Goal: Task Accomplishment & Management: Manage account settings

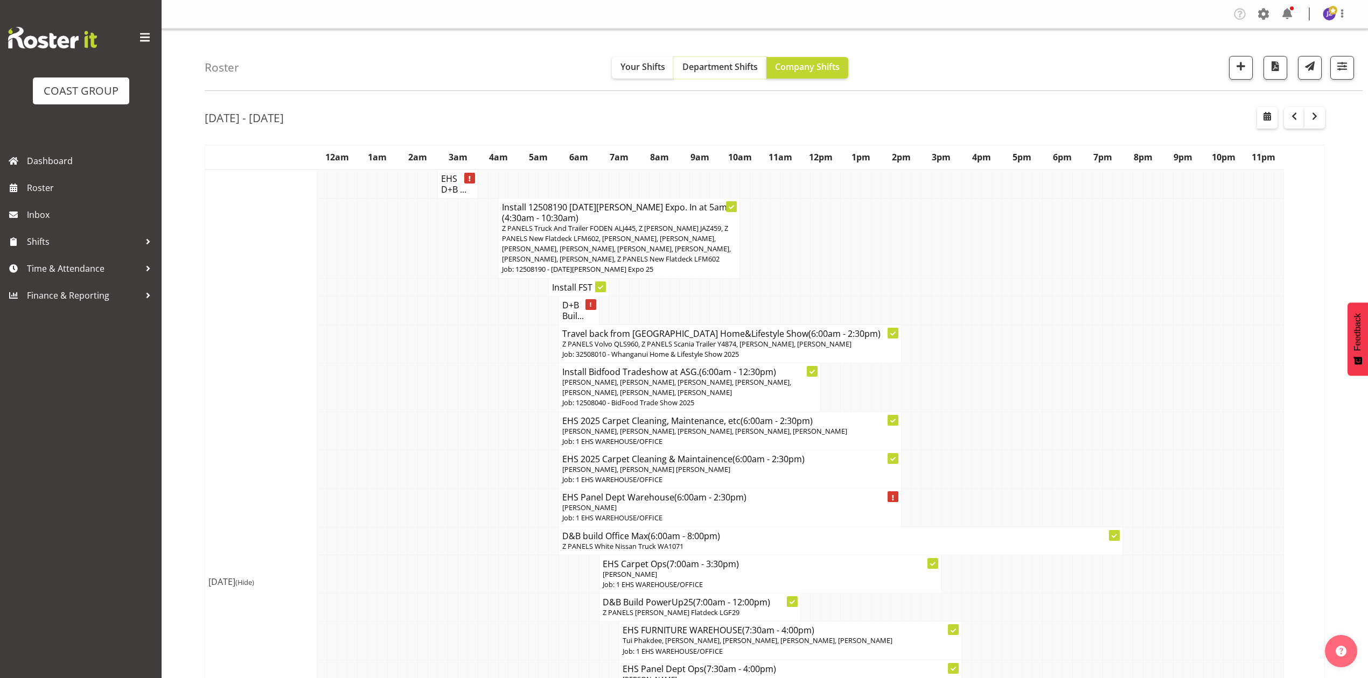
drag, startPoint x: 705, startPoint y: 69, endPoint x: 713, endPoint y: 95, distance: 27.1
click at [705, 69] on span "Department Shifts" at bounding box center [719, 67] width 75 height 12
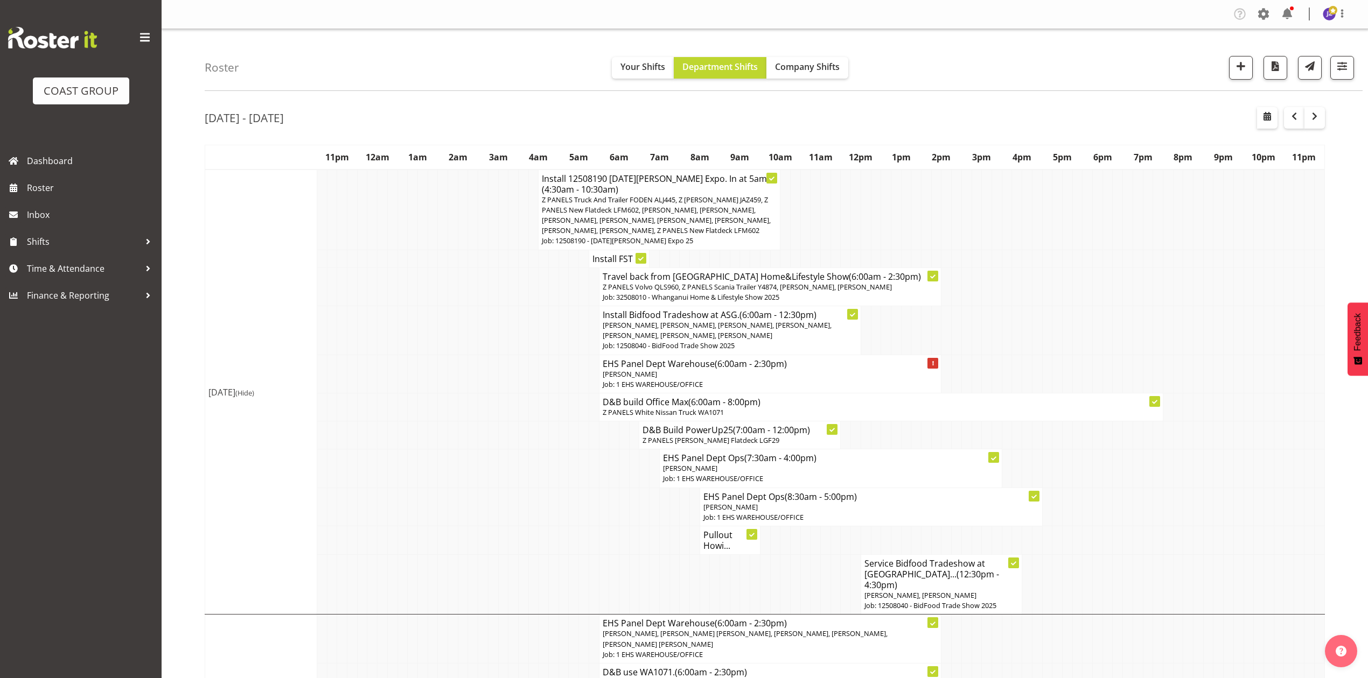
click at [993, 359] on td at bounding box center [997, 374] width 10 height 38
click at [1032, 309] on td at bounding box center [1037, 330] width 10 height 49
click at [1316, 116] on span "button" at bounding box center [1314, 116] width 13 height 13
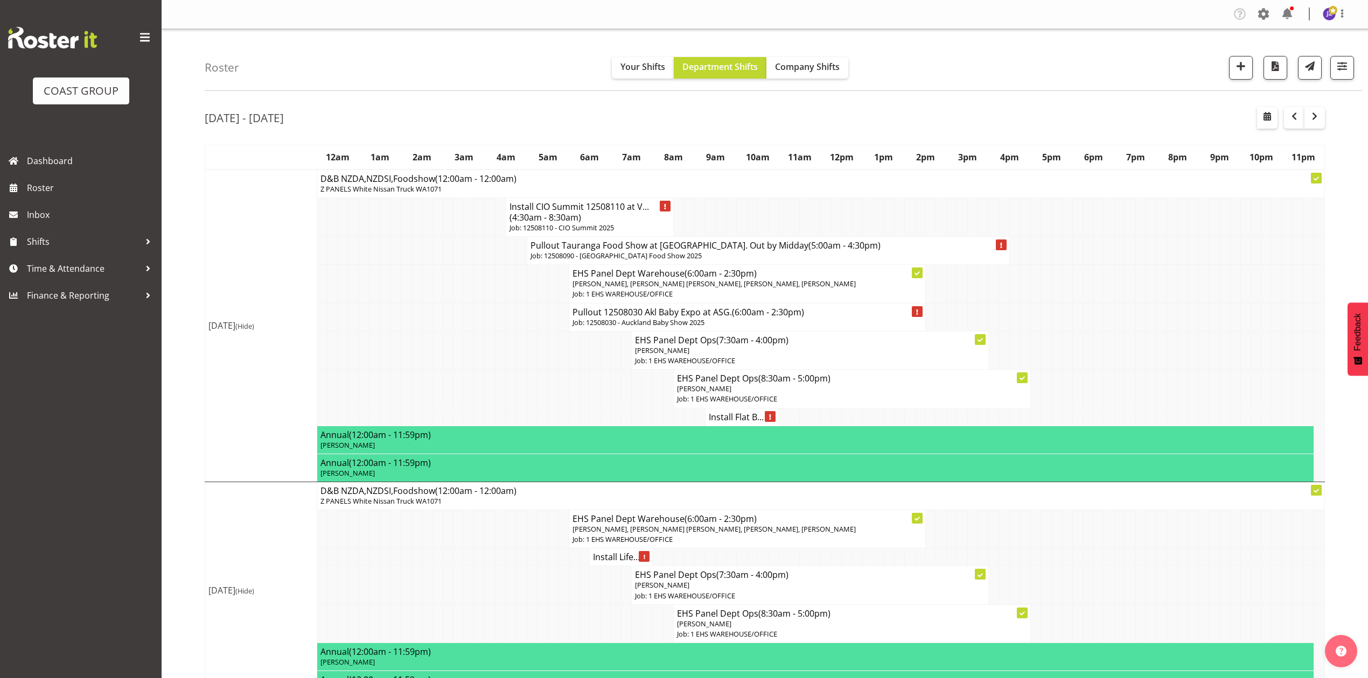
click at [481, 369] on td at bounding box center [479, 350] width 10 height 38
click at [582, 215] on h4 "Install CIO Summit 12508110 at V... (4:30am - 8:30am)" at bounding box center [589, 212] width 161 height 22
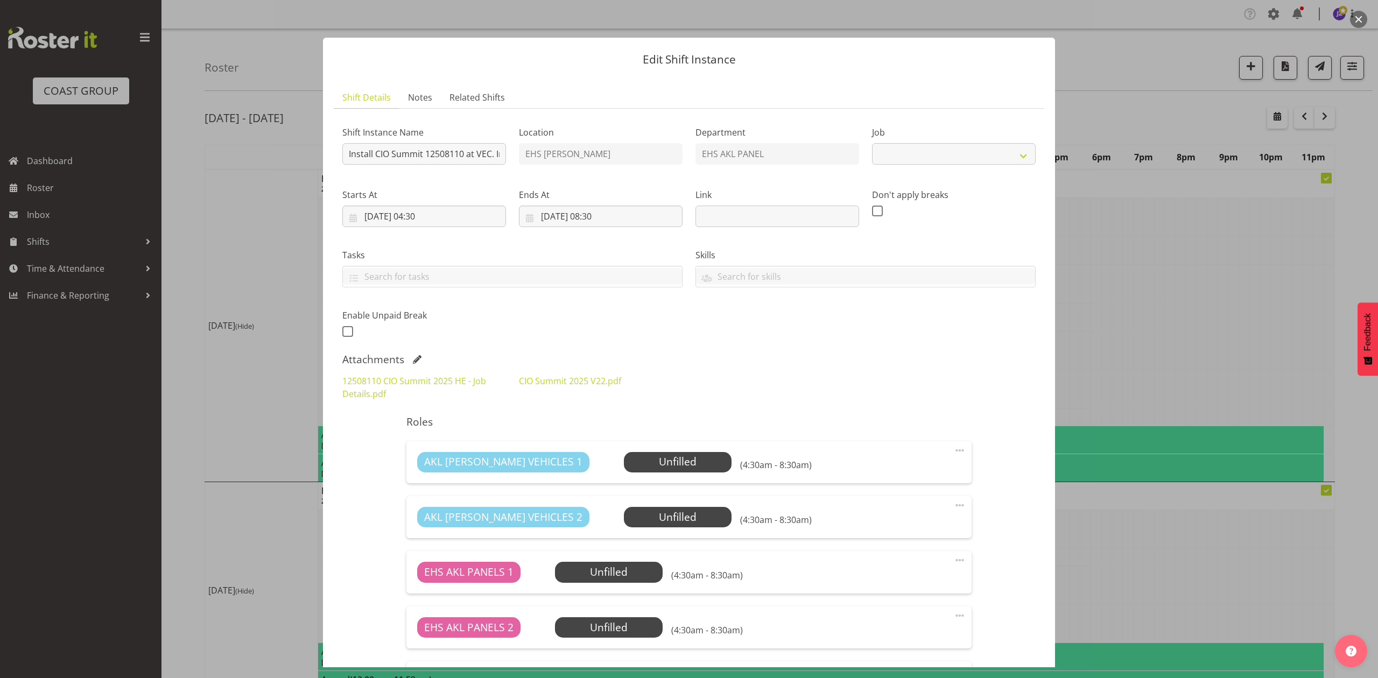
select select "9443"
click at [717, 309] on div "Shift Instance Name Install CIO Summit 12508110 at VEC. In at 5am. Location EHS…" at bounding box center [689, 229] width 706 height 236
click at [555, 304] on div "Shift Instance Name Install CIO Summit 12508110 at VEC. In at 5am. Location EHS…" at bounding box center [689, 229] width 706 height 236
click at [1356, 16] on button "button" at bounding box center [1358, 19] width 17 height 17
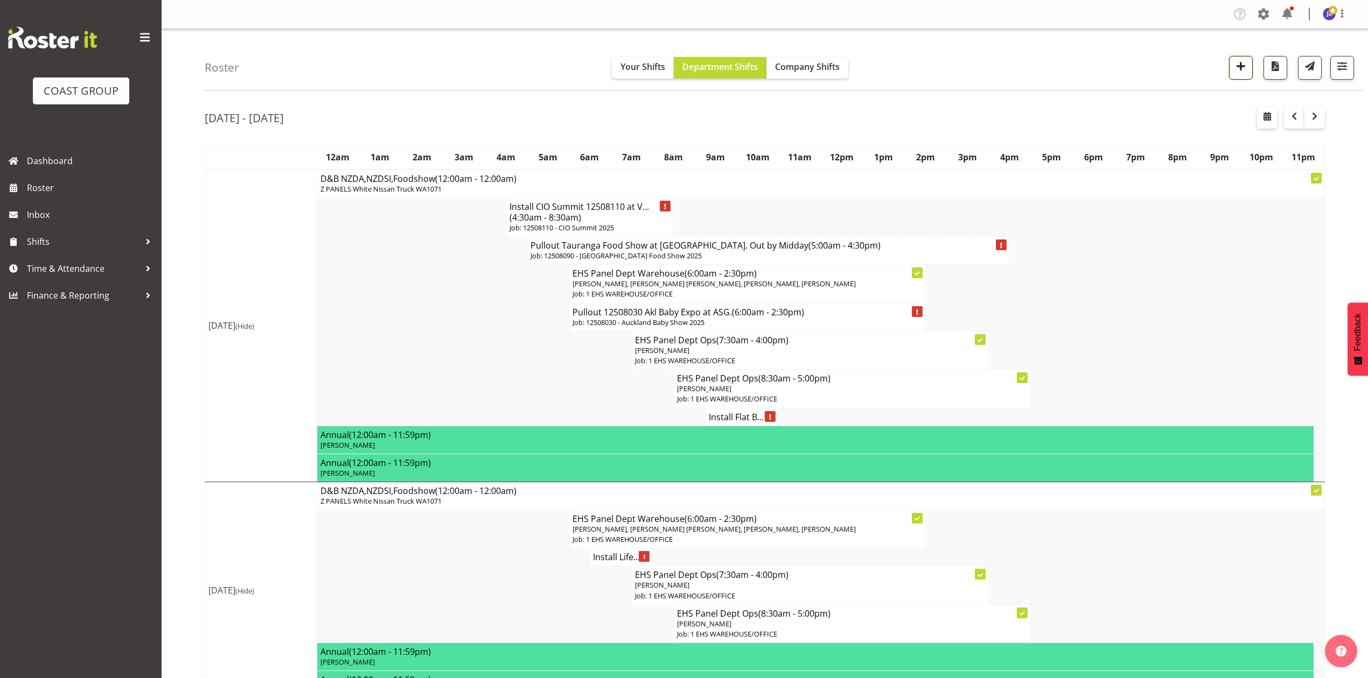
click at [1241, 58] on button "button" at bounding box center [1241, 68] width 24 height 24
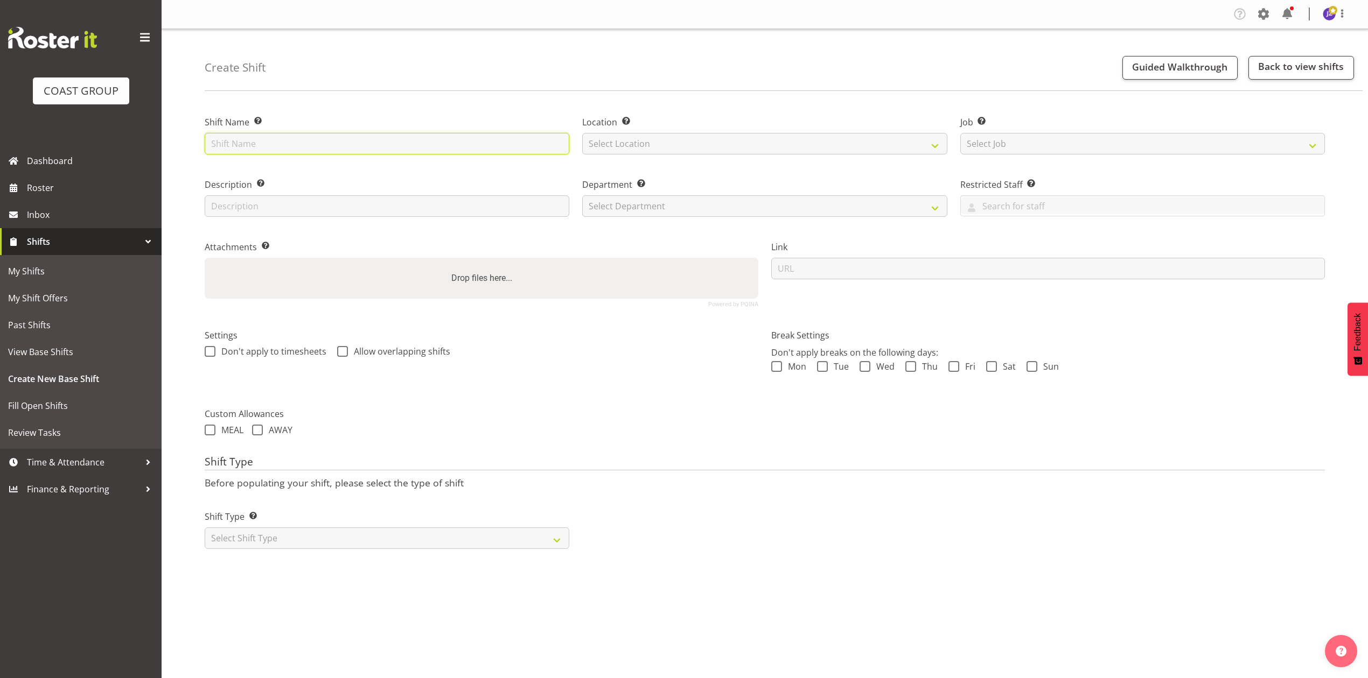
click at [244, 144] on input "text" at bounding box center [387, 144] width 365 height 22
type input "Diocesan School casual"
drag, startPoint x: 697, startPoint y: 142, endPoint x: 700, endPoint y: 154, distance: 12.3
click at [697, 142] on select "Select Location EHS [PERSON_NAME]" at bounding box center [764, 144] width 365 height 22
select select "35"
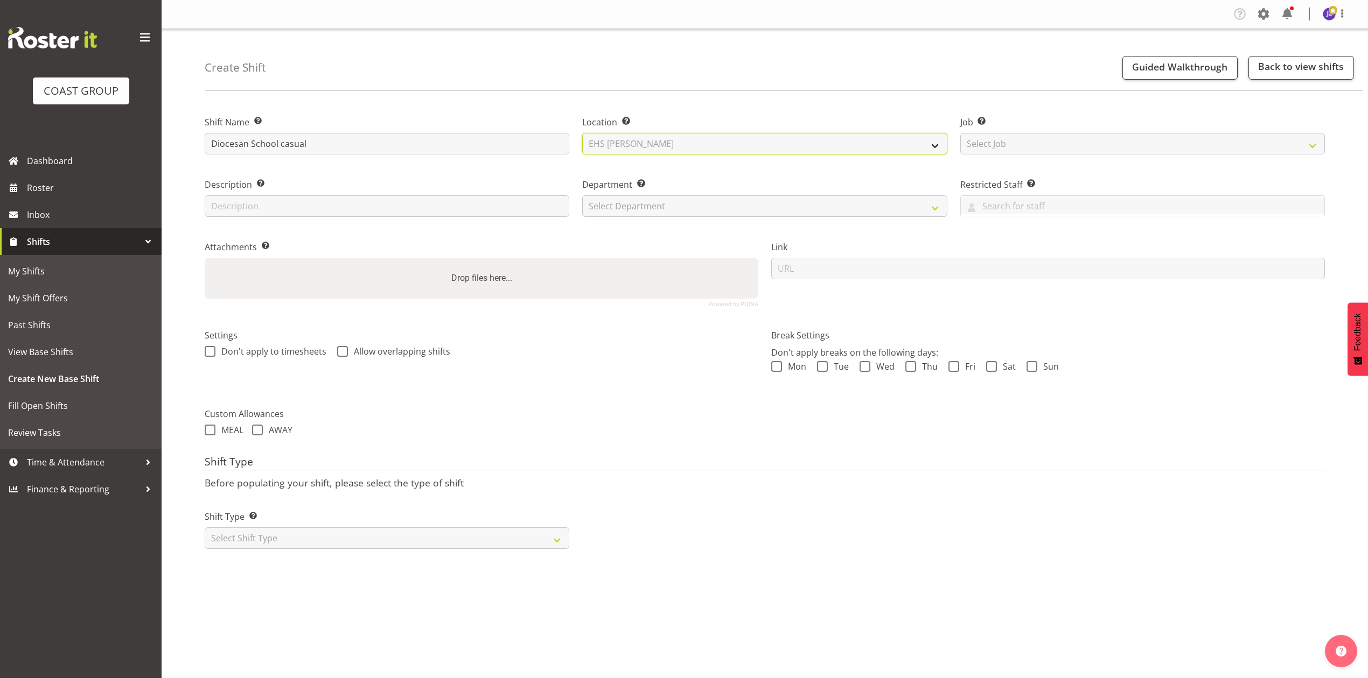
click at [582, 133] on select "Select Location EHS [PERSON_NAME]" at bounding box center [764, 144] width 365 height 22
drag, startPoint x: 993, startPoint y: 141, endPoint x: 1004, endPoint y: 141, distance: 11.3
click at [993, 141] on select "Select Job Create new job 1 Carlton Events 1 Carlton Hamilton 1 Carlton Welling…" at bounding box center [1142, 144] width 365 height 22
select select "8652"
click at [960, 133] on select "Select Job Create new job 1 Carlton Events 1 Carlton Hamilton 1 Carlton Welling…" at bounding box center [1142, 144] width 365 height 22
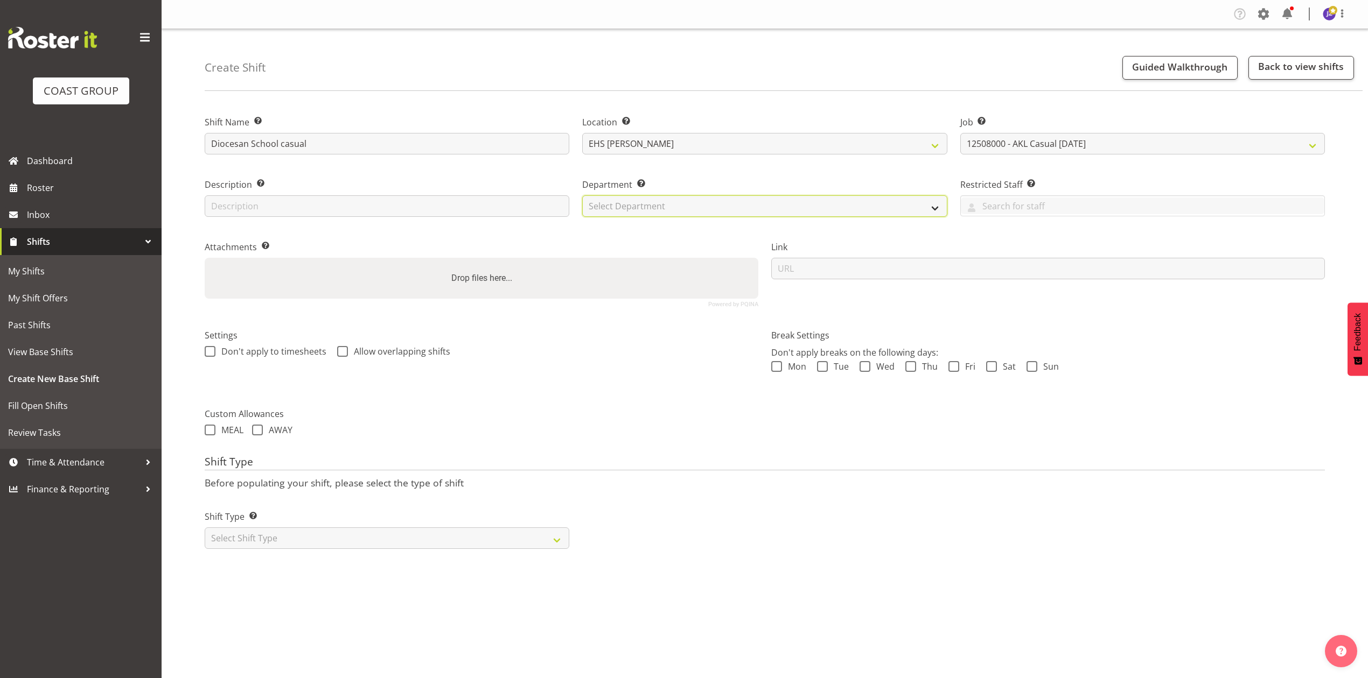
click at [709, 204] on select "Select Department EHS AKL PANEL EHS AKL PANEL" at bounding box center [764, 206] width 365 height 22
click at [582, 195] on select "Select Department EHS AKL PANEL EHS AKL PANEL" at bounding box center [764, 206] width 365 height 22
select select "39"
click at [699, 236] on div "Attachments Add any relevant attachments to the shift (e.g. Health & Safety Pla…" at bounding box center [481, 270] width 566 height 88
click at [734, 207] on select "EHS AKL PANEL EHS AKL PANEL" at bounding box center [764, 206] width 365 height 22
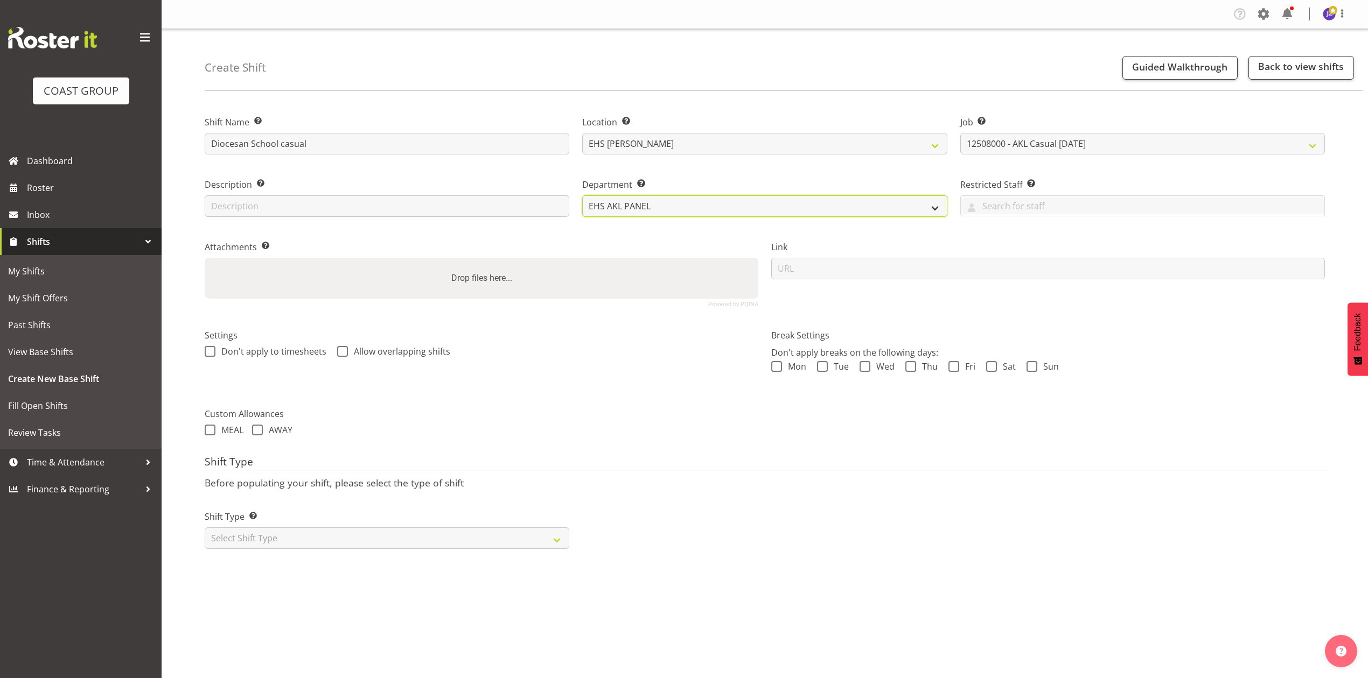
click at [582, 195] on select "EHS AKL PANEL EHS AKL PANEL" at bounding box center [764, 206] width 365 height 22
click at [644, 295] on div "Drop files here..." at bounding box center [482, 278] width 554 height 41
click at [205, 258] on input "Drop files here..." at bounding box center [482, 259] width 554 height 3
type input "C:\fakepath\Diocesan School - 18th Aug 3241_001.pdf"
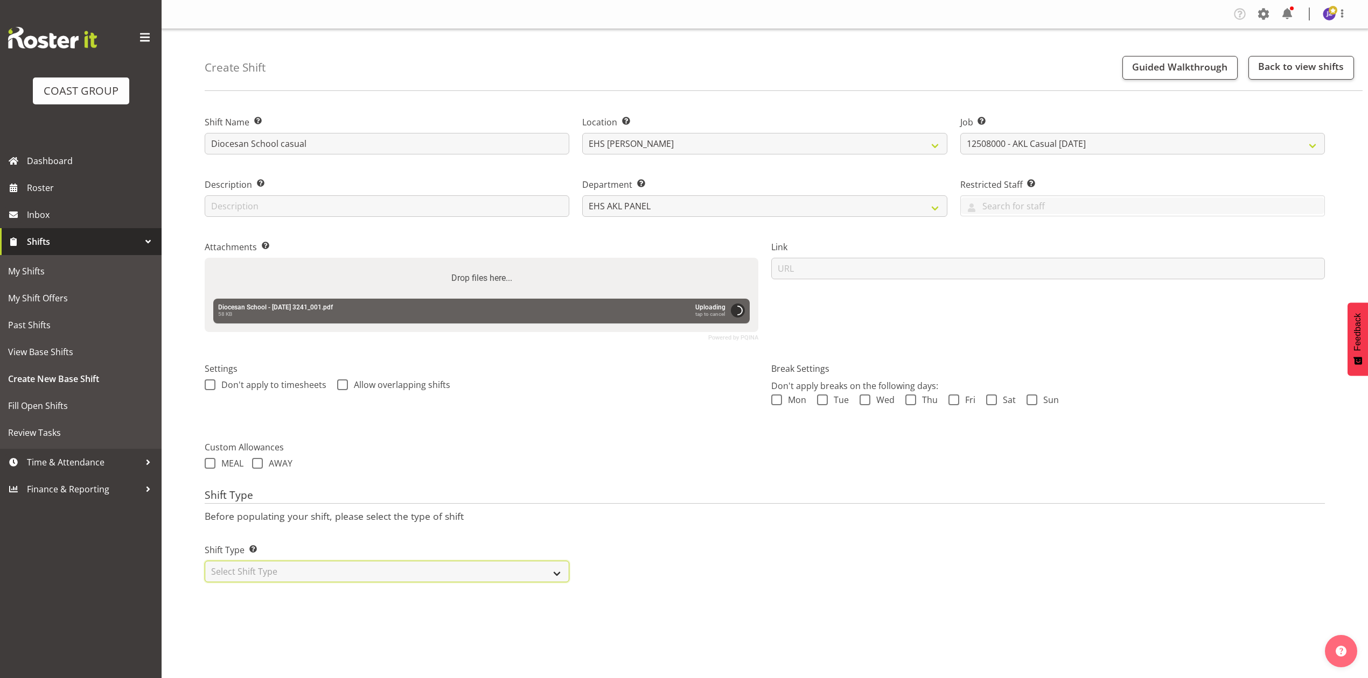
drag, startPoint x: 464, startPoint y: 569, endPoint x: 458, endPoint y: 575, distance: 8.8
click at [464, 569] on select "Select Shift Type One Off Shift Recurring Shift Rotating Shift" at bounding box center [387, 572] width 365 height 22
click at [205, 563] on select "Select Shift Type One Off Shift Recurring Shift Rotating Shift" at bounding box center [387, 572] width 365 height 22
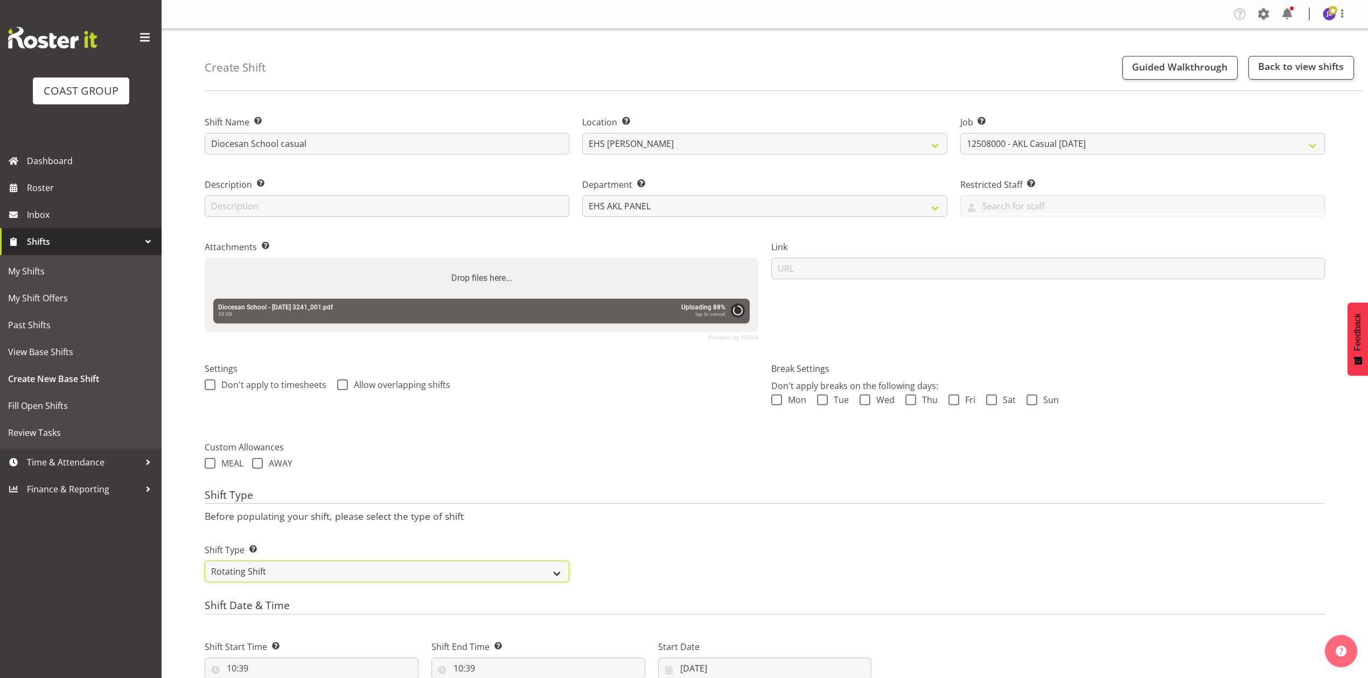
click at [410, 569] on select "One Off Shift Recurring Shift Rotating Shift" at bounding box center [387, 572] width 365 height 22
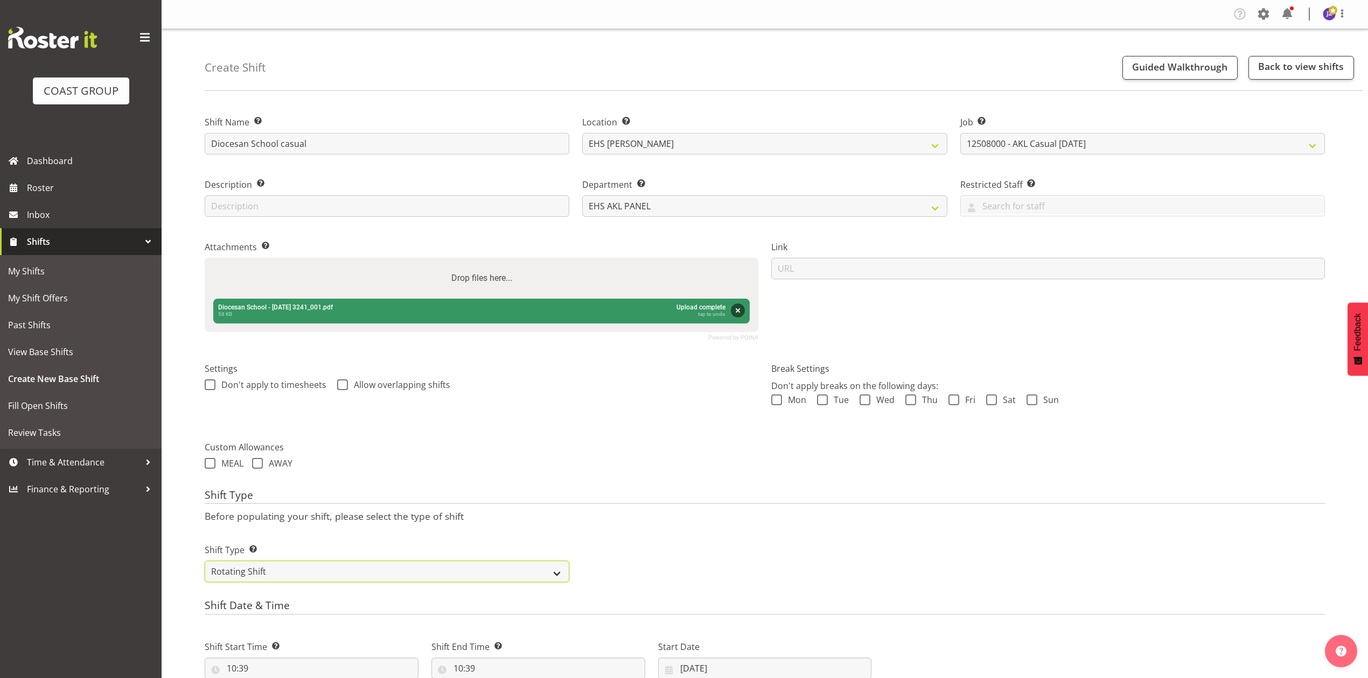
select select "recurring"
click at [205, 563] on select "One Off Shift Recurring Shift Rotating Shift" at bounding box center [387, 572] width 365 height 22
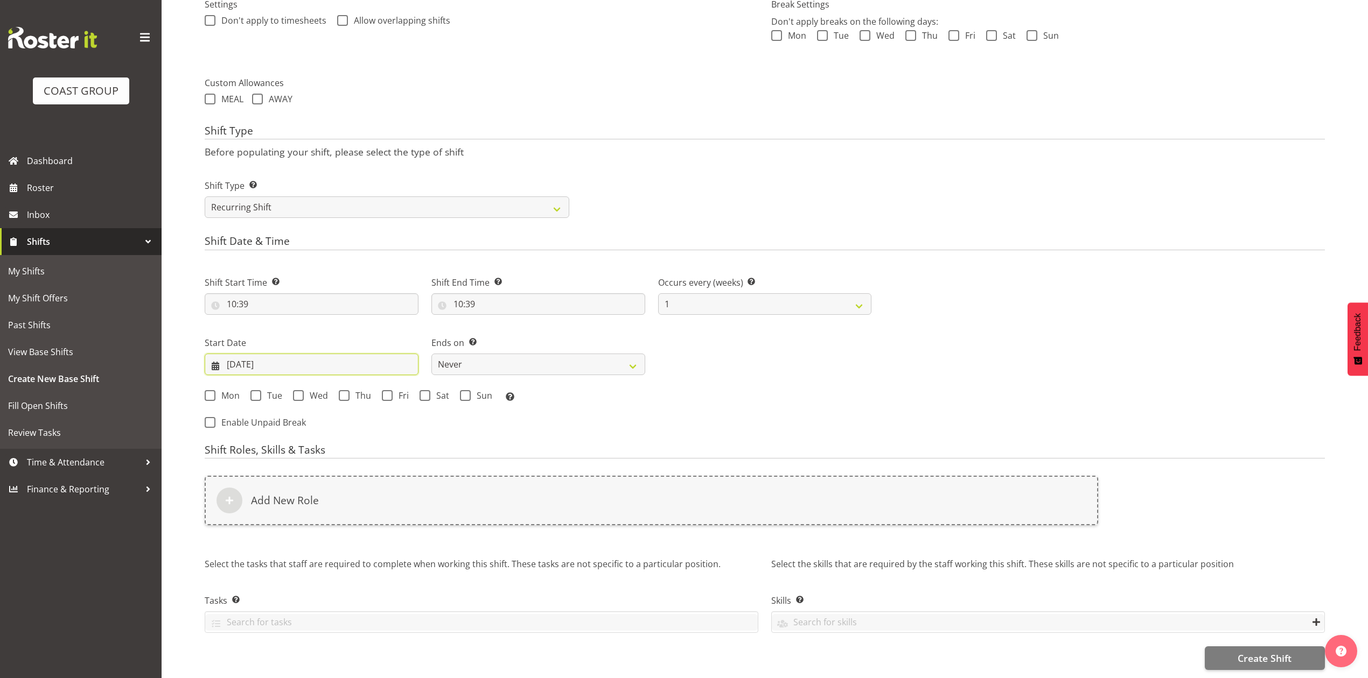
click at [276, 354] on input "11/08/2025" at bounding box center [312, 365] width 214 height 22
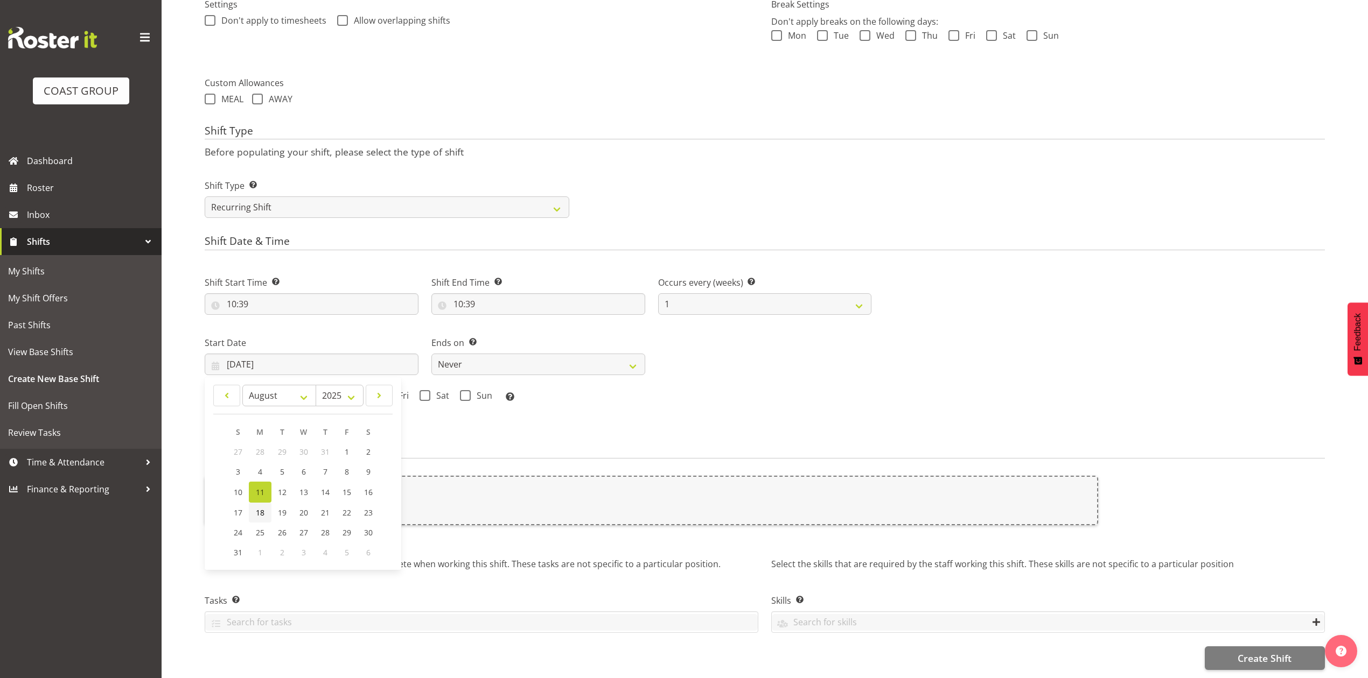
click at [263, 508] on span "18" at bounding box center [260, 513] width 9 height 10
type input "18/08/2025"
click at [213, 390] on span at bounding box center [210, 395] width 11 height 11
click at [212, 392] on input "Mon" at bounding box center [208, 395] width 7 height 7
checkbox input "true"
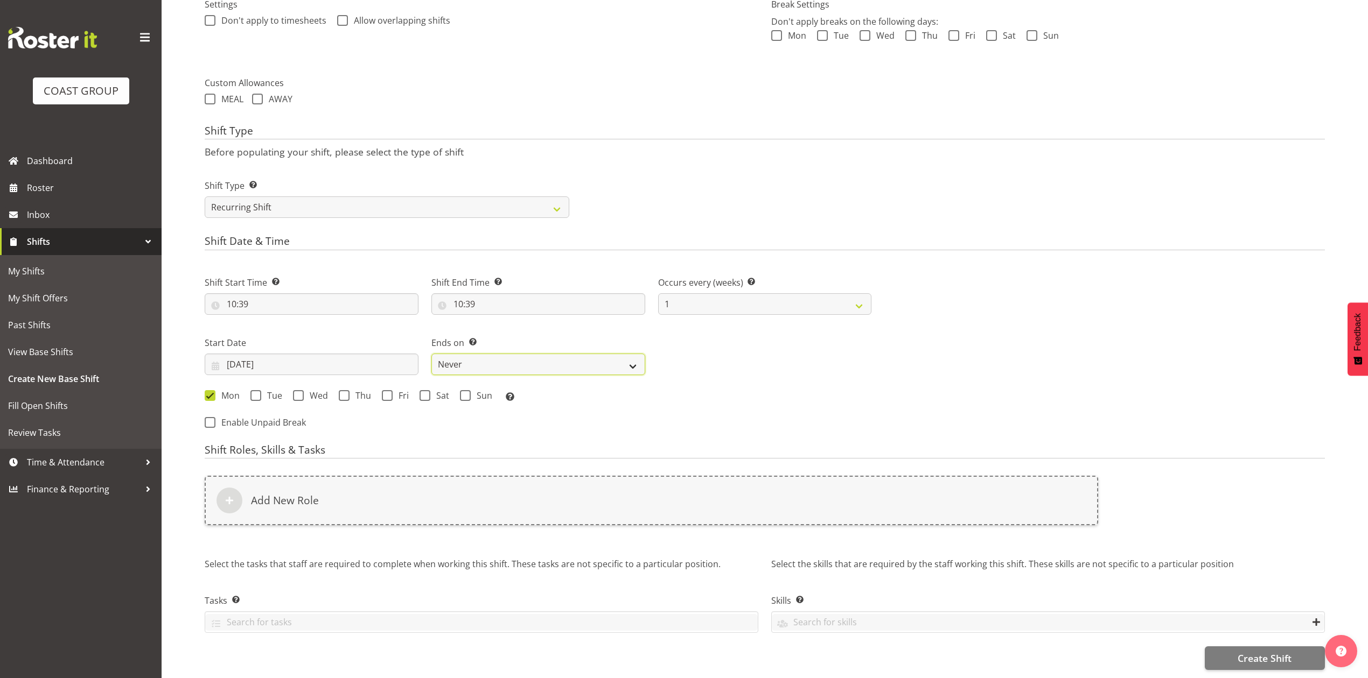
click at [509, 358] on select "Never On Date" at bounding box center [538, 365] width 214 height 22
select select "date"
click at [431, 354] on select "Never On Date" at bounding box center [538, 365] width 214 height 22
click at [685, 355] on input "11/08/2025" at bounding box center [765, 365] width 214 height 22
click at [748, 508] on span "19" at bounding box center [752, 513] width 9 height 10
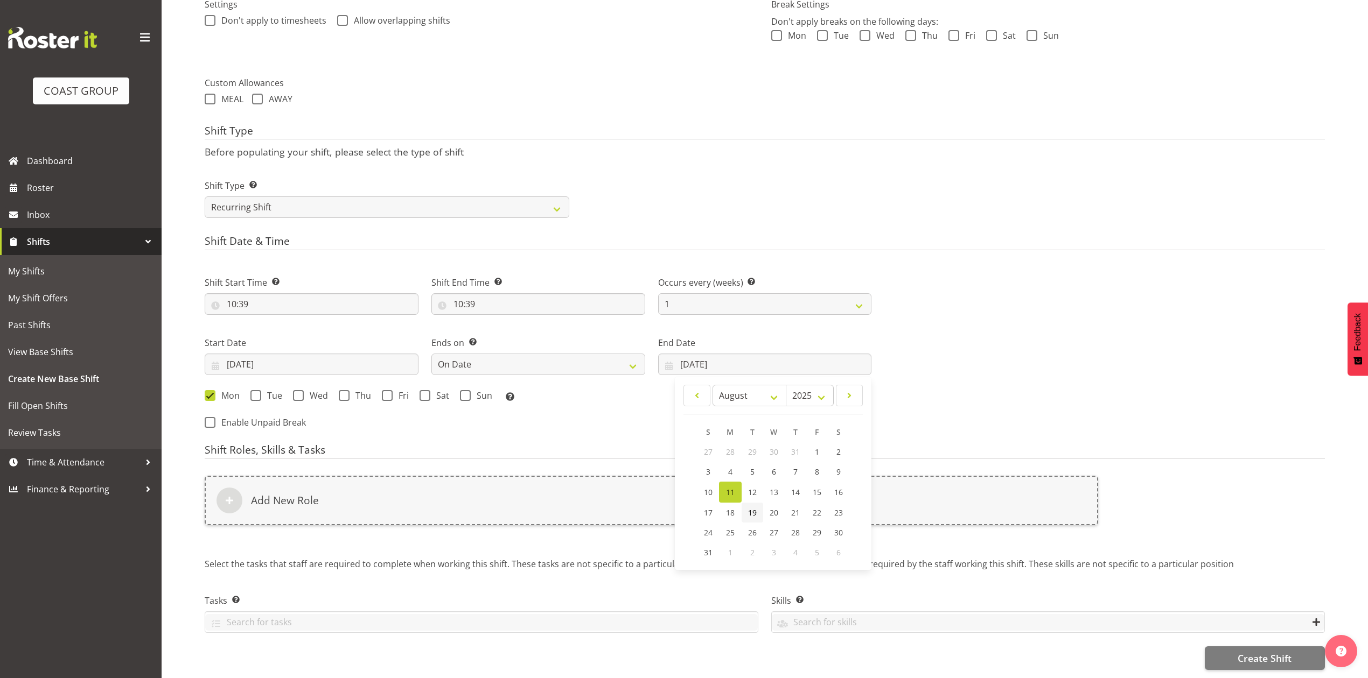
type input "19/08/2025"
click at [261, 390] on span "Tue" at bounding box center [271, 395] width 21 height 11
click at [257, 392] on input "Tue" at bounding box center [253, 395] width 7 height 7
checkbox input "true"
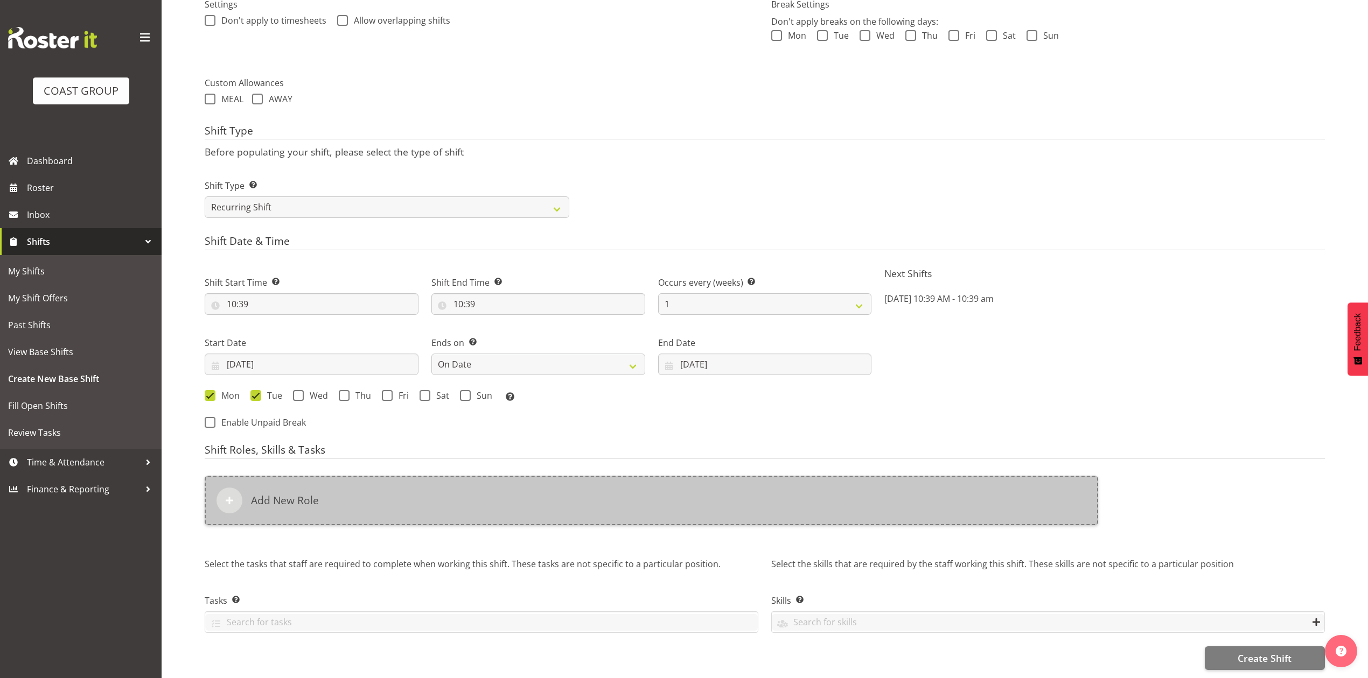
click at [346, 481] on div "Add New Role" at bounding box center [651, 501] width 893 height 50
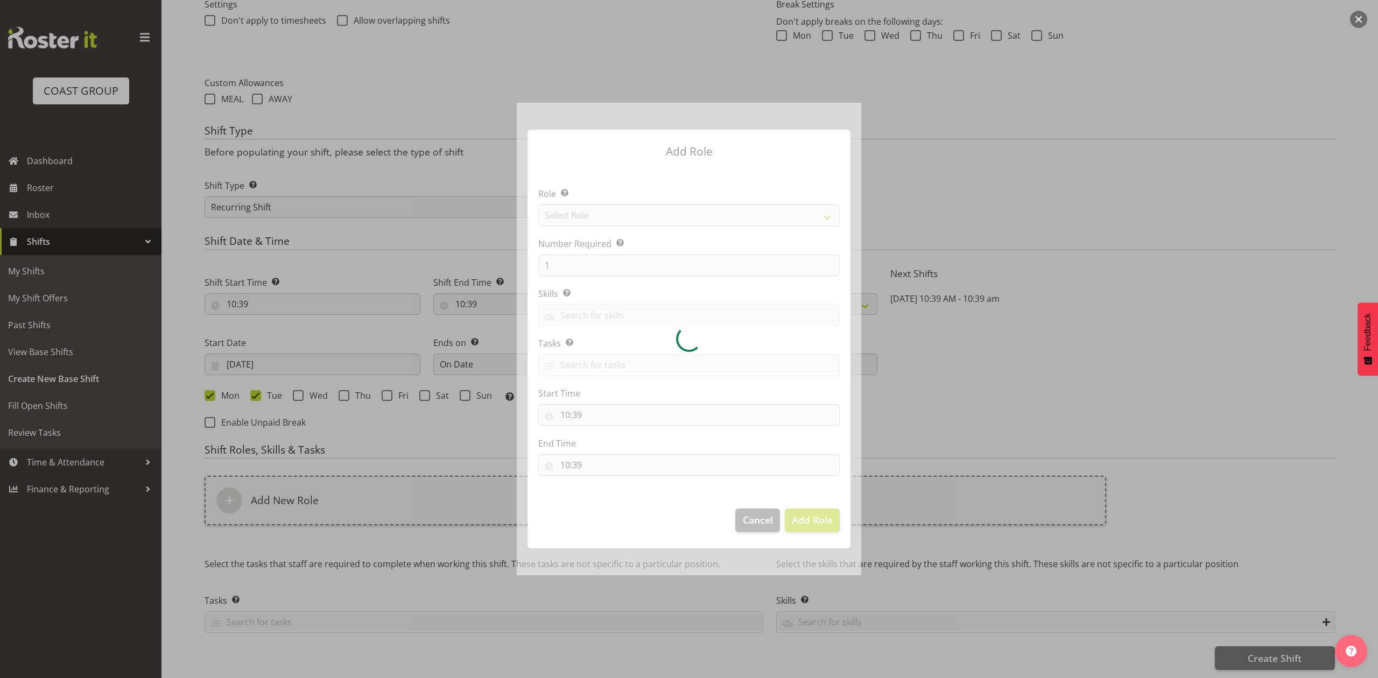
click at [621, 216] on div at bounding box center [689, 339] width 345 height 472
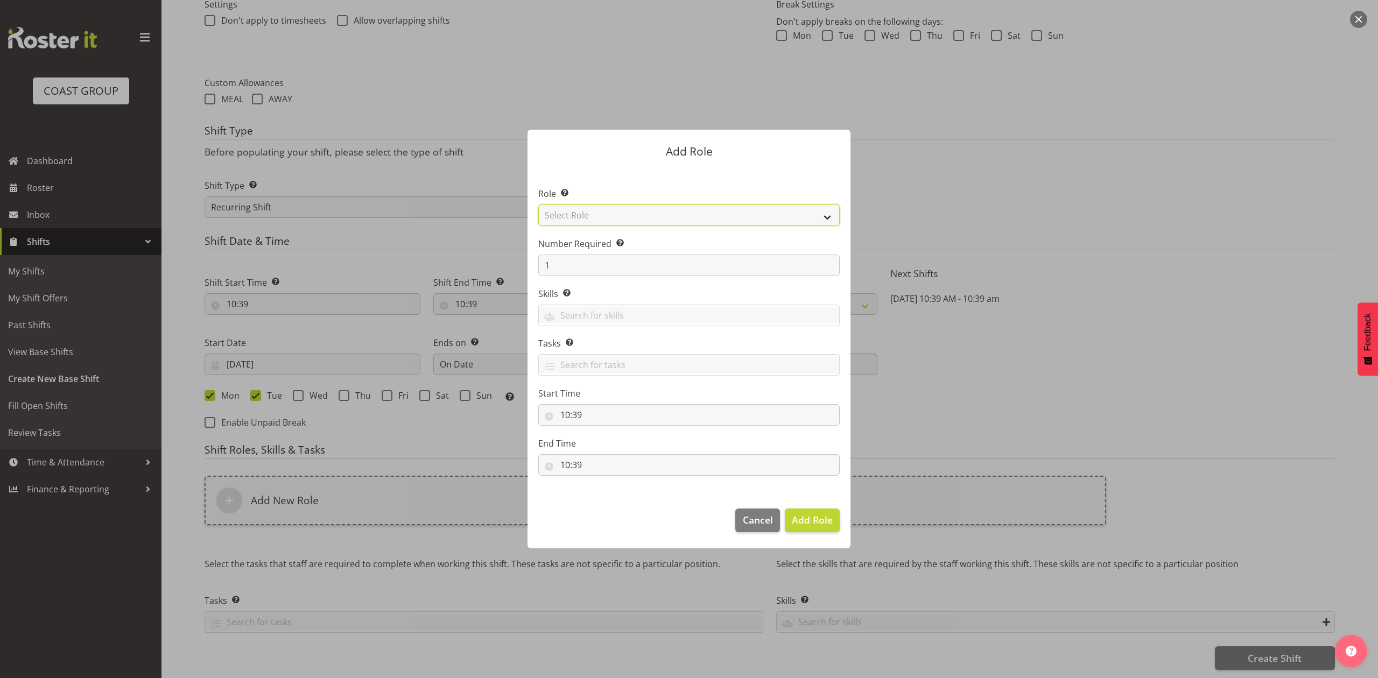
click at [621, 216] on select "Select Role ACCOUNT MANAGER ACCOUNT MANAGER DW ACCOUNTS AKL DIANNA VEHICLES AKL…" at bounding box center [689, 216] width 302 height 22
select select "81"
click at [538, 205] on select "Select Role ACCOUNT MANAGER ACCOUNT MANAGER DW ACCOUNTS AKL DIANNA VEHICLES AKL…" at bounding box center [689, 216] width 302 height 22
click at [815, 521] on span "Add Role" at bounding box center [812, 520] width 41 height 13
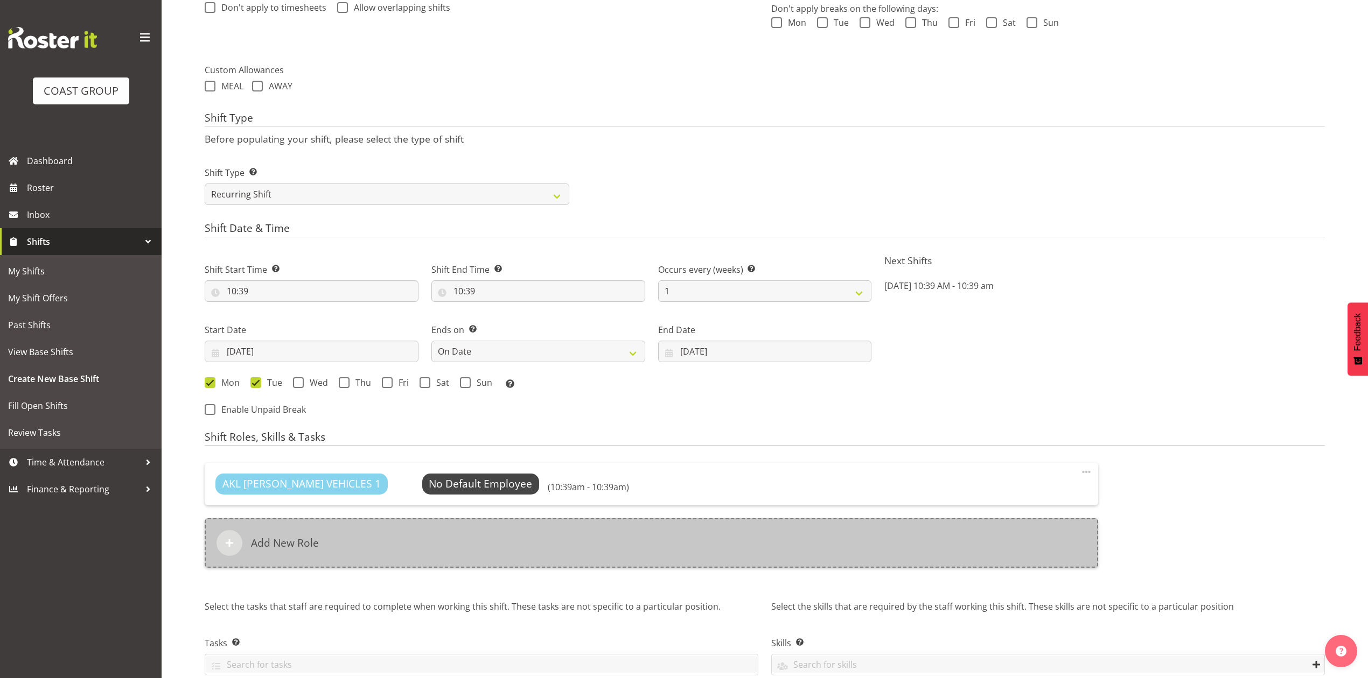
click at [552, 550] on div "Add New Role" at bounding box center [651, 544] width 893 height 50
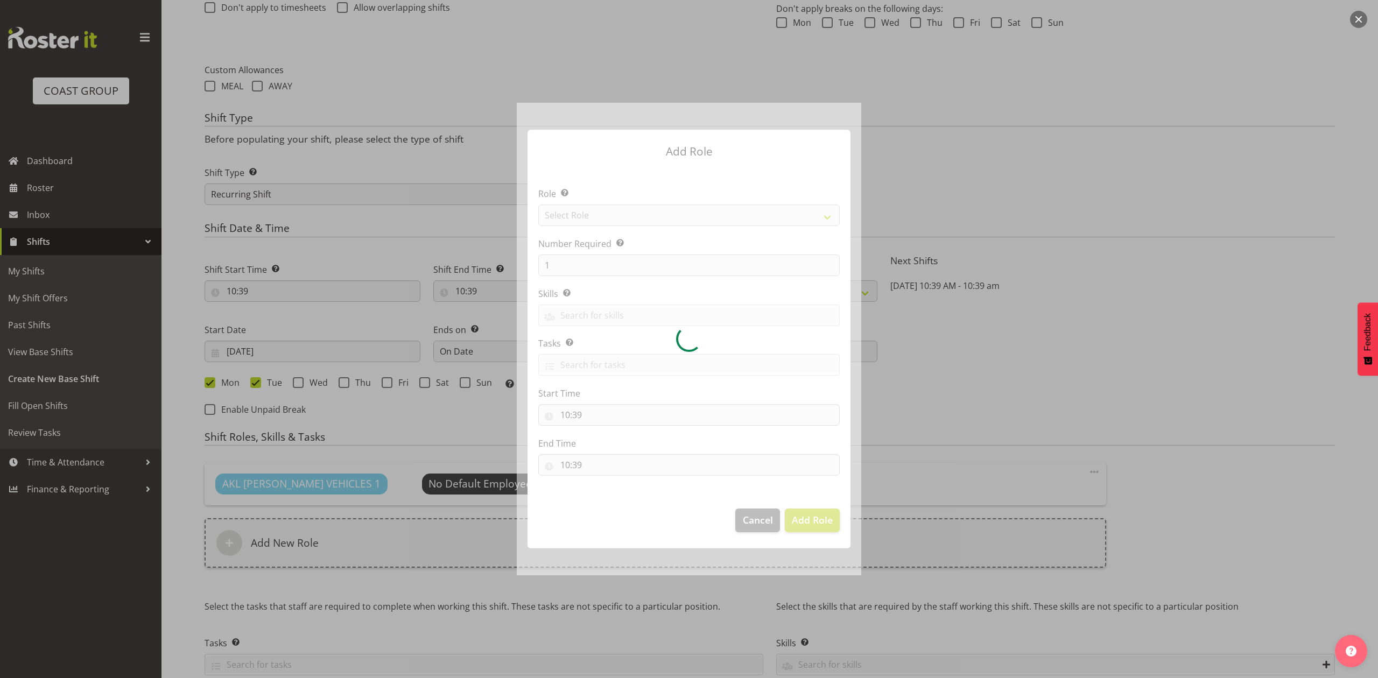
click at [605, 226] on div at bounding box center [689, 339] width 345 height 472
click at [601, 213] on div at bounding box center [689, 339] width 345 height 472
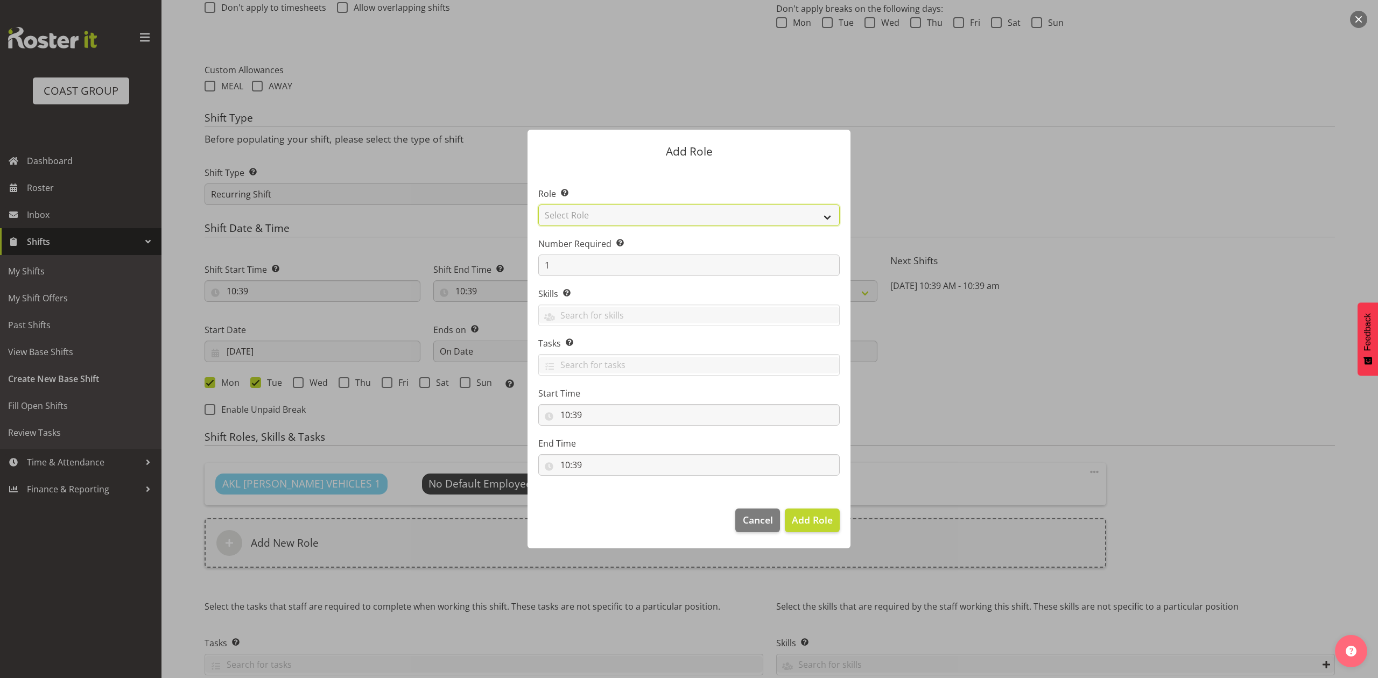
click at [601, 213] on select "Select Role ACCOUNT MANAGER ACCOUNT MANAGER DW ACCOUNTS AKL DIANNA VEHICLES AKL…" at bounding box center [689, 216] width 302 height 22
select select "188"
click at [538, 205] on select "Select Role ACCOUNT MANAGER ACCOUNT MANAGER DW ACCOUNTS AKL DIANNA VEHICLES AKL…" at bounding box center [689, 216] width 302 height 22
click at [576, 270] on input "1" at bounding box center [689, 266] width 302 height 22
type input "2"
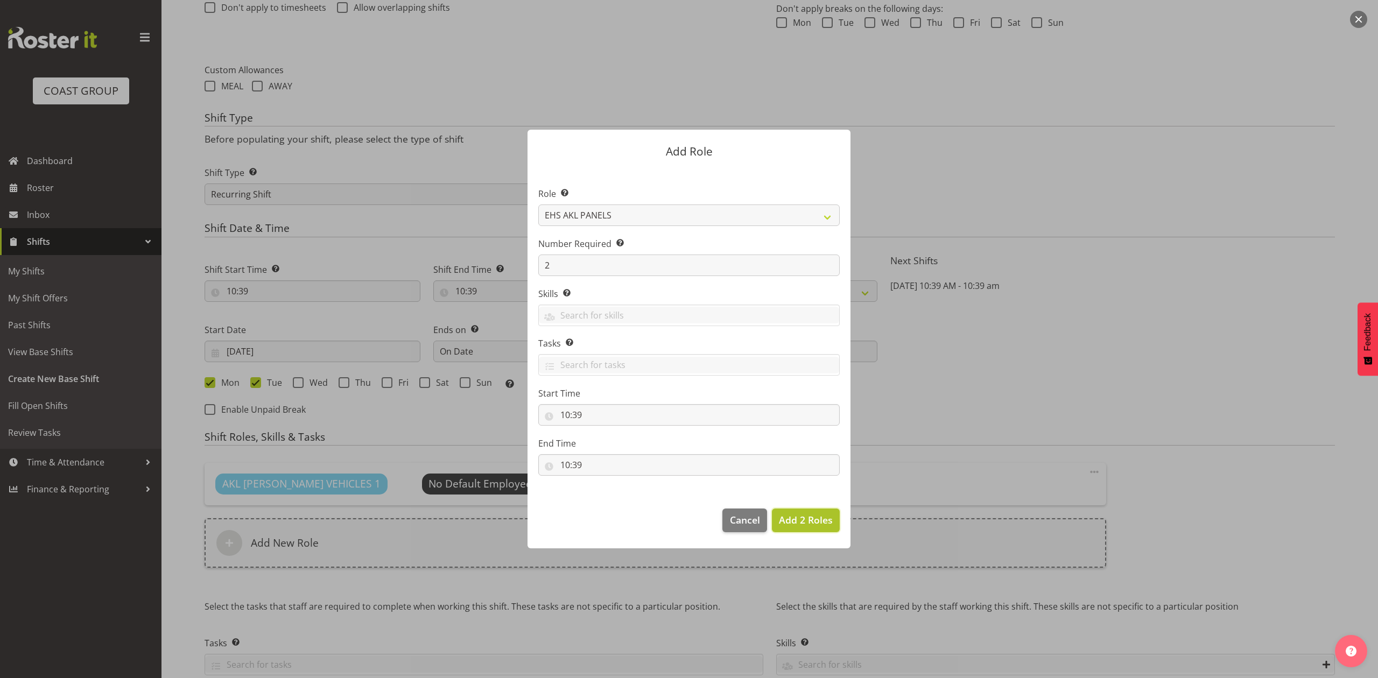
click at [804, 524] on span "Add 2 Roles" at bounding box center [806, 520] width 54 height 13
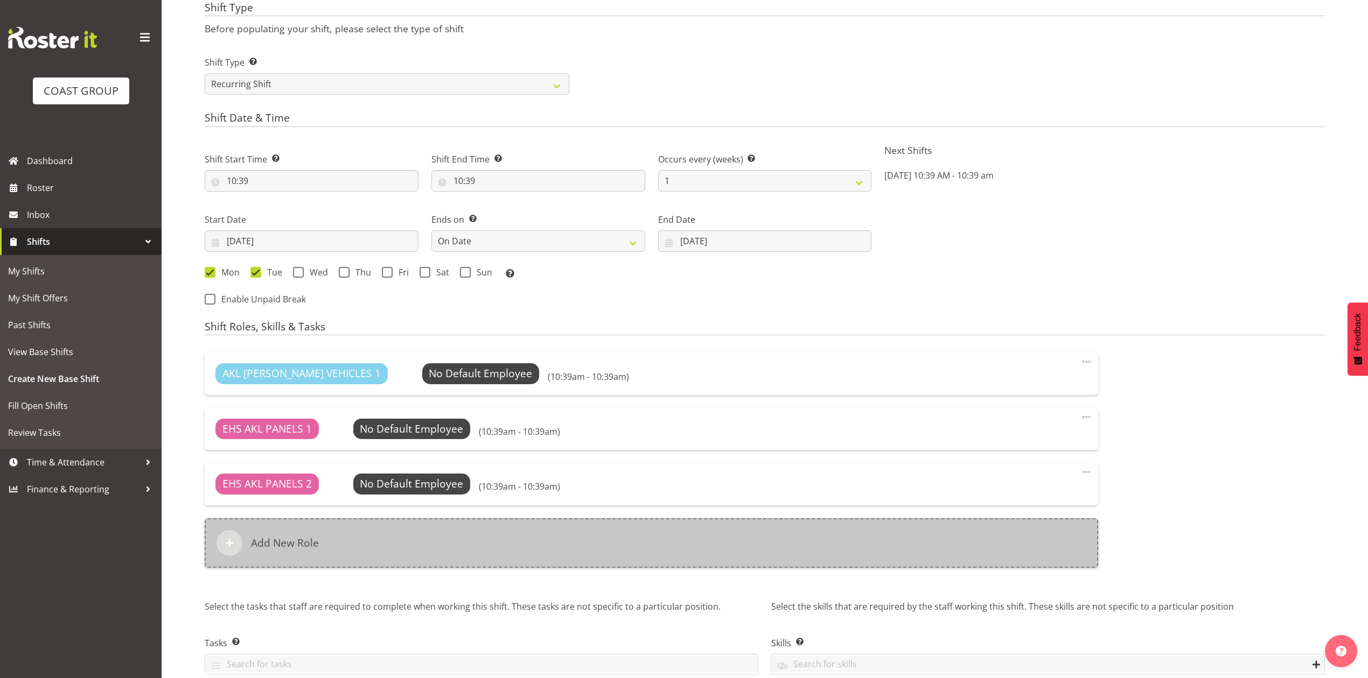
scroll to position [521, 0]
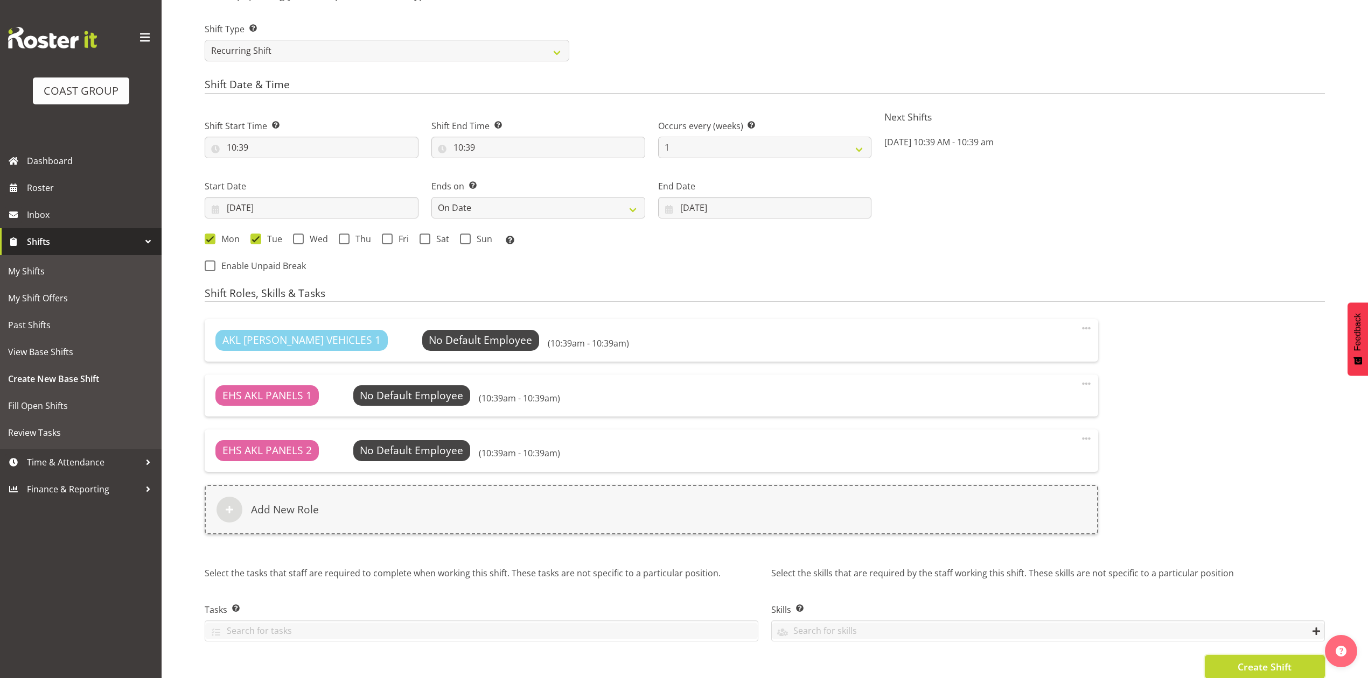
click at [1256, 663] on span "Create Shift" at bounding box center [1264, 667] width 54 height 14
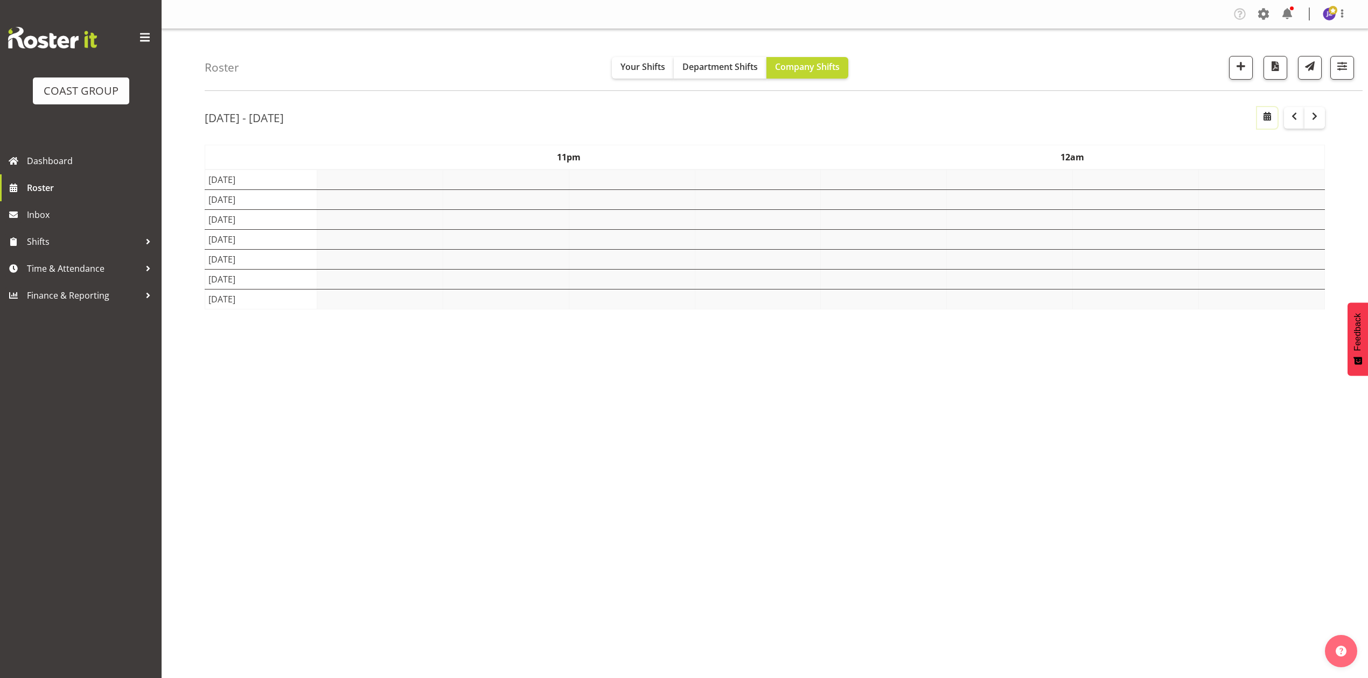
click at [1260, 121] on span "button" at bounding box center [1266, 116] width 13 height 13
select select "7"
select select "2025"
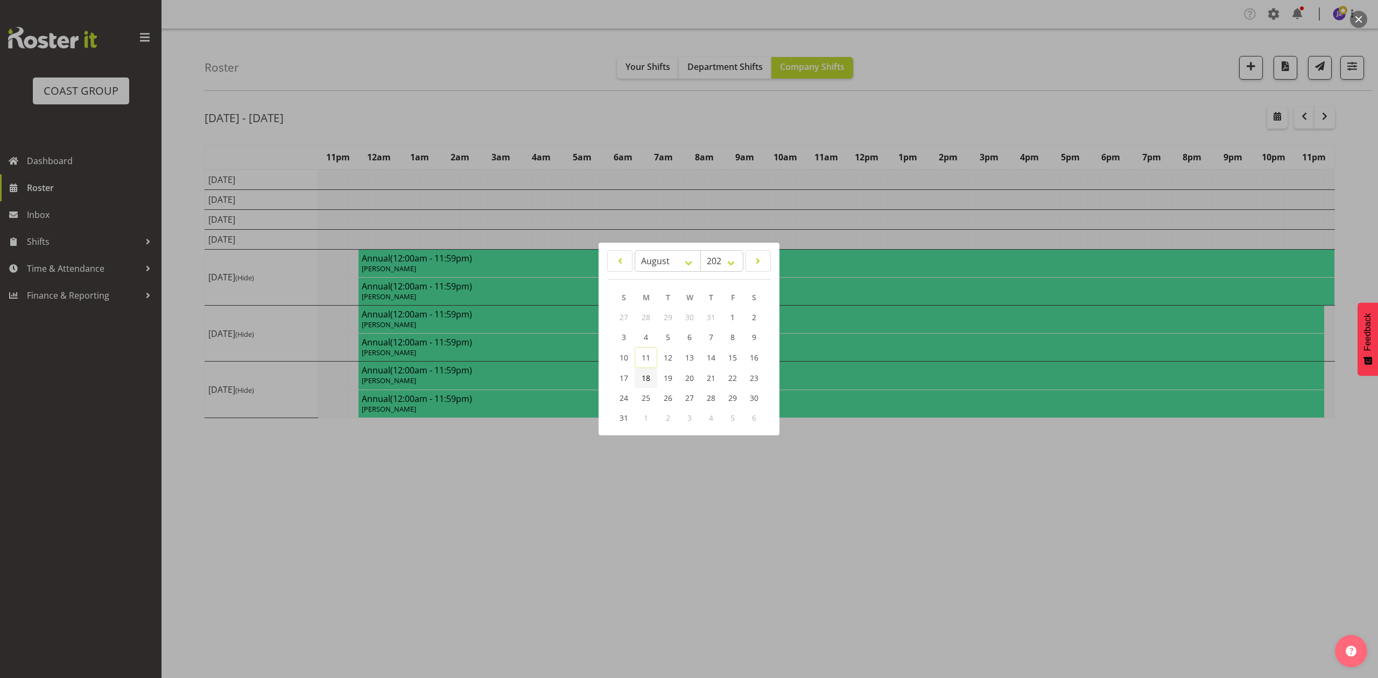
click at [643, 377] on span "18" at bounding box center [646, 378] width 9 height 10
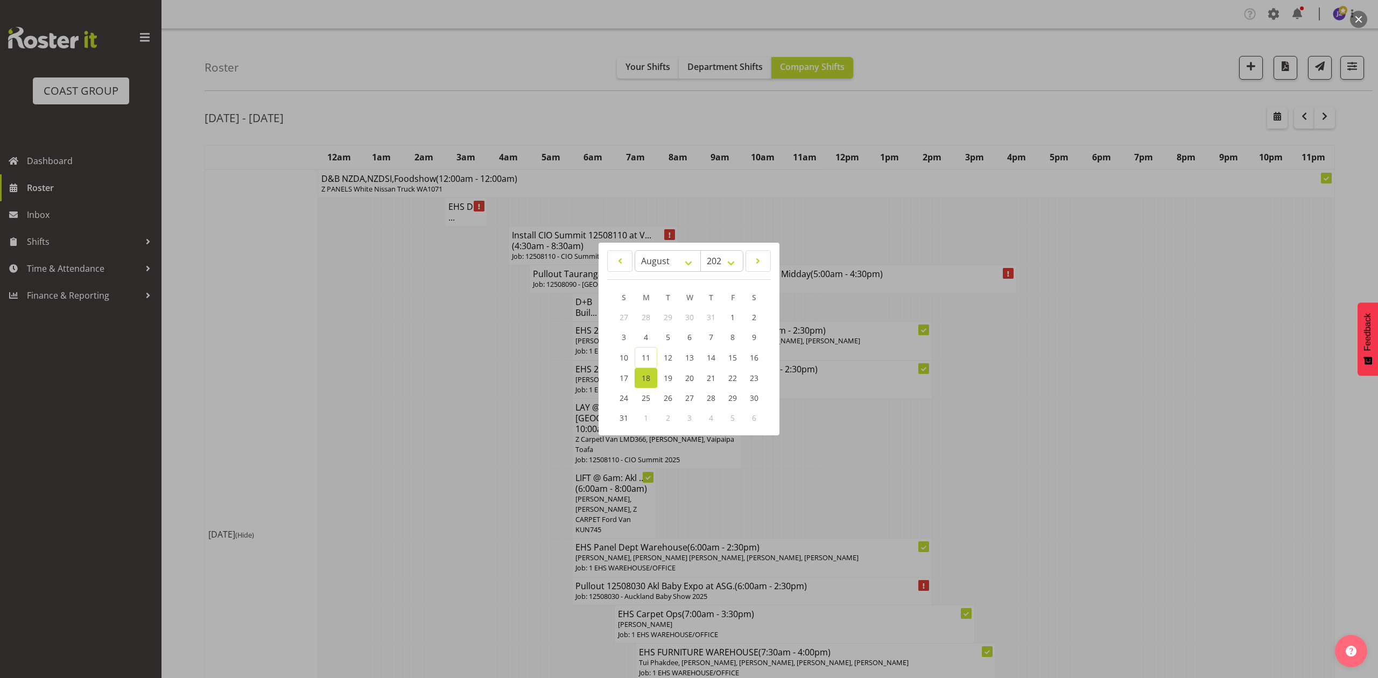
click at [879, 222] on div at bounding box center [689, 339] width 1378 height 678
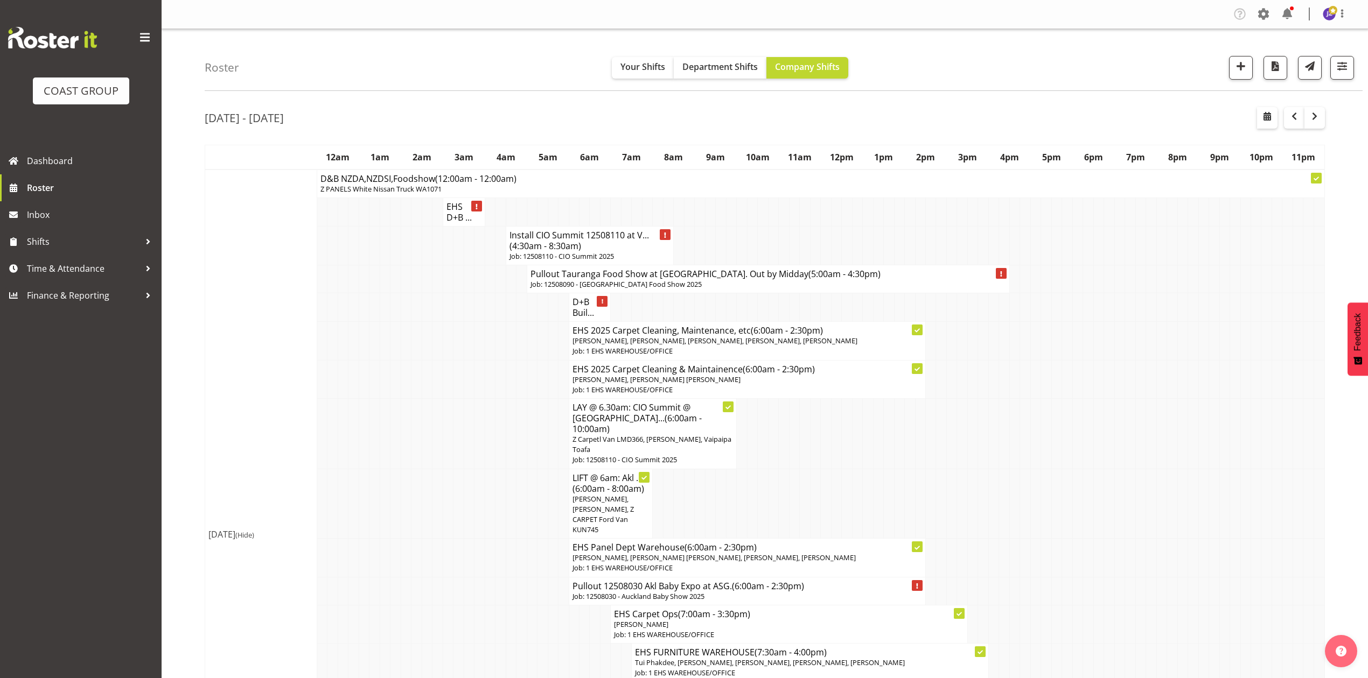
click at [831, 184] on p "Z PANELS White Nissan Truck WA1071" at bounding box center [820, 189] width 1000 height 10
click at [748, 54] on div "Roster Your Shifts Department Shifts Company Shifts 1 Locations Clear CARLTON E…" at bounding box center [784, 60] width 1158 height 62
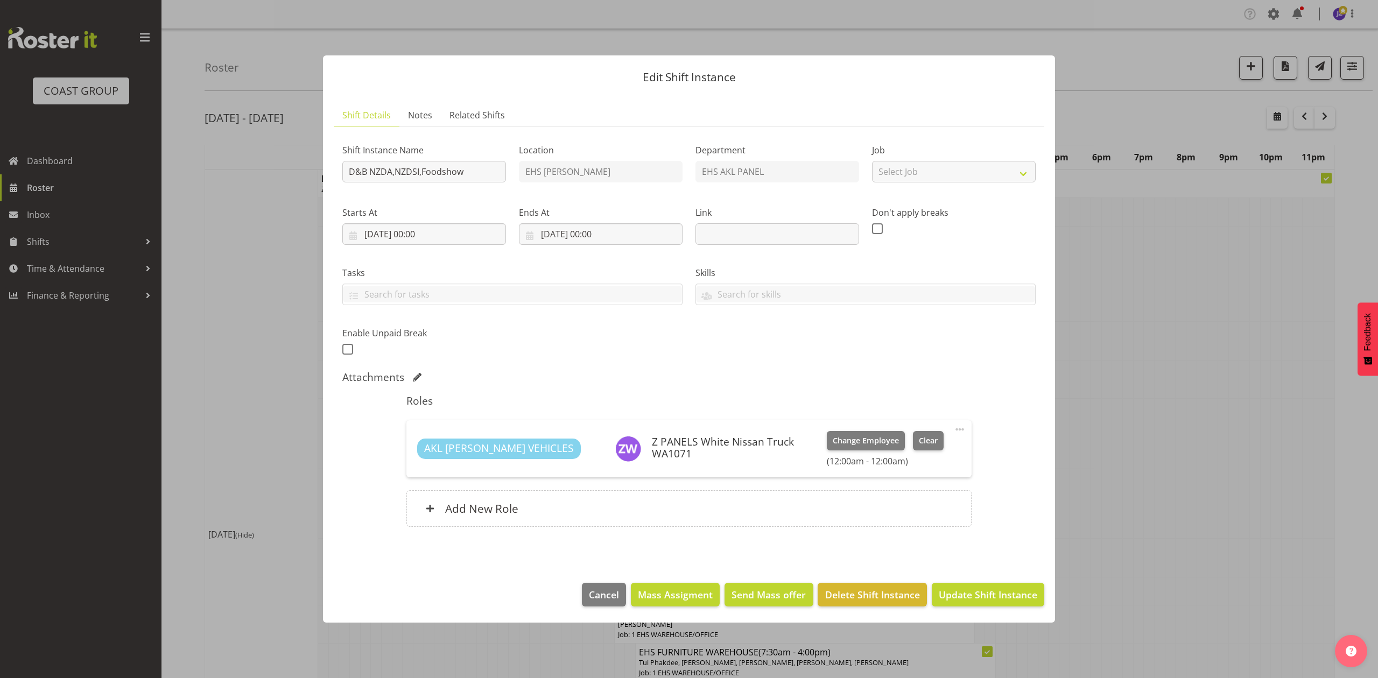
click at [745, 61] on header "Edit Shift Instance" at bounding box center [689, 74] width 732 height 38
click at [1359, 24] on button "button" at bounding box center [1358, 19] width 17 height 17
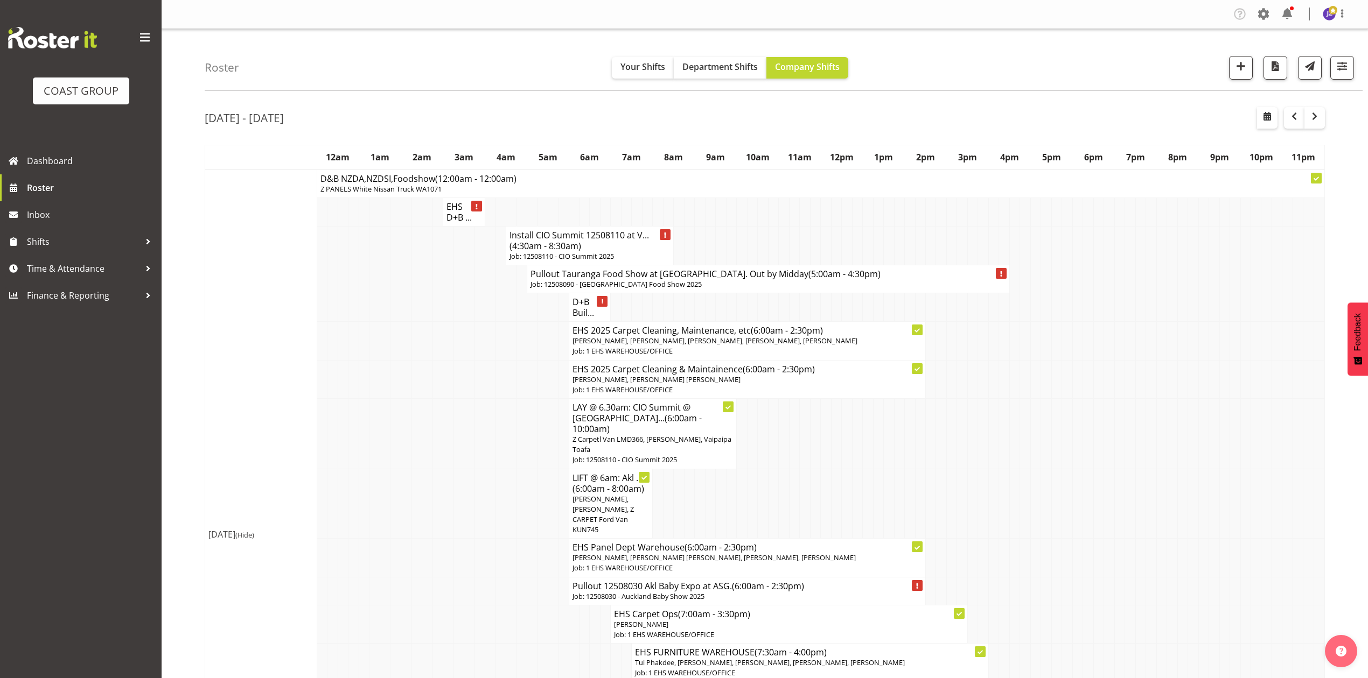
click at [691, 80] on div "Roster Your Shifts Department Shifts Company Shifts 1 Locations Clear CARLTON E…" at bounding box center [784, 60] width 1158 height 62
click at [697, 66] on span "Department Shifts" at bounding box center [719, 67] width 75 height 12
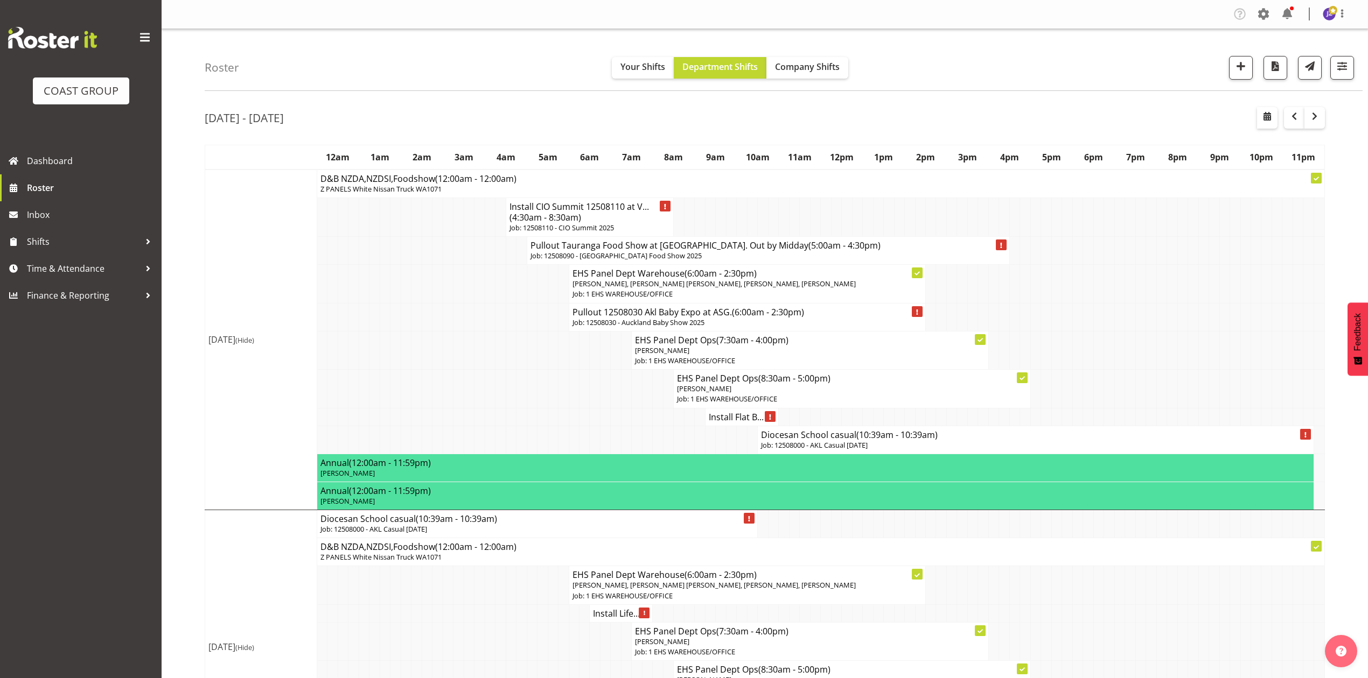
click at [791, 451] on p "Job: 12508000 - AKL Casual [DATE]" at bounding box center [1035, 445] width 549 height 10
click at [1067, 328] on body "COAST GROUP Dashboard Roster Inbox Shifts Time & Attendance Finance & Reporting…" at bounding box center [684, 339] width 1368 height 678
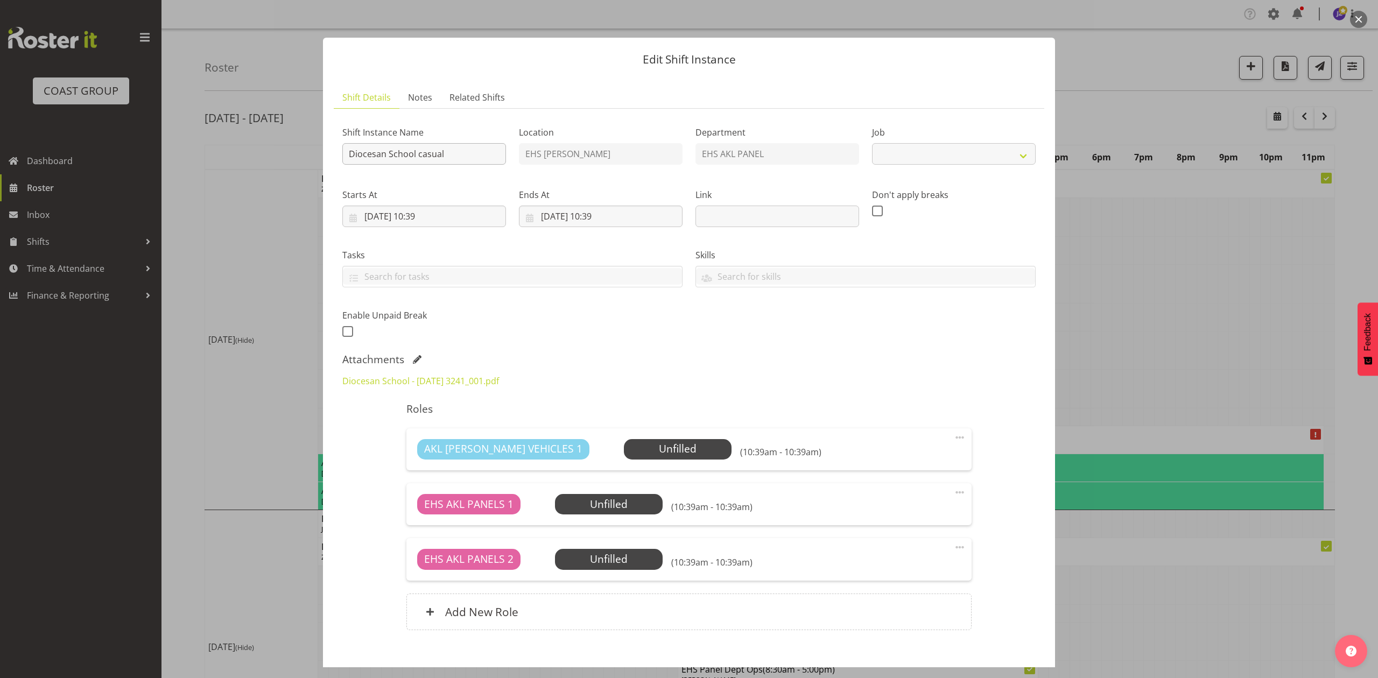
select select "8652"
click at [342, 148] on input "Diocesan School casual" at bounding box center [424, 154] width 164 height 22
click at [480, 151] on input "Install Diocesan School casual" at bounding box center [424, 154] width 164 height 22
type input "Install Diocesan School casual. In aty"
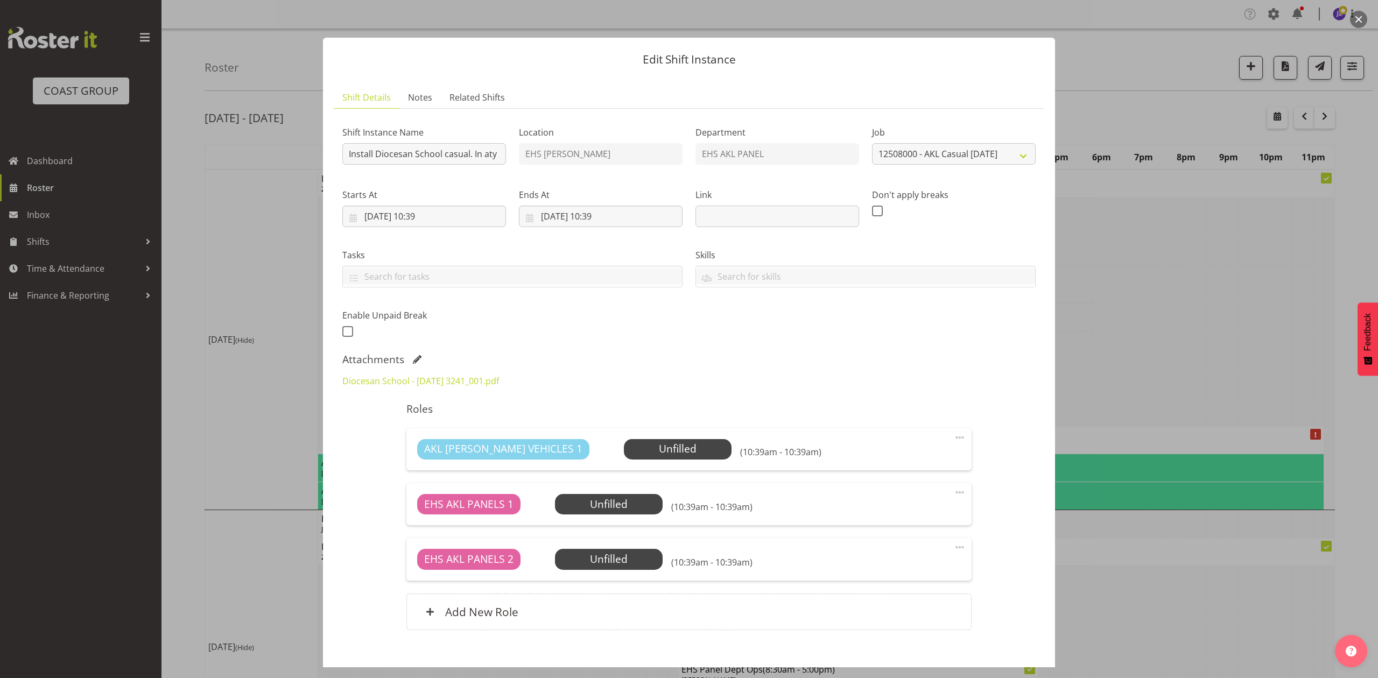
click at [1364, 18] on button "button" at bounding box center [1358, 19] width 17 height 17
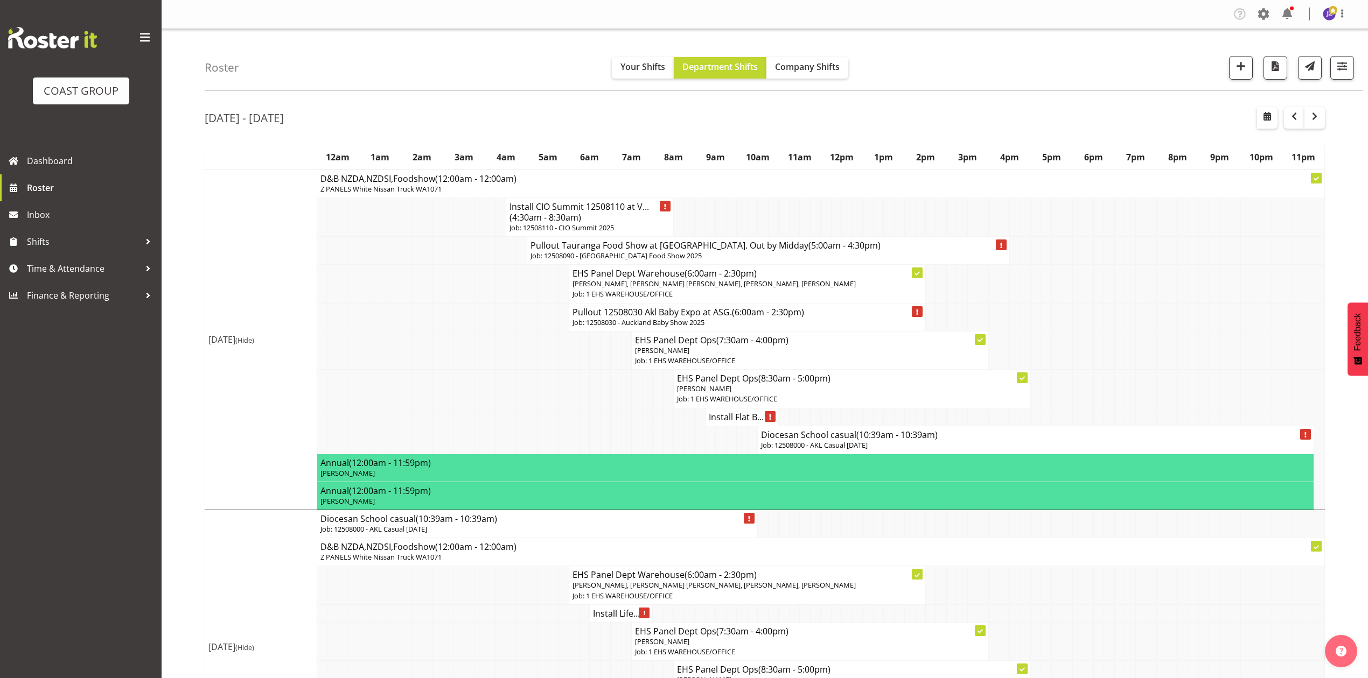
click at [731, 423] on h4 "Install Flat B..." at bounding box center [742, 417] width 66 height 11
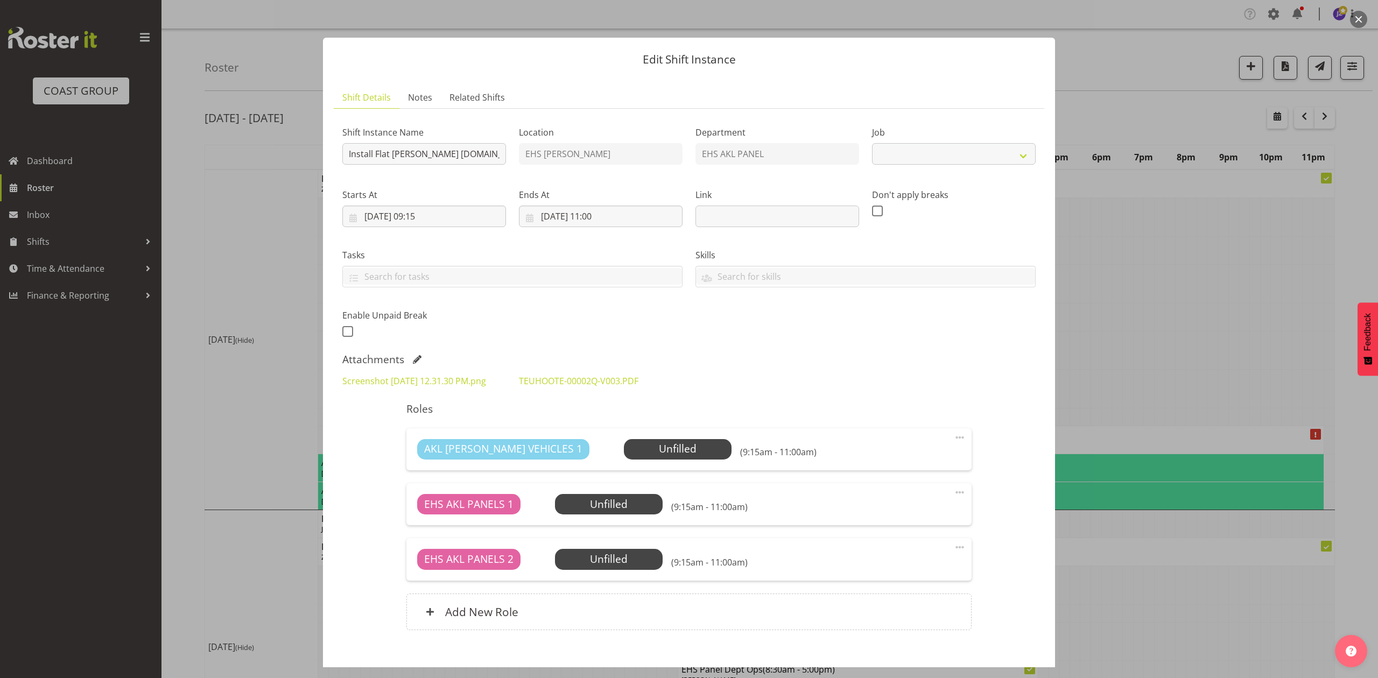
select select "8652"
click at [1088, 328] on div at bounding box center [689, 339] width 1378 height 678
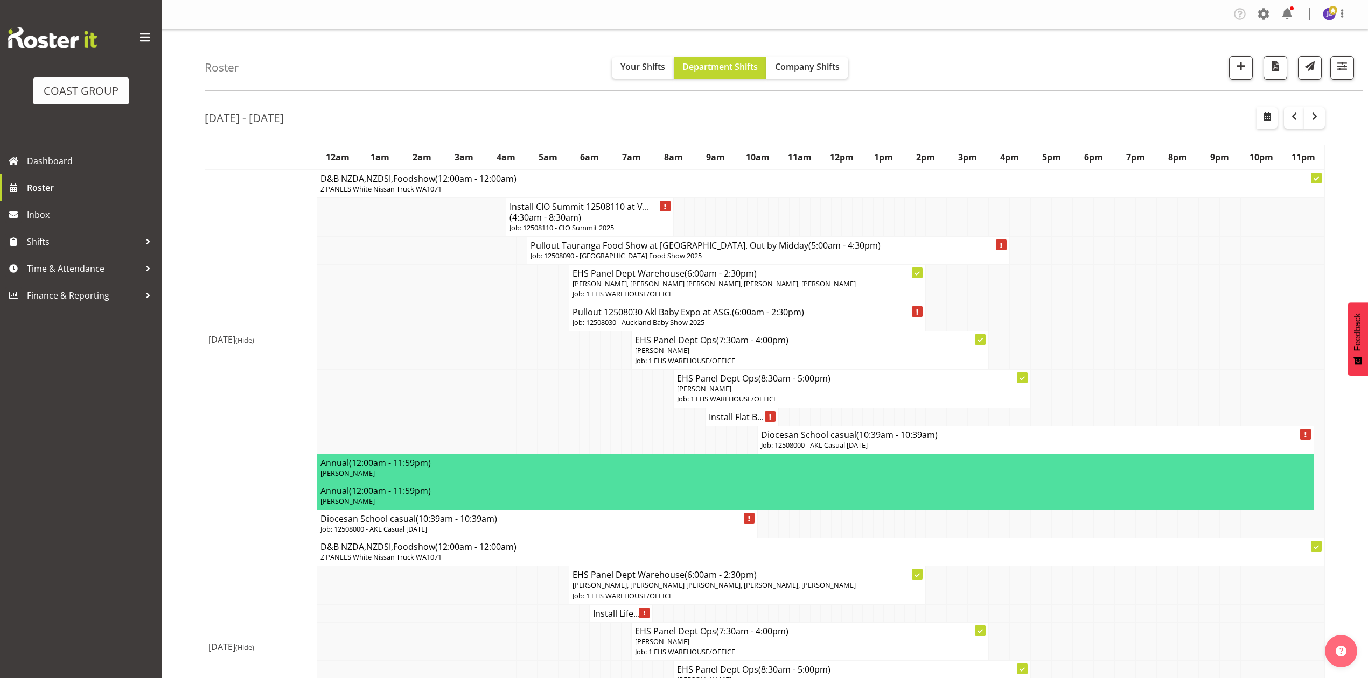
click at [937, 441] on span "(10:39am - 10:39am)" at bounding box center [896, 435] width 81 height 12
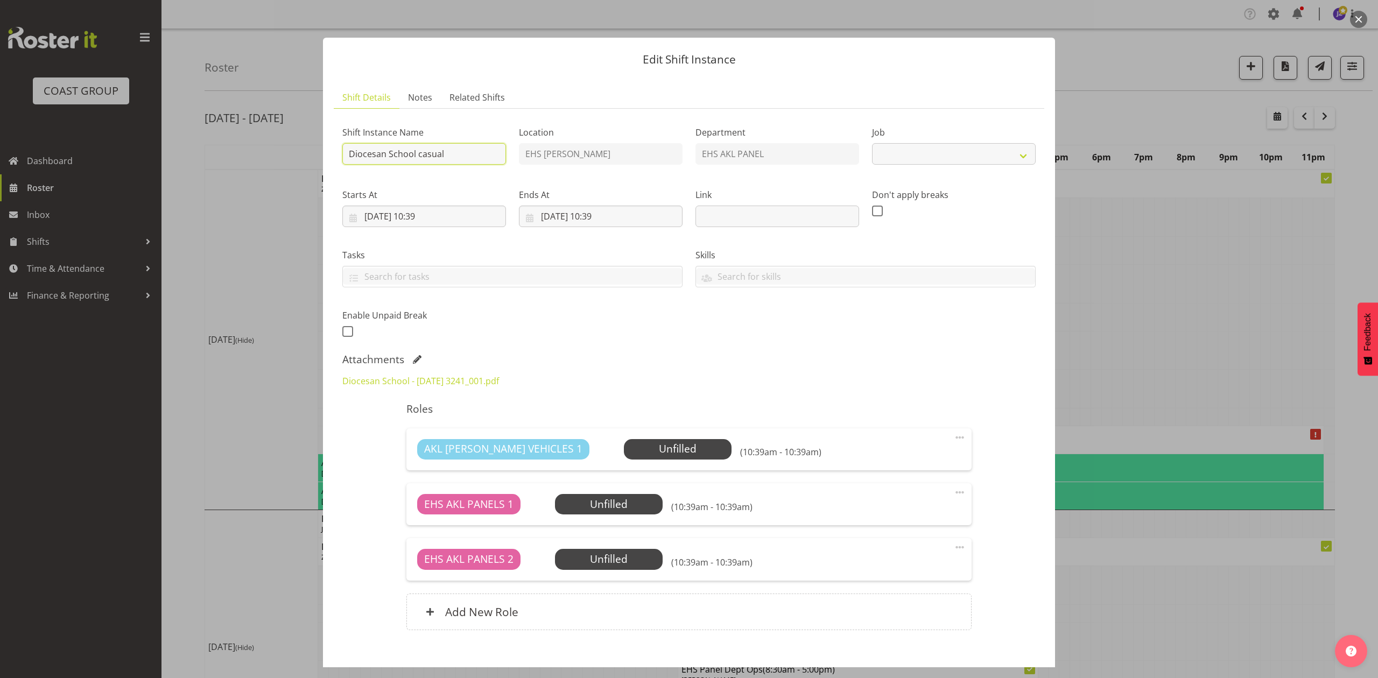
click at [453, 153] on input "Diocesan School casual" at bounding box center [424, 154] width 164 height 22
select select "8652"
click at [345, 154] on input "Diocesan School casual" at bounding box center [424, 154] width 164 height 22
click at [503, 151] on input "Install Diocesan School casual" at bounding box center [424, 154] width 164 height 22
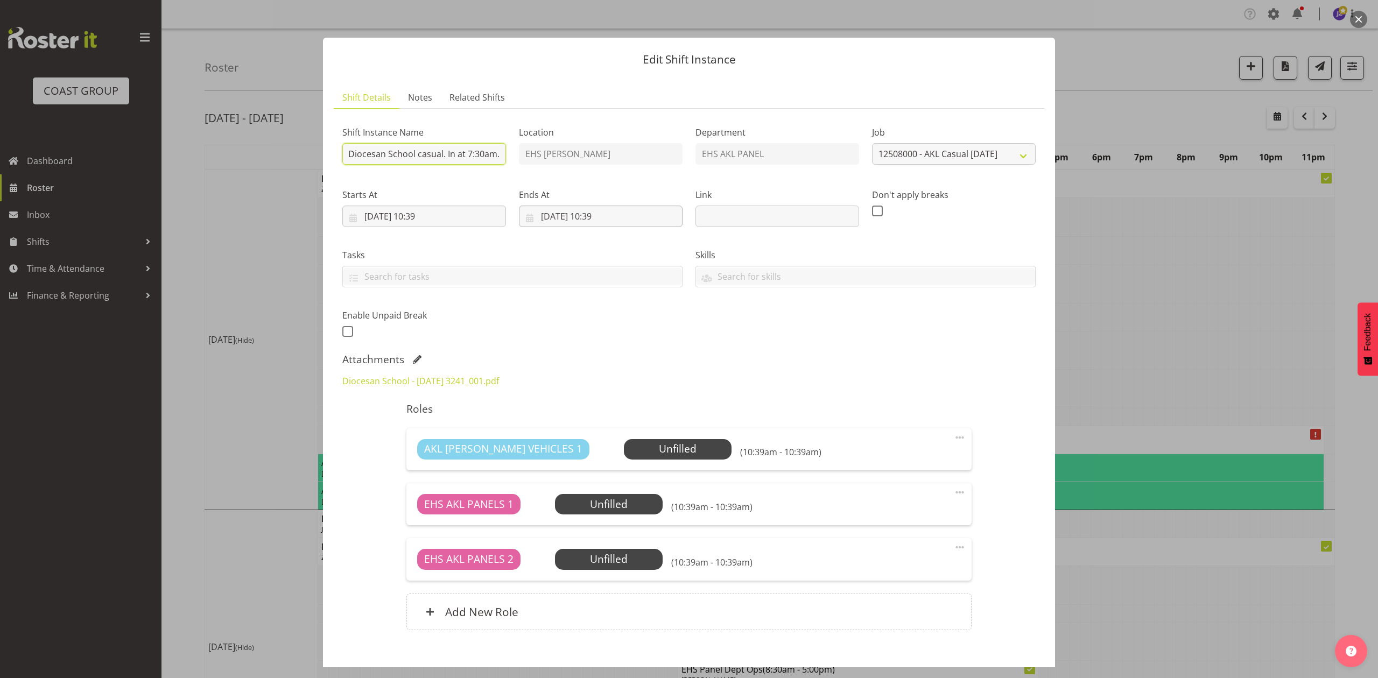
type input "Install Diocesan School casual. In at 7:30am."
drag, startPoint x: 558, startPoint y: 216, endPoint x: 597, endPoint y: 288, distance: 81.2
click at [561, 216] on input "[DATE] 10:39" at bounding box center [601, 217] width 164 height 22
click at [573, 360] on link "18" at bounding box center [570, 365] width 23 height 20
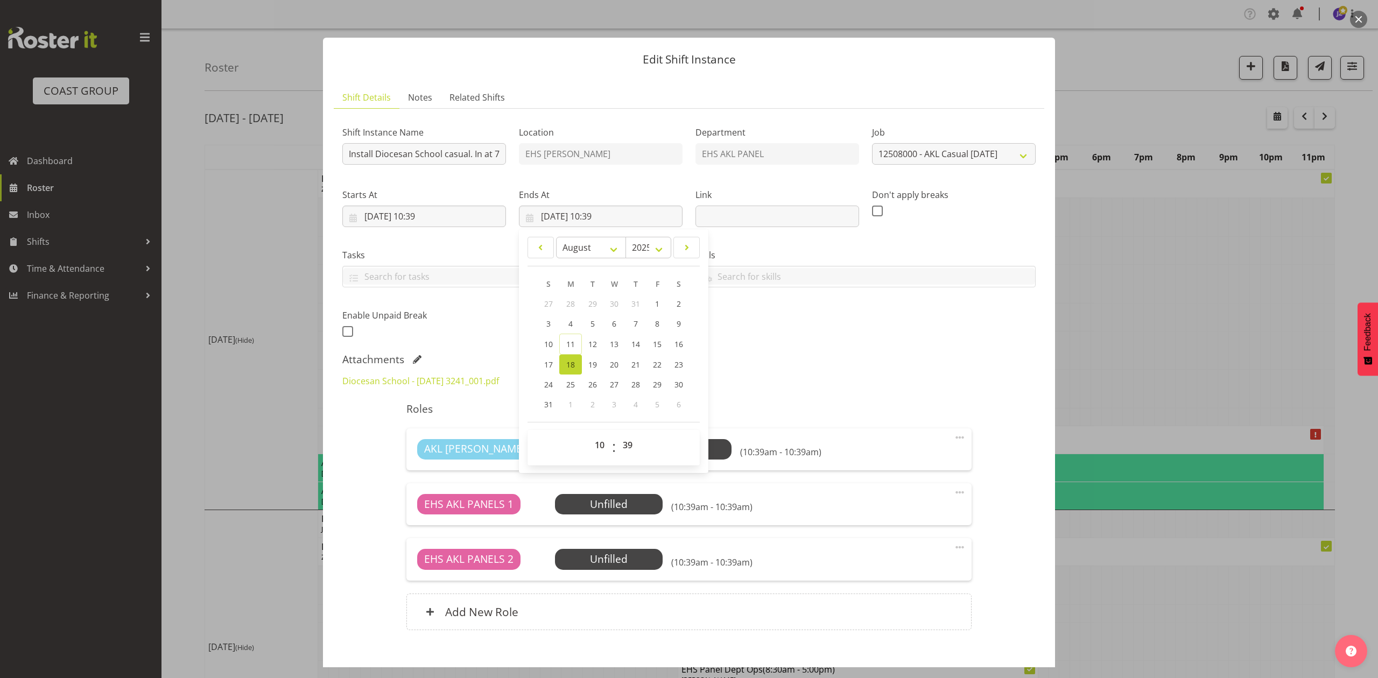
click at [570, 368] on span "18" at bounding box center [570, 365] width 9 height 10
type input "[DATE] 00:00"
select select "0"
click at [421, 215] on input "[DATE] 10:39" at bounding box center [424, 217] width 164 height 22
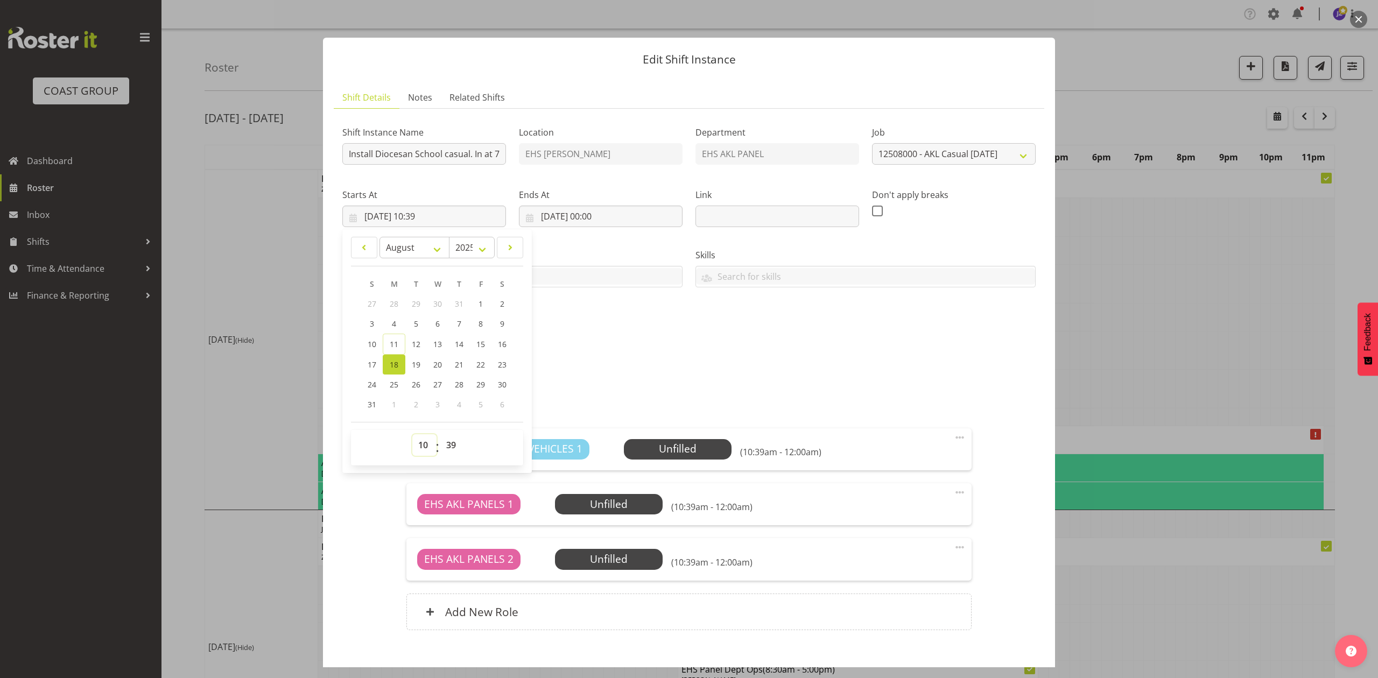
click at [421, 443] on select "00 01 02 03 04 05 06 07 08 09 10 11 12 13 14 15 16 17 18 19 20 21 22 23" at bounding box center [424, 446] width 24 height 22
select select "7"
click at [412, 435] on select "00 01 02 03 04 05 06 07 08 09 10 11 12 13 14 15 16 17 18 19 20 21 22 23" at bounding box center [424, 446] width 24 height 22
type input "[DATE] 07:39"
click at [452, 449] on select "00 01 02 03 04 05 06 07 08 09 10 11 12 13 14 15 16 17 18 19 20 21 22 23 24 25 2…" at bounding box center [452, 446] width 24 height 22
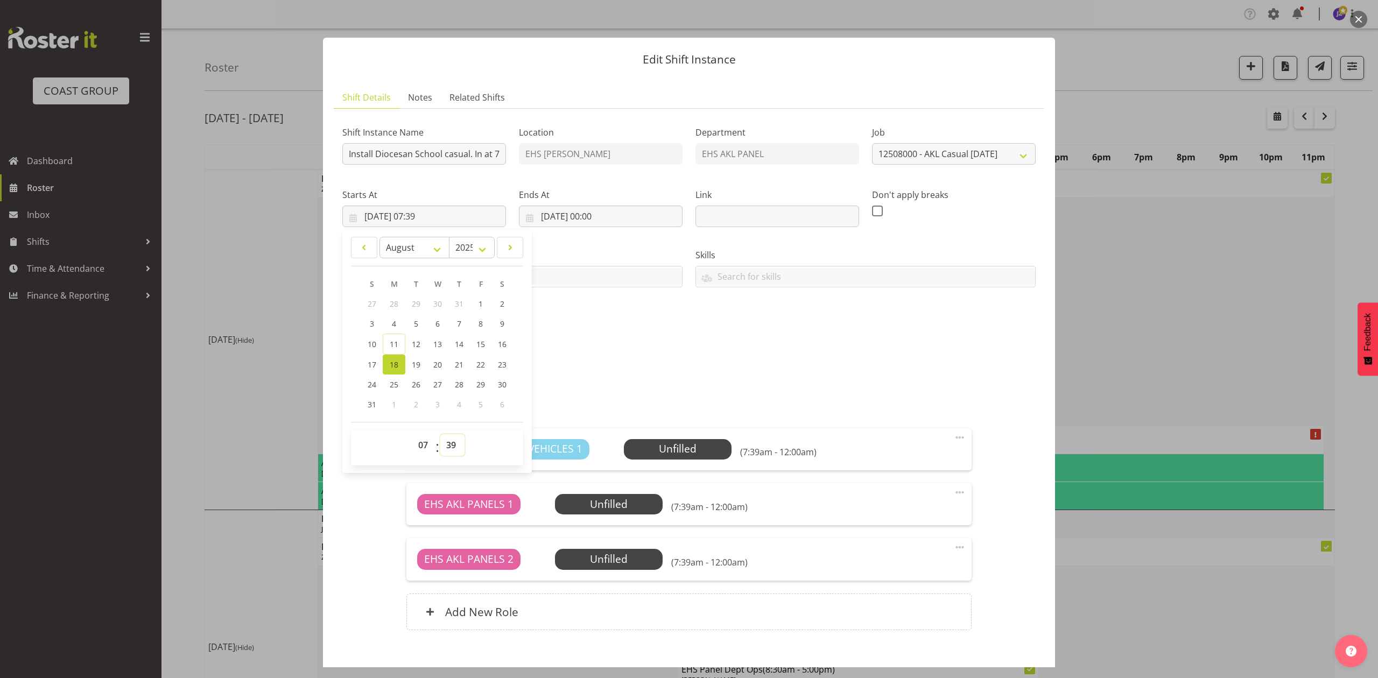
select select "0"
click at [440, 435] on select "00 01 02 03 04 05 06 07 08 09 10 11 12 13 14 15 16 17 18 19 20 21 22 23 24 25 2…" at bounding box center [452, 446] width 24 height 22
type input "[DATE] 07:00"
click at [862, 351] on div "Shift Instance Name Install Diocesan School casual. In at 7:30am. Location EHS …" at bounding box center [688, 380] width 693 height 526
click at [605, 216] on input "[DATE] 00:00" at bounding box center [601, 217] width 164 height 22
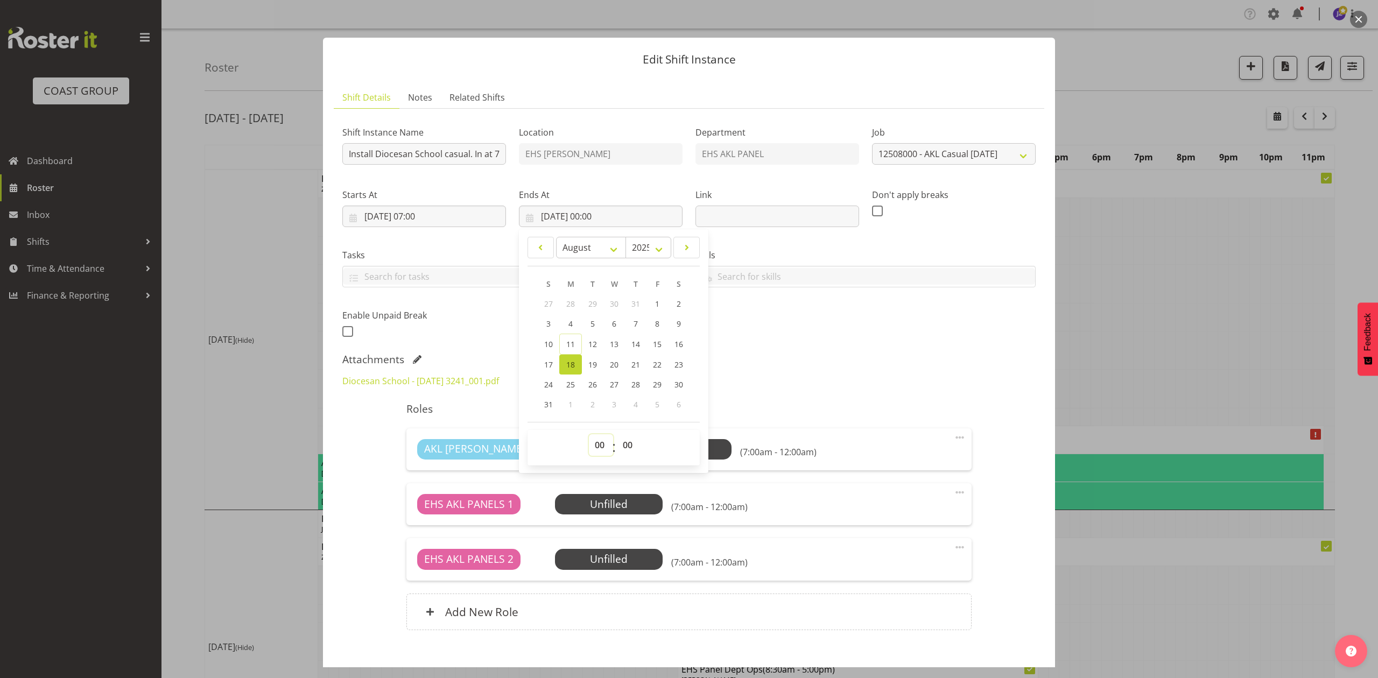
click at [594, 442] on select "00 01 02 03 04 05 06 07 08 09 10 11 12 13 14 15 16 17 18 19 20 21 22 23" at bounding box center [601, 446] width 24 height 22
select select "9"
click at [589, 435] on select "00 01 02 03 04 05 06 07 08 09 10 11 12 13 14 15 16 17 18 19 20 21 22 23" at bounding box center [601, 446] width 24 height 22
type input "[DATE] 09:00"
click at [620, 448] on select "00 01 02 03 04 05 06 07 08 09 10 11 12 13 14 15 16 17 18 19 20 21 22 23 24 25 2…" at bounding box center [629, 446] width 24 height 22
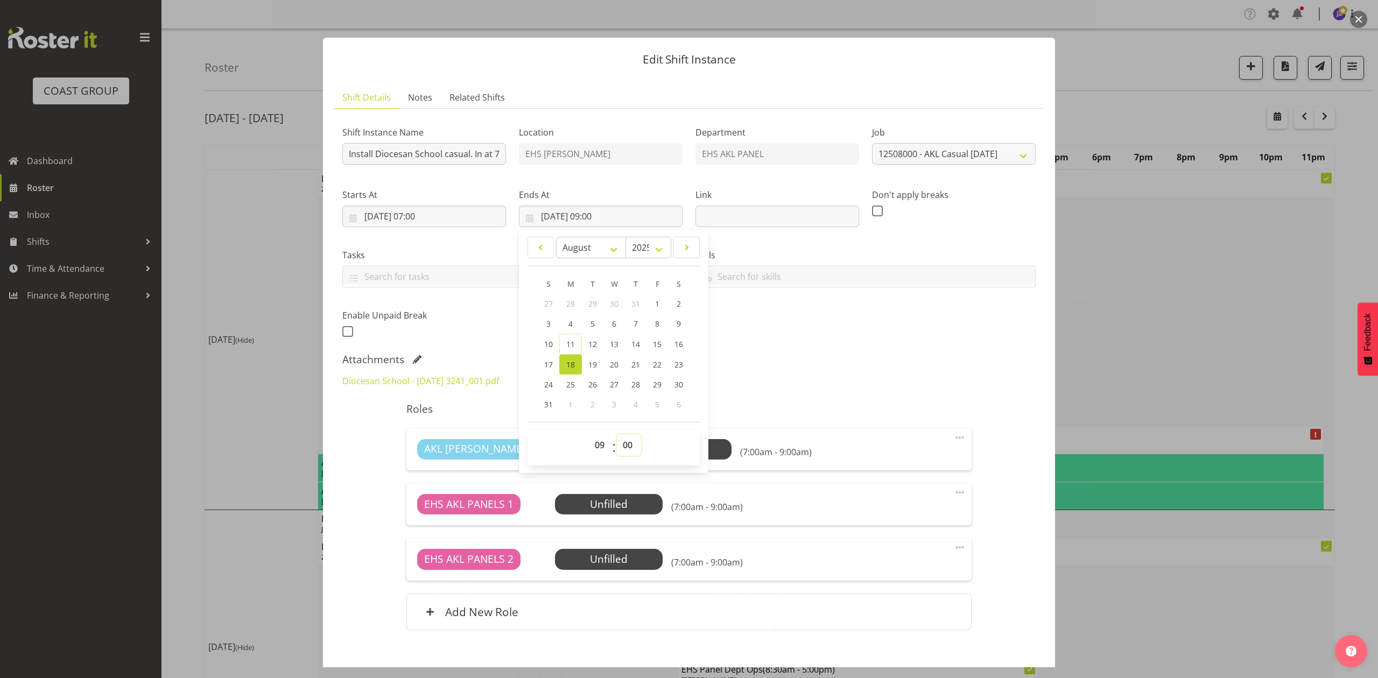
click at [617, 435] on select "00 01 02 03 04 05 06 07 08 09 10 11 12 13 14 15 16 17 18 19 20 21 22 23 24 25 2…" at bounding box center [629, 446] width 24 height 22
click at [769, 359] on div "Attachments" at bounding box center [688, 359] width 693 height 13
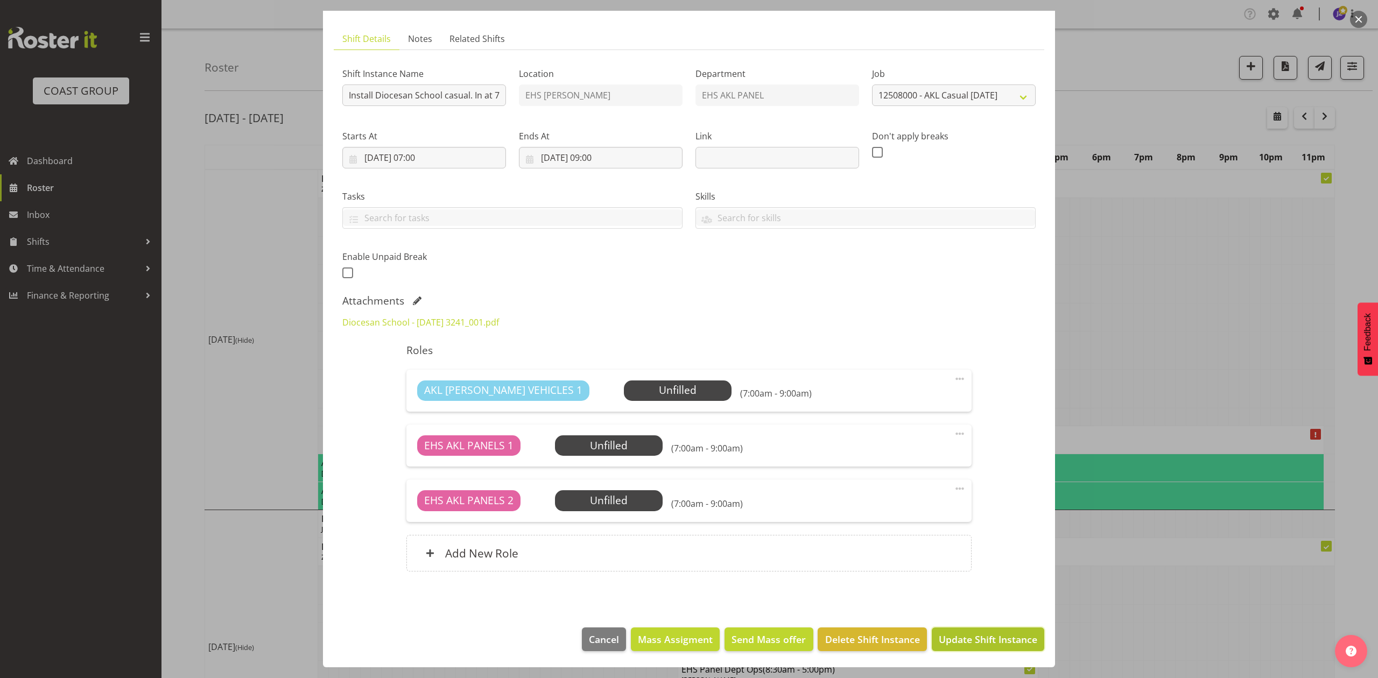
click at [978, 635] on span "Update Shift Instance" at bounding box center [988, 640] width 99 height 14
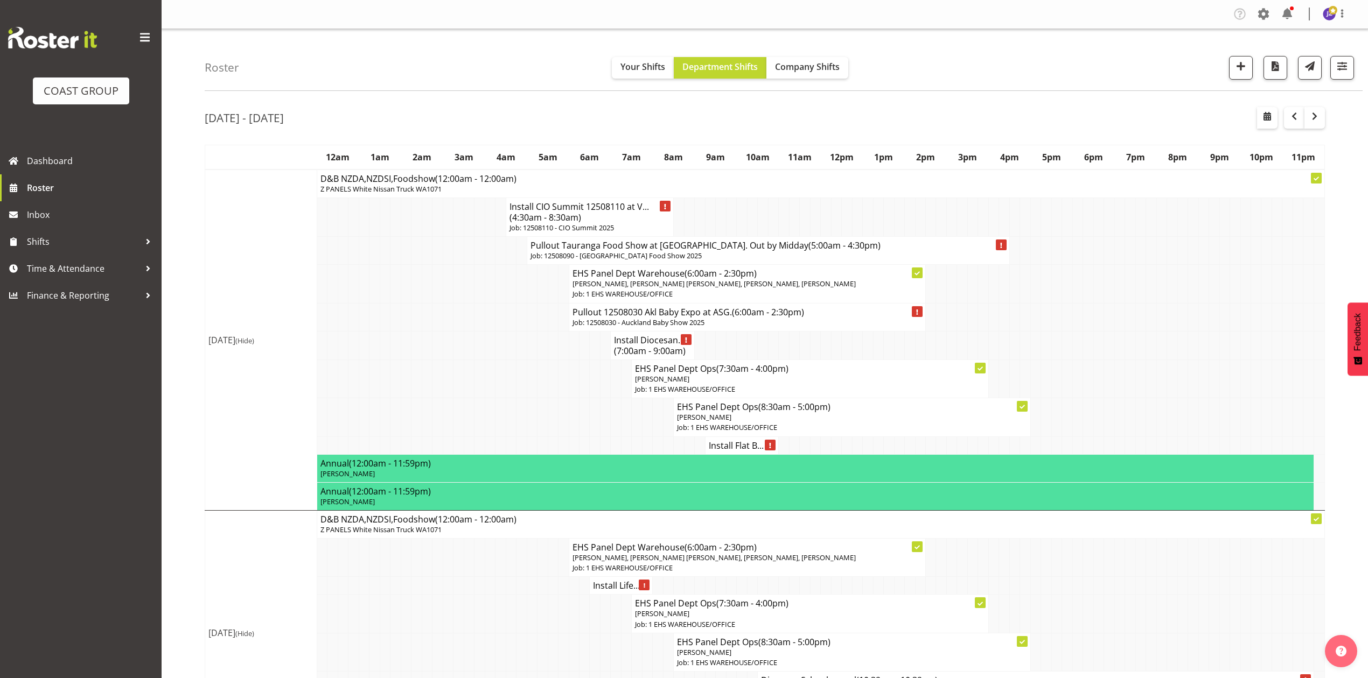
scroll to position [72, 0]
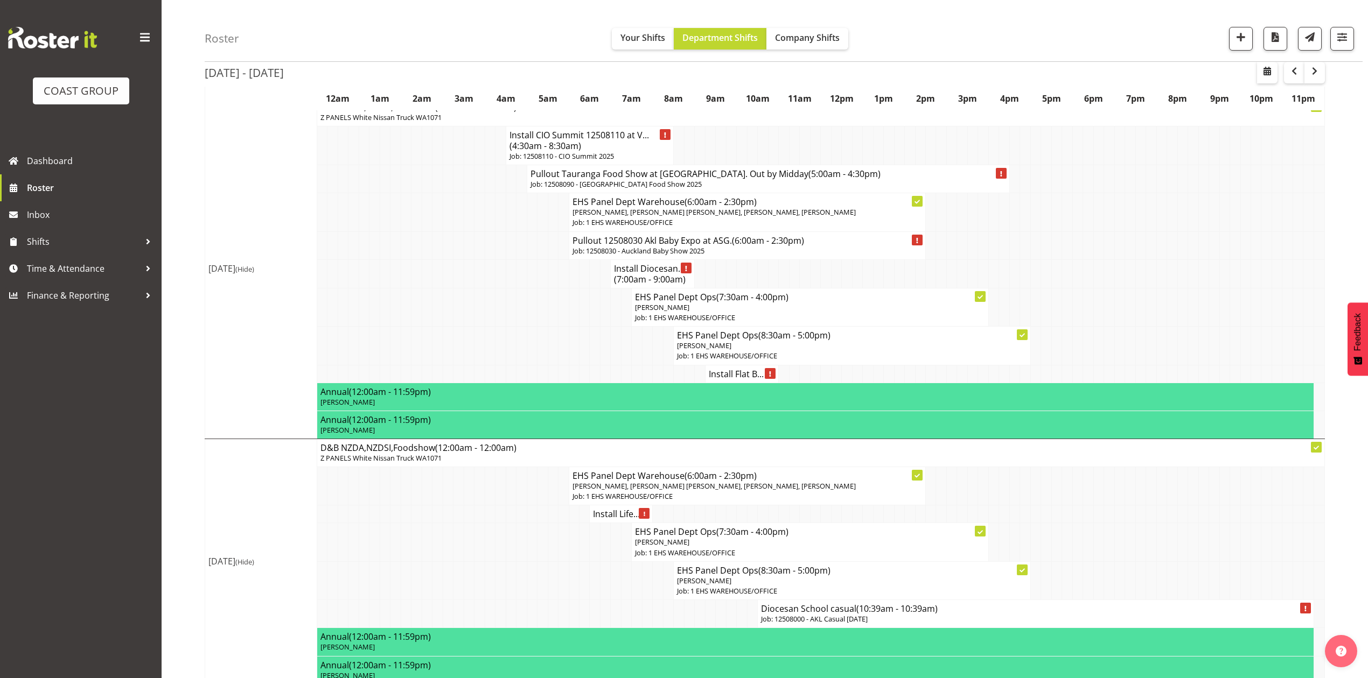
click at [743, 380] on h4 "Install Flat B..." at bounding box center [742, 374] width 66 height 11
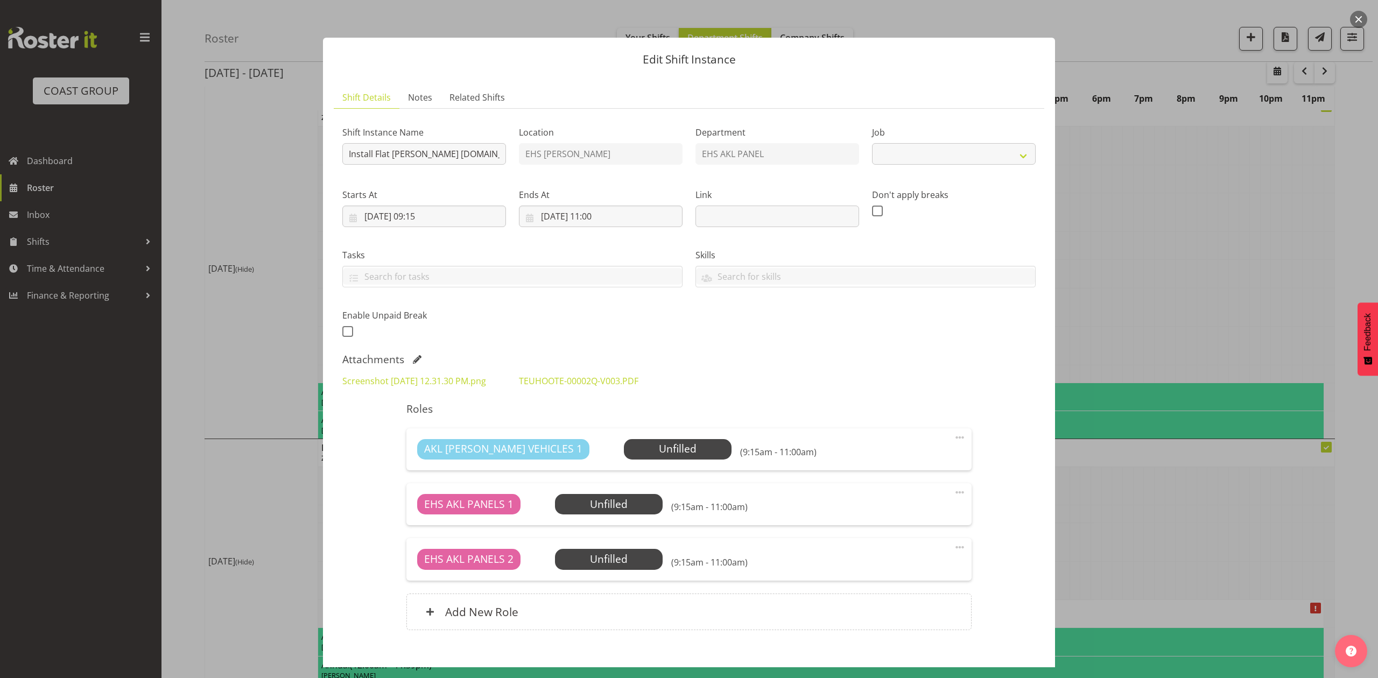
drag, startPoint x: 1101, startPoint y: 318, endPoint x: 1054, endPoint y: 384, distance: 81.1
click at [1101, 319] on div at bounding box center [689, 339] width 1378 height 678
select select "8652"
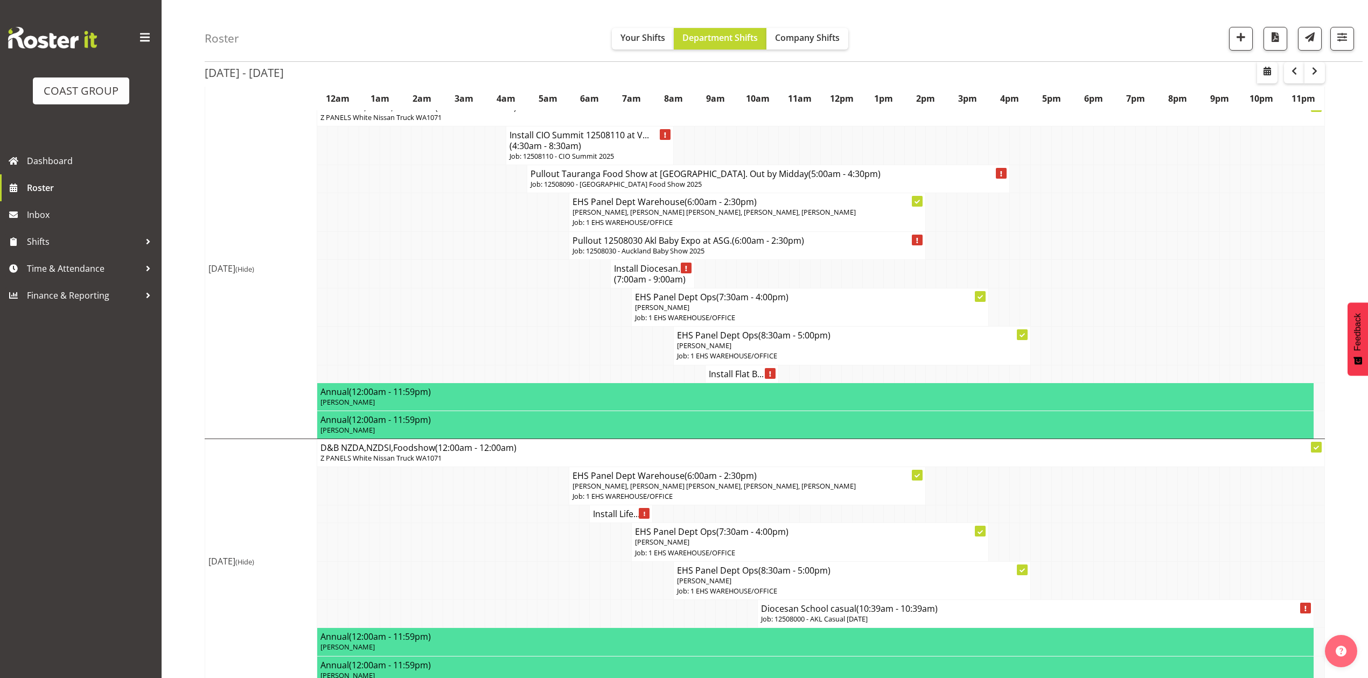
click at [625, 285] on span "(7:00am - 9:00am)" at bounding box center [650, 280] width 72 height 12
select select
select select "7"
select select "2025"
select select "9"
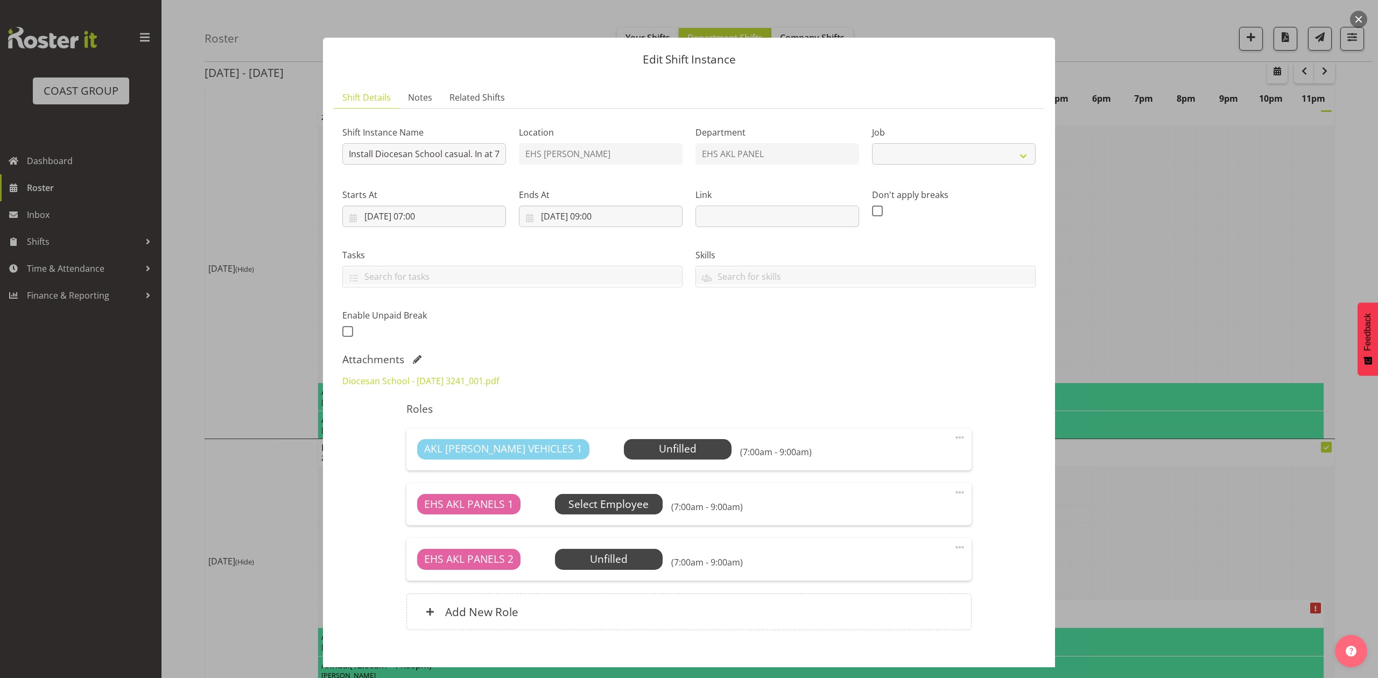
select select "8652"
click at [612, 212] on input "[DATE] 09:00" at bounding box center [601, 217] width 164 height 22
click at [625, 446] on select "00 01 02 03 04 05 06 07 08 09 10 11 12 13 14 15 16 17 18 19 20 21 22 23 24 25 2…" at bounding box center [629, 446] width 24 height 22
select select "15"
click at [617, 435] on select "00 01 02 03 04 05 06 07 08 09 10 11 12 13 14 15 16 17 18 19 20 21 22 23 24 25 2…" at bounding box center [629, 446] width 24 height 22
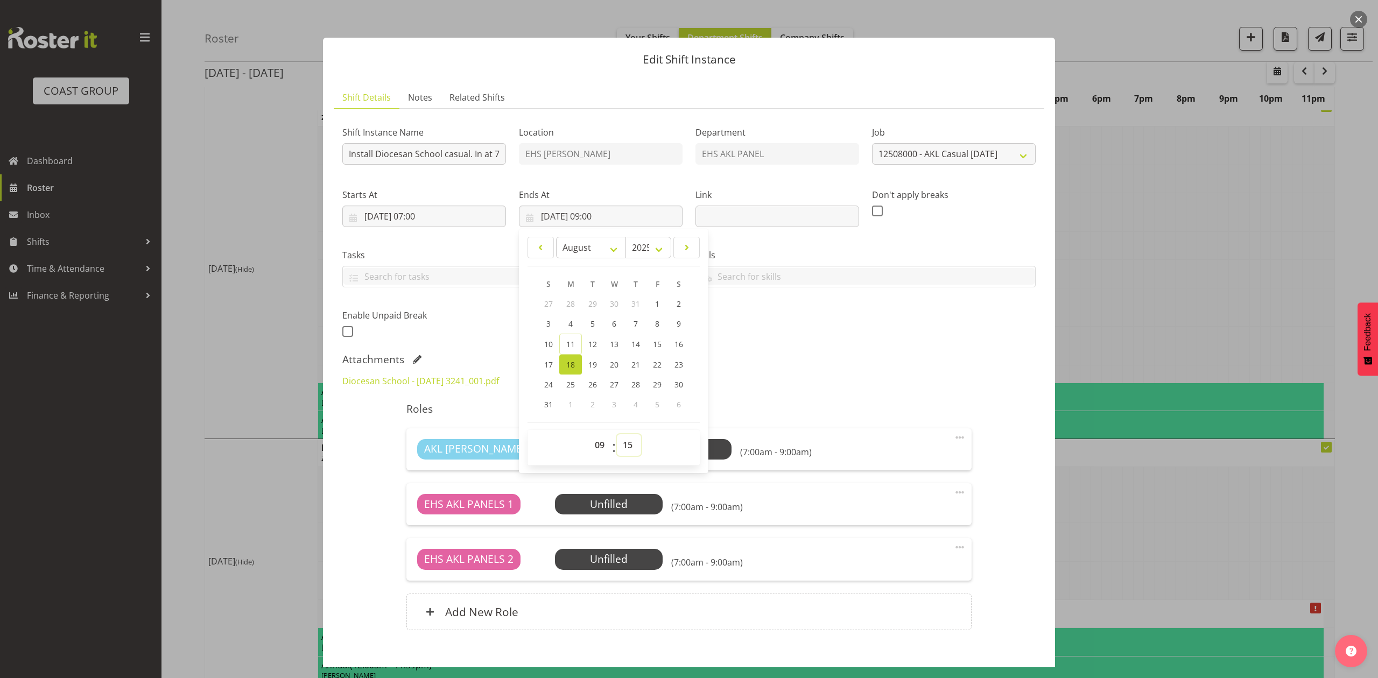
type input "[DATE] 09:15"
drag, startPoint x: 814, startPoint y: 375, endPoint x: 834, endPoint y: 397, distance: 29.7
click at [814, 375] on div "Diocesan School - [DATE] 3241_001.pdf" at bounding box center [689, 381] width 706 height 26
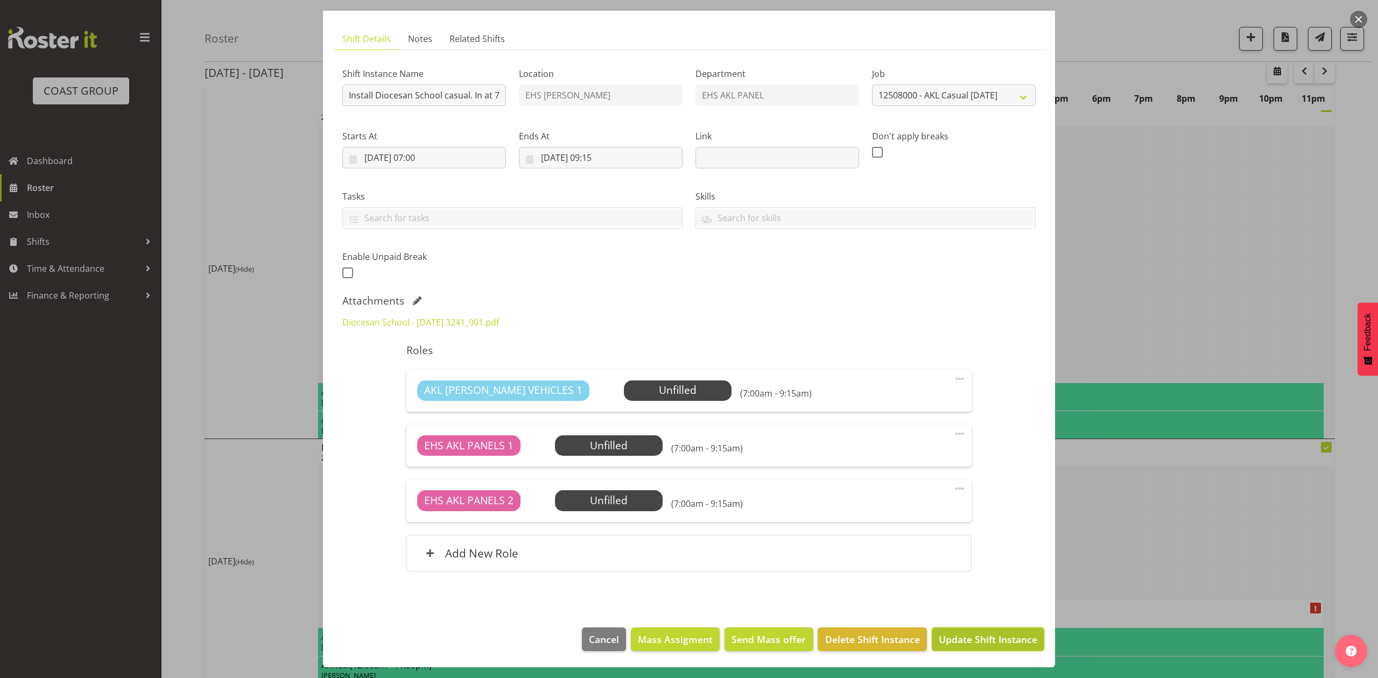
click at [956, 636] on span "Update Shift Instance" at bounding box center [988, 640] width 99 height 14
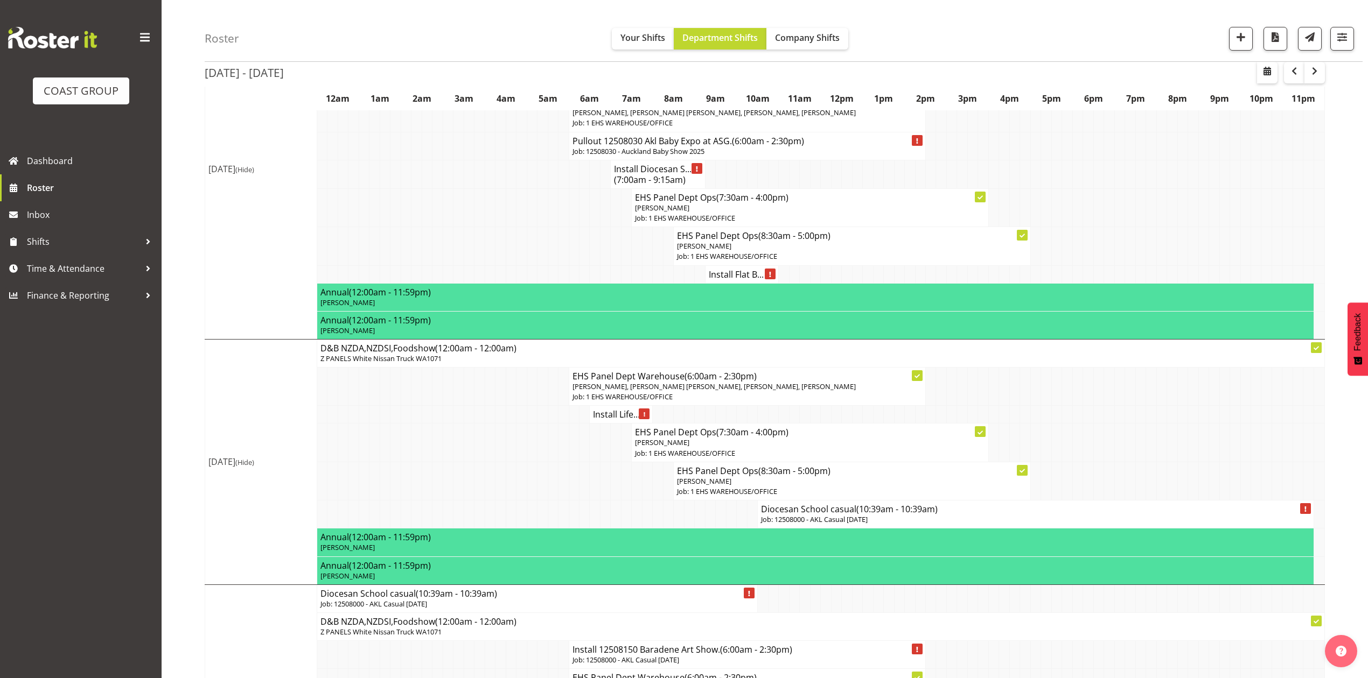
scroll to position [215, 0]
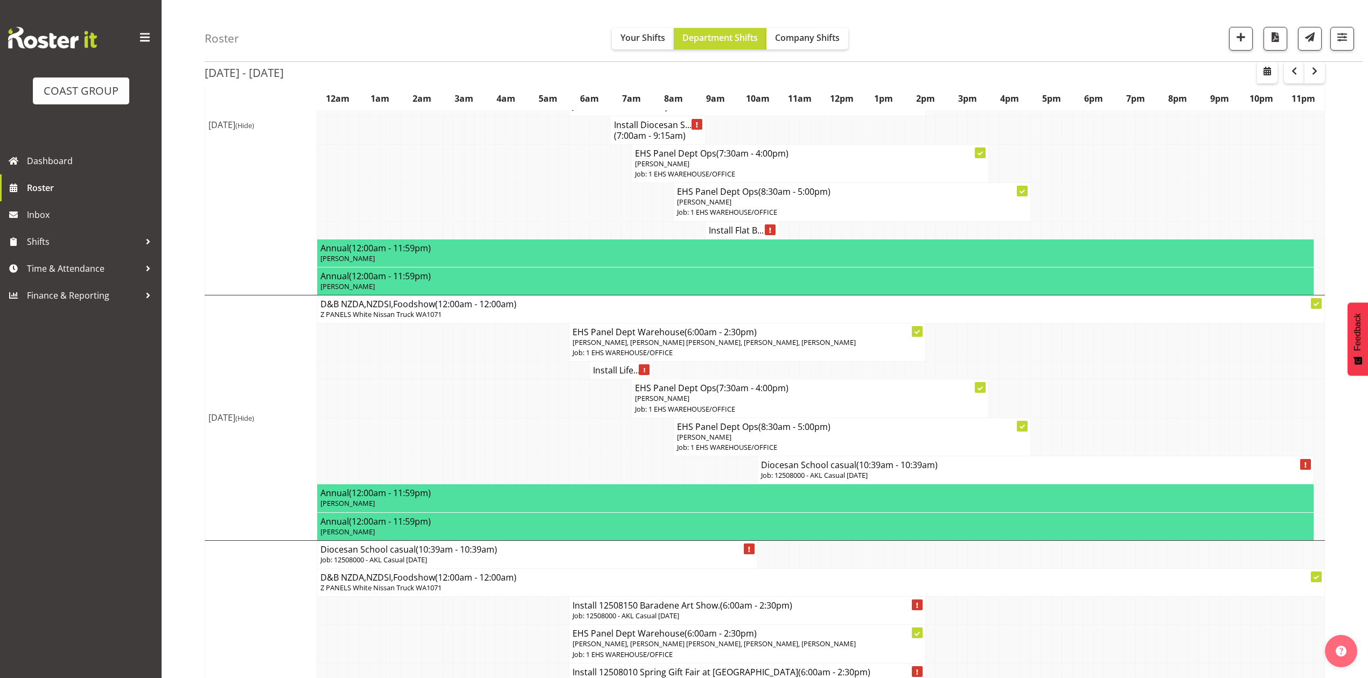
click at [898, 481] on p "Job: 12508000 - AKL Casual [DATE]" at bounding box center [1035, 476] width 549 height 10
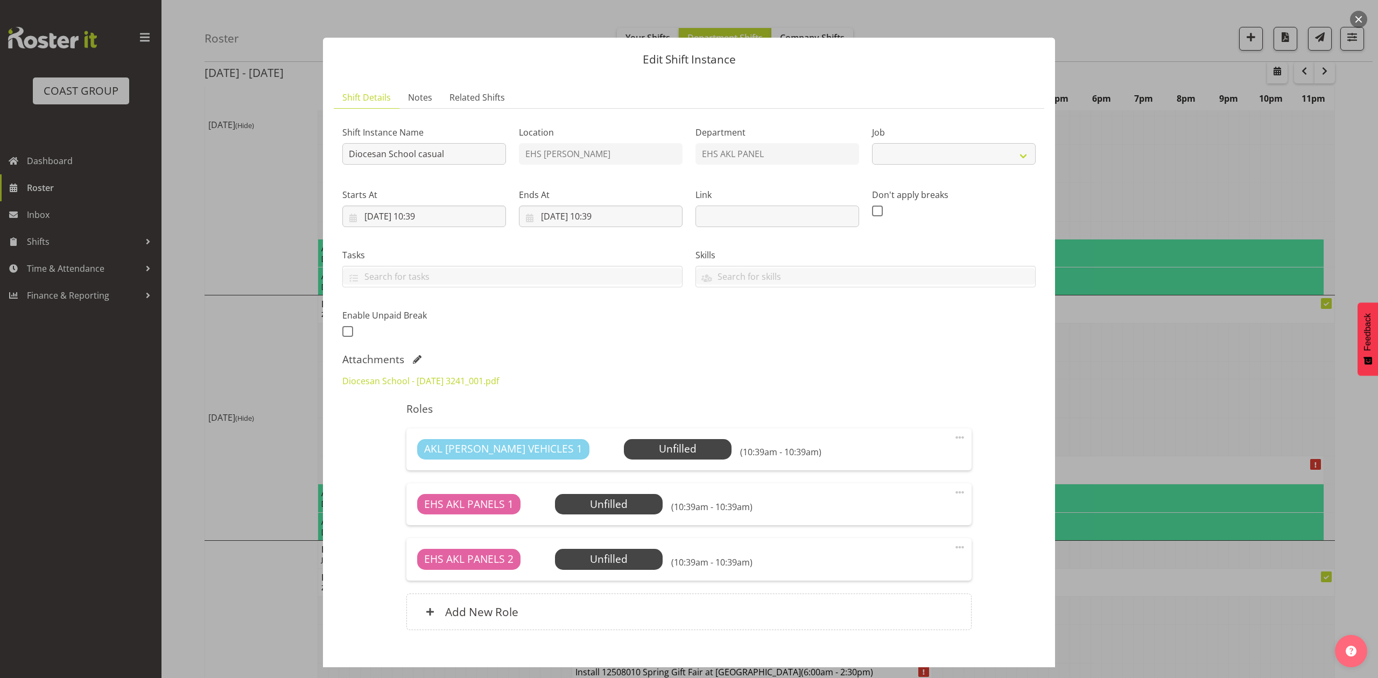
select select "8652"
click at [1090, 197] on div at bounding box center [689, 339] width 1378 height 678
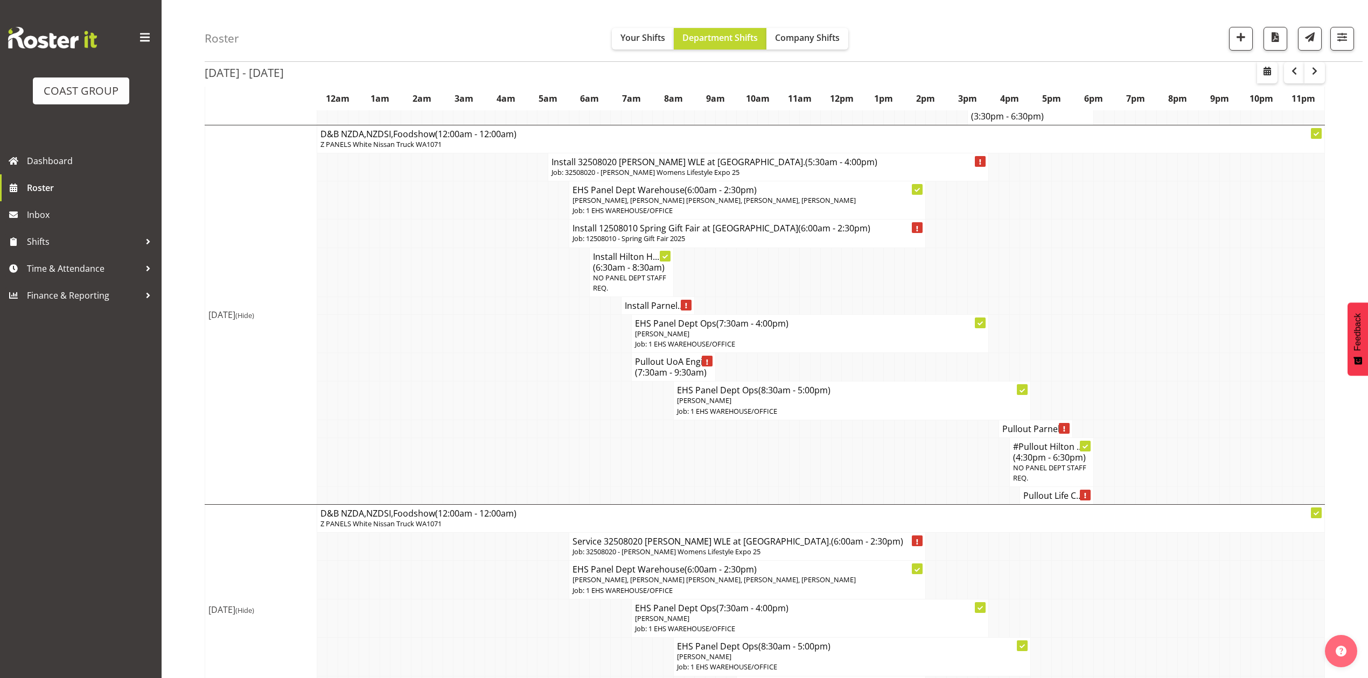
scroll to position [1213, 0]
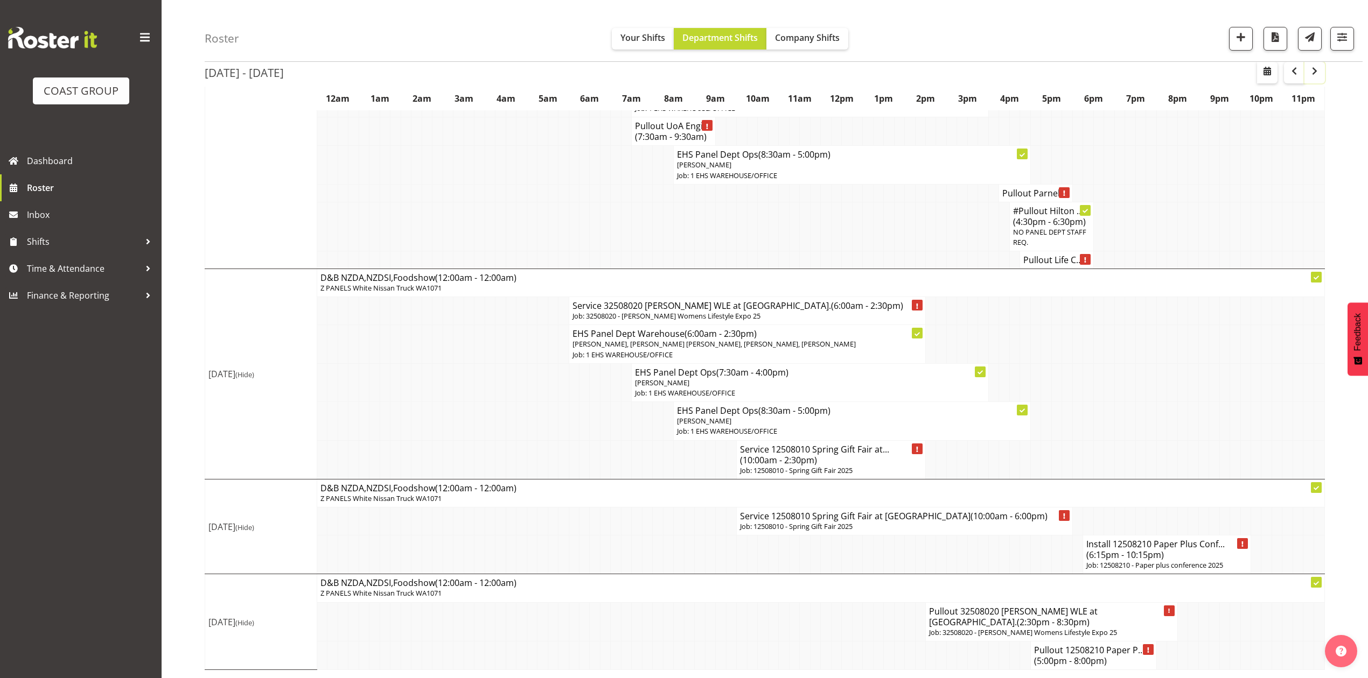
click at [1316, 73] on span "button" at bounding box center [1314, 71] width 13 height 13
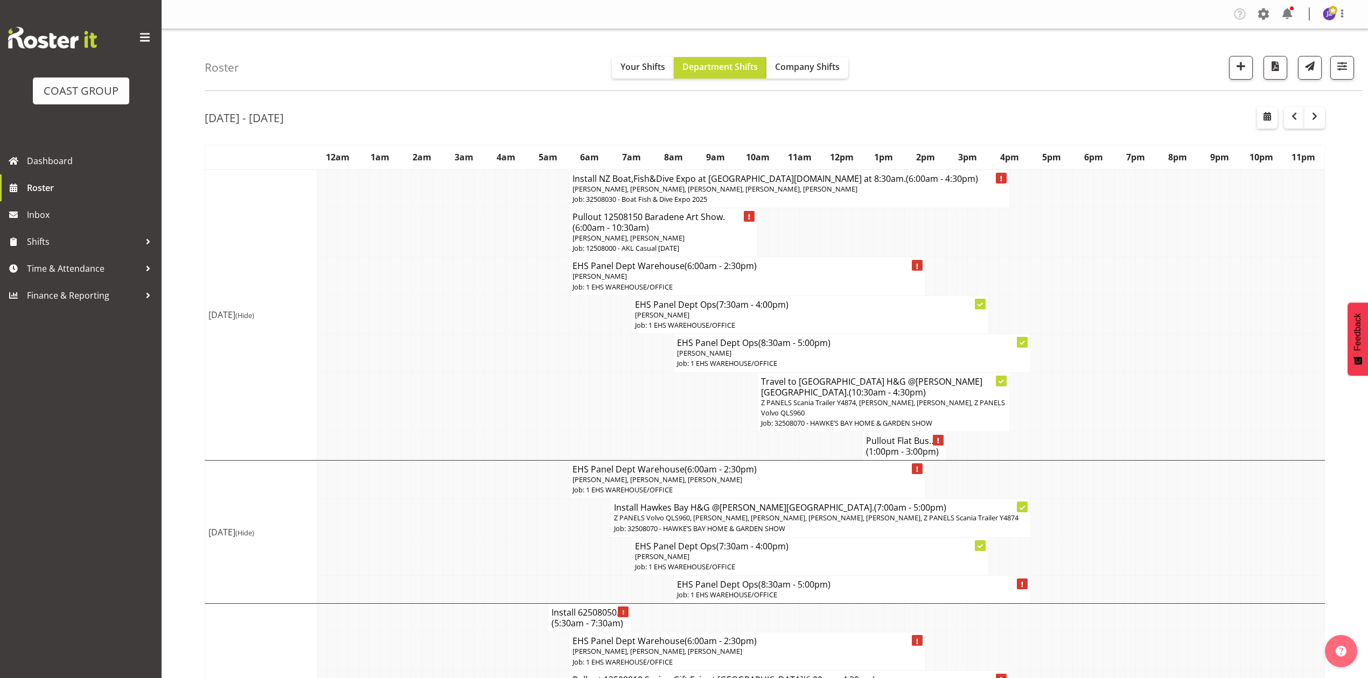
click at [879, 444] on h4 "Pullout Flat Bus... (1:00pm - 3:00pm)" at bounding box center [904, 447] width 77 height 22
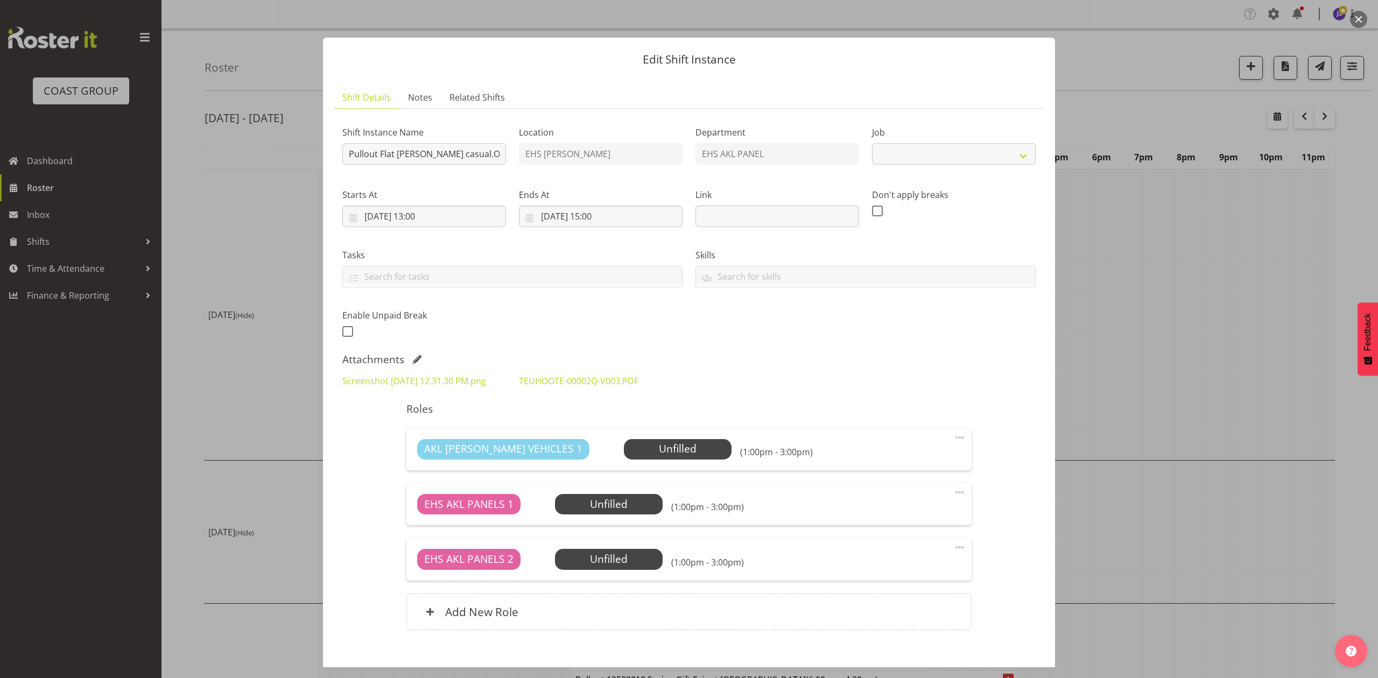
click at [1141, 352] on div at bounding box center [689, 339] width 1378 height 678
select select
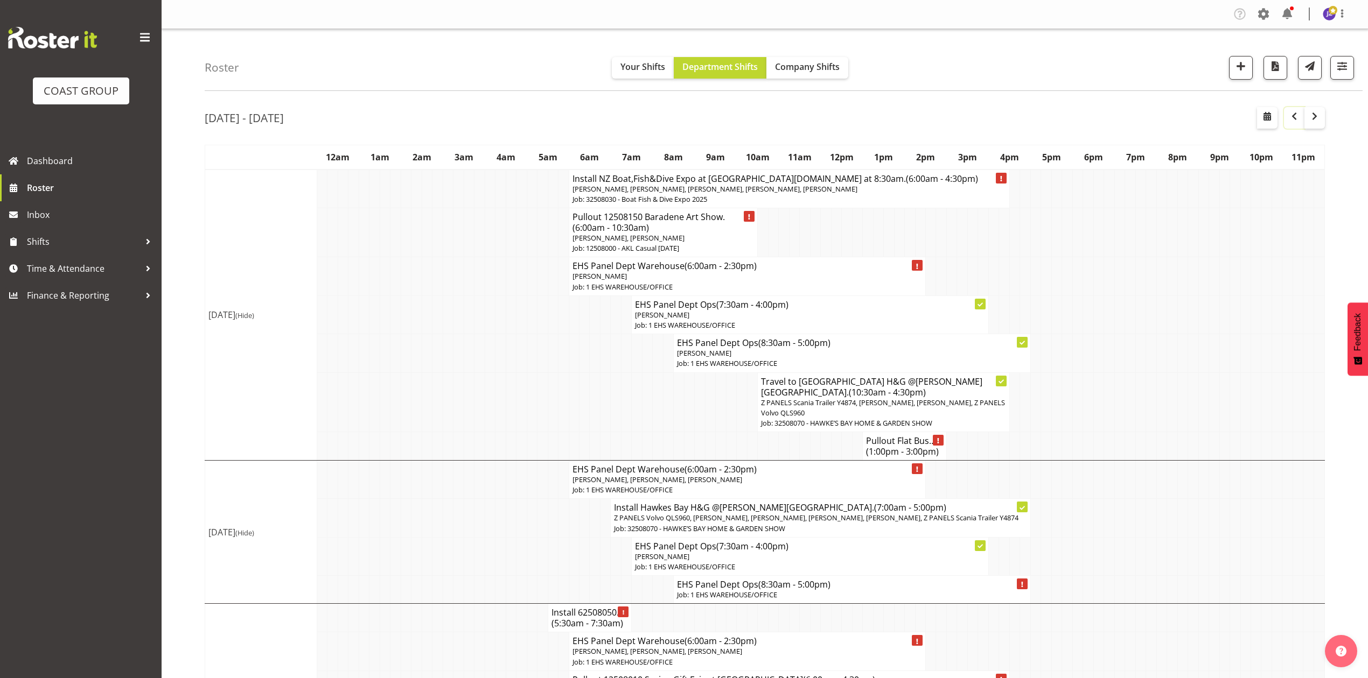
click at [1291, 125] on button "button" at bounding box center [1294, 118] width 20 height 22
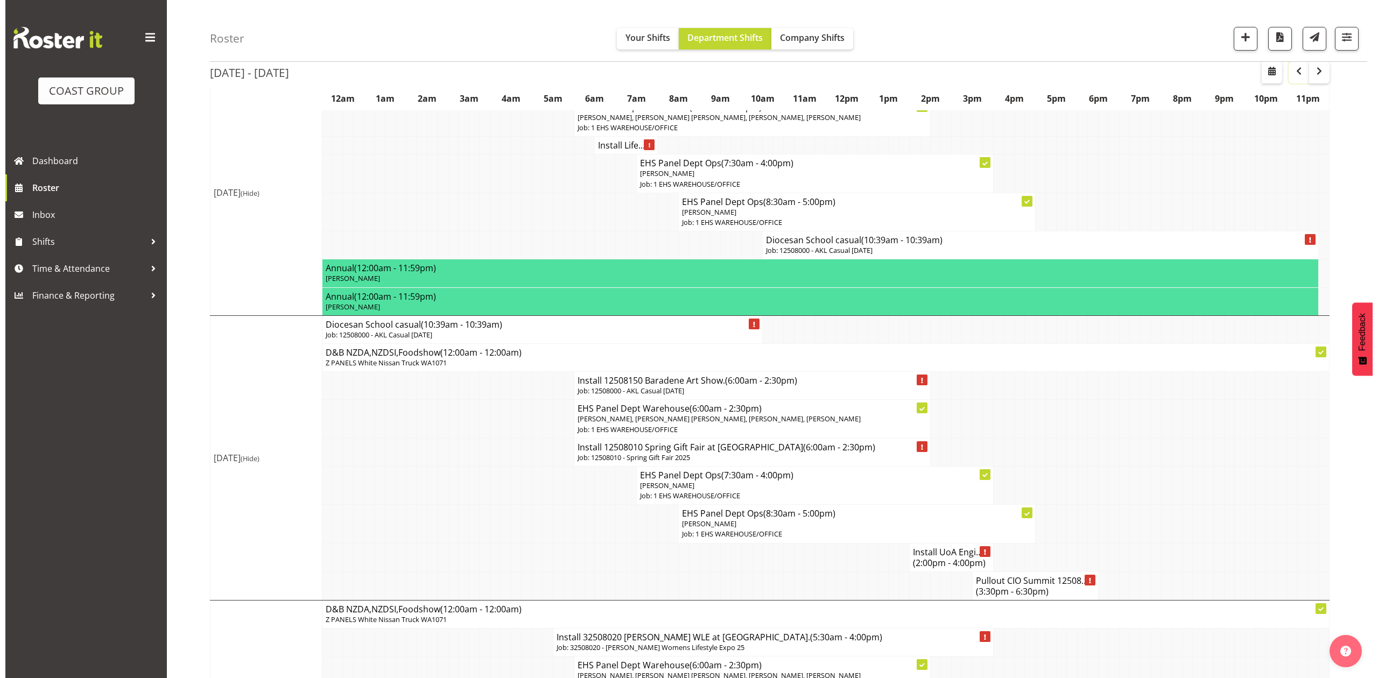
scroll to position [359, 0]
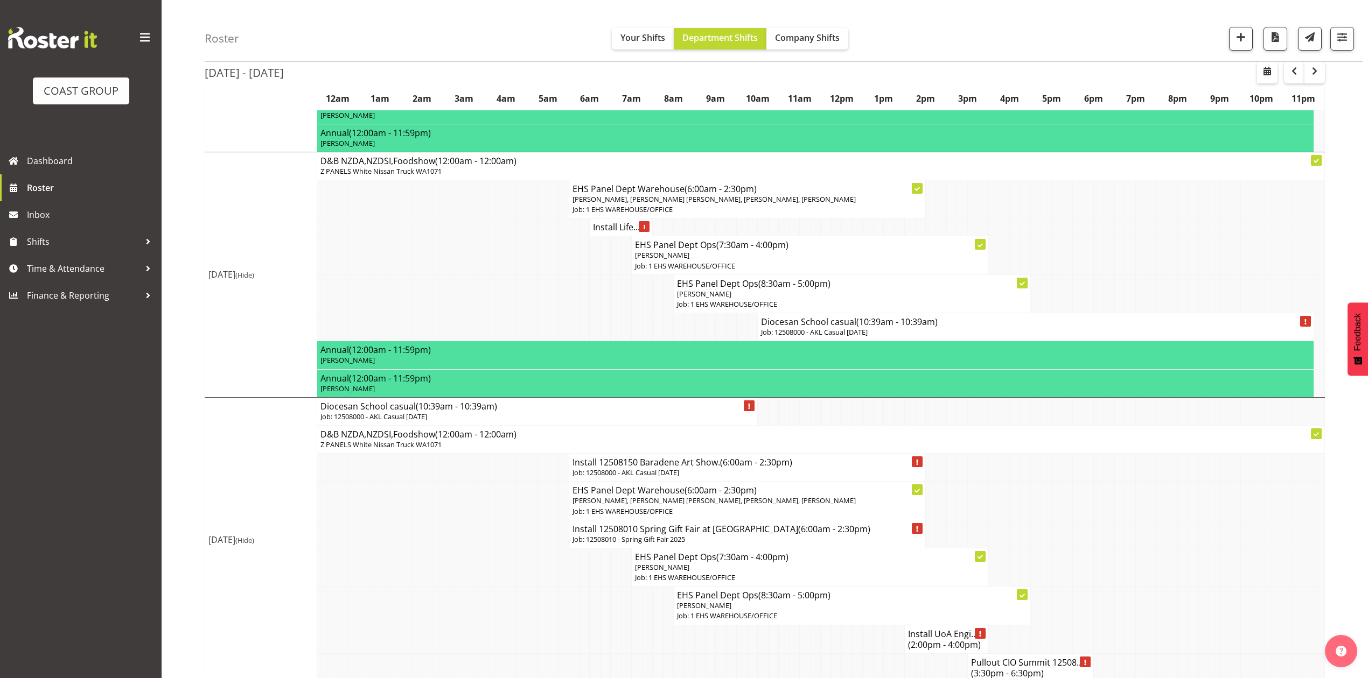
click at [861, 328] on span "(10:39am - 10:39am)" at bounding box center [896, 322] width 81 height 12
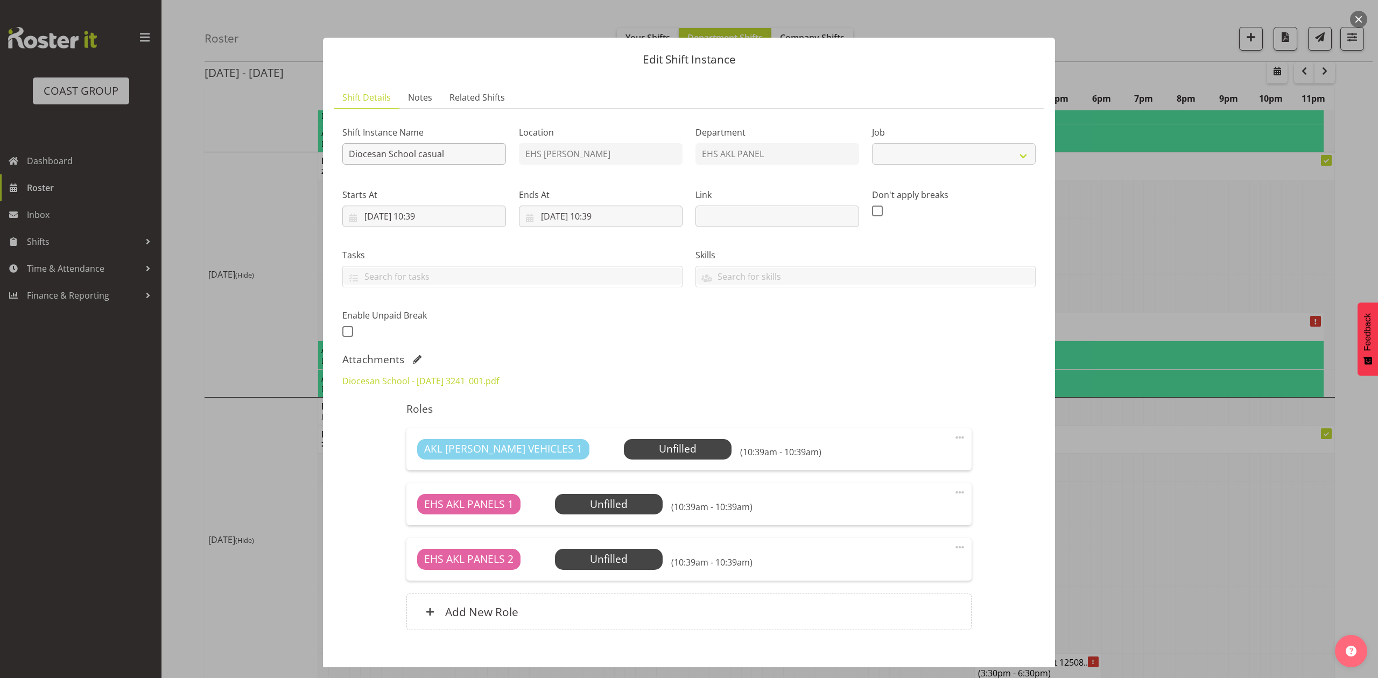
select select "8652"
click at [351, 152] on input "Diocesan School casual" at bounding box center [424, 154] width 164 height 22
click at [474, 154] on input "Pullout Diocesan School casual" at bounding box center [424, 154] width 164 height 22
click at [479, 153] on input "Pullout Diocesan School casual. Out at 7:30am." at bounding box center [424, 154] width 164 height 22
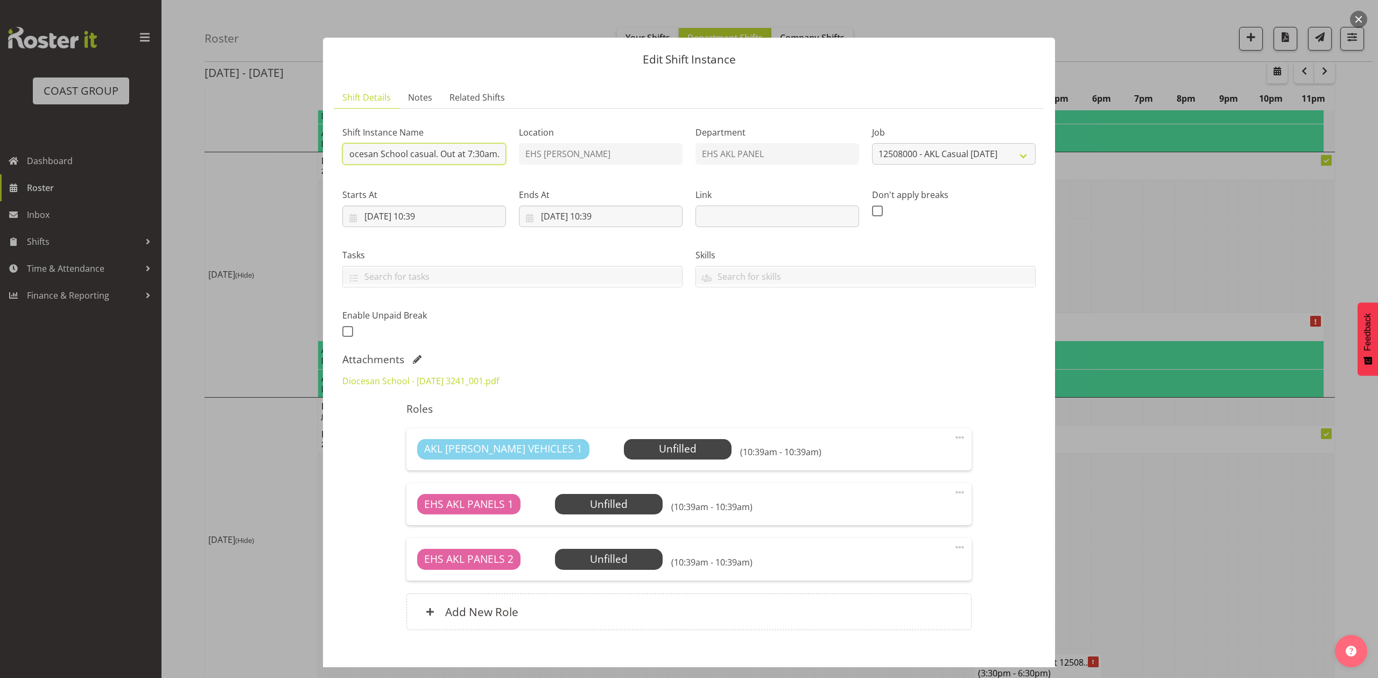
drag, startPoint x: 481, startPoint y: 155, endPoint x: 463, endPoint y: 150, distance: 19.1
click at [463, 150] on input "Pullout Diocesan School casual. Out at 7:30am." at bounding box center [424, 154] width 164 height 22
click at [478, 155] on input "Pullout Diocesan School casual. Out at8 am." at bounding box center [424, 154] width 164 height 22
click at [487, 157] on input "Pullout Diocesan School casual. Out at 8 am." at bounding box center [424, 154] width 164 height 22
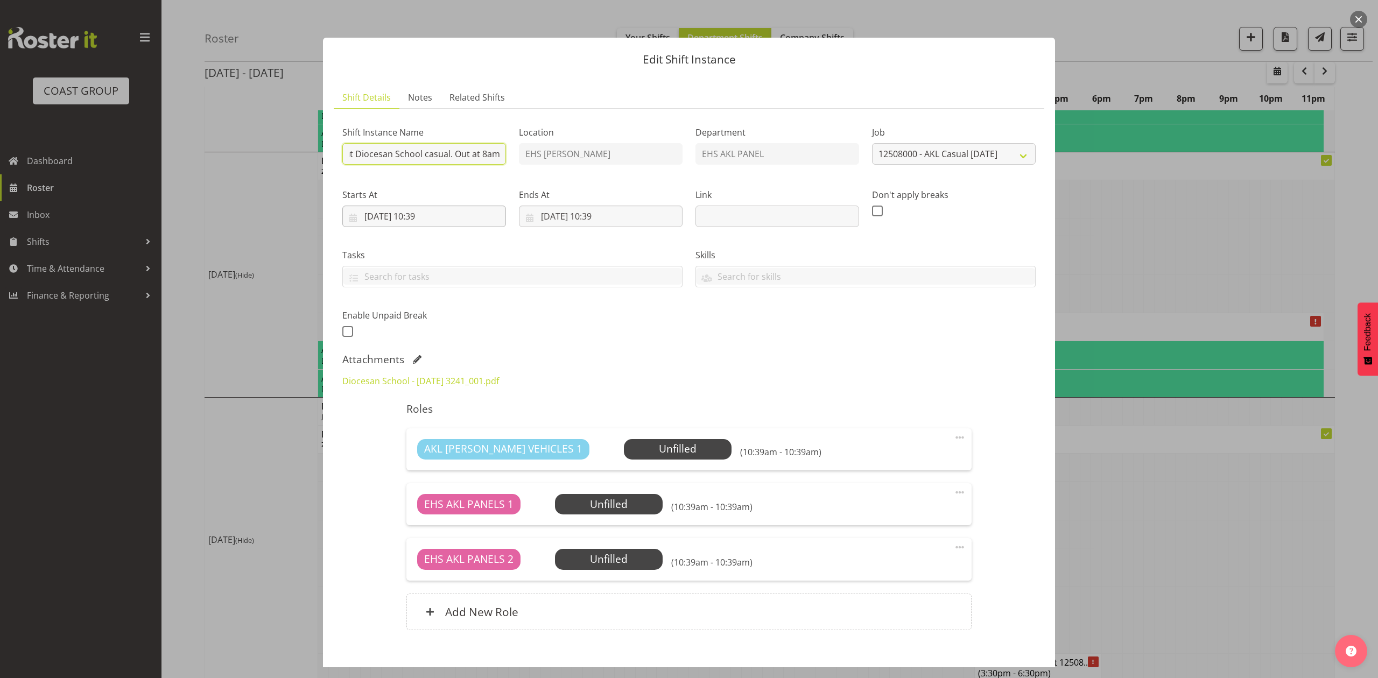
type input "Pullout Diocesan School casual. Out at 8am."
click at [388, 214] on input "[DATE] 10:39" at bounding box center [424, 217] width 164 height 22
drag, startPoint x: 389, startPoint y: 380, endPoint x: 401, endPoint y: 365, distance: 19.9
click at [390, 380] on span "25" at bounding box center [394, 385] width 9 height 10
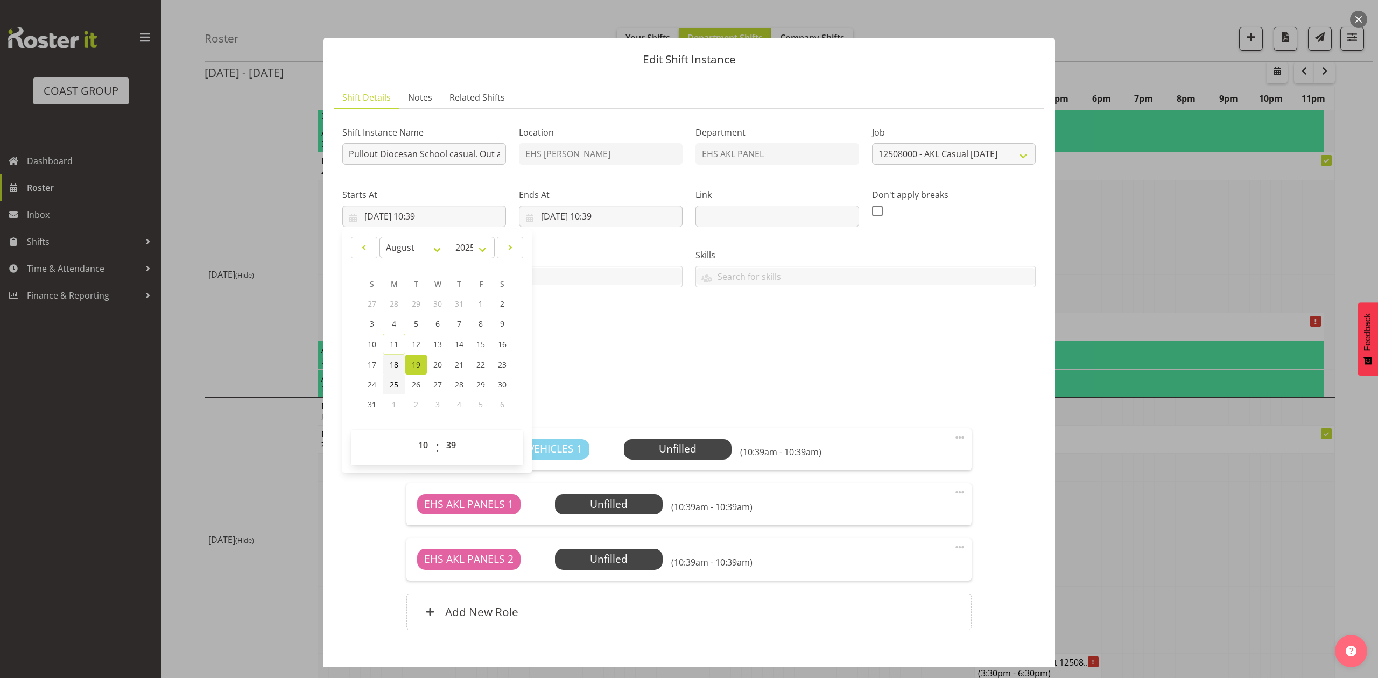
type input "[DATE] 10:39"
click at [539, 212] on input "[DATE] 10:39" at bounding box center [601, 217] width 164 height 22
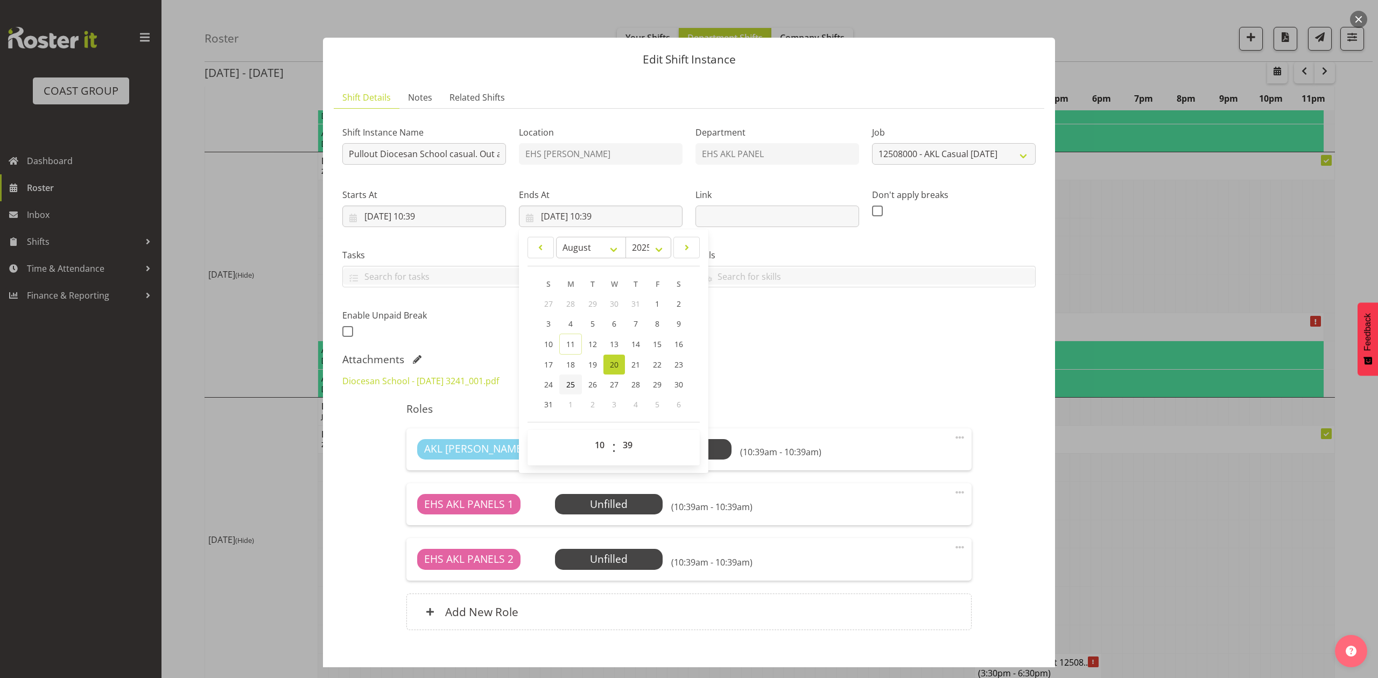
click at [567, 386] on span "25" at bounding box center [570, 385] width 9 height 10
type input "[DATE] 10:39"
click at [490, 158] on input "Pullout Diocesan School casual. Out at 8am." at bounding box center [424, 154] width 164 height 22
type input "Pullout Diocesan School casual."
click at [501, 257] on label "Tasks" at bounding box center [512, 255] width 340 height 13
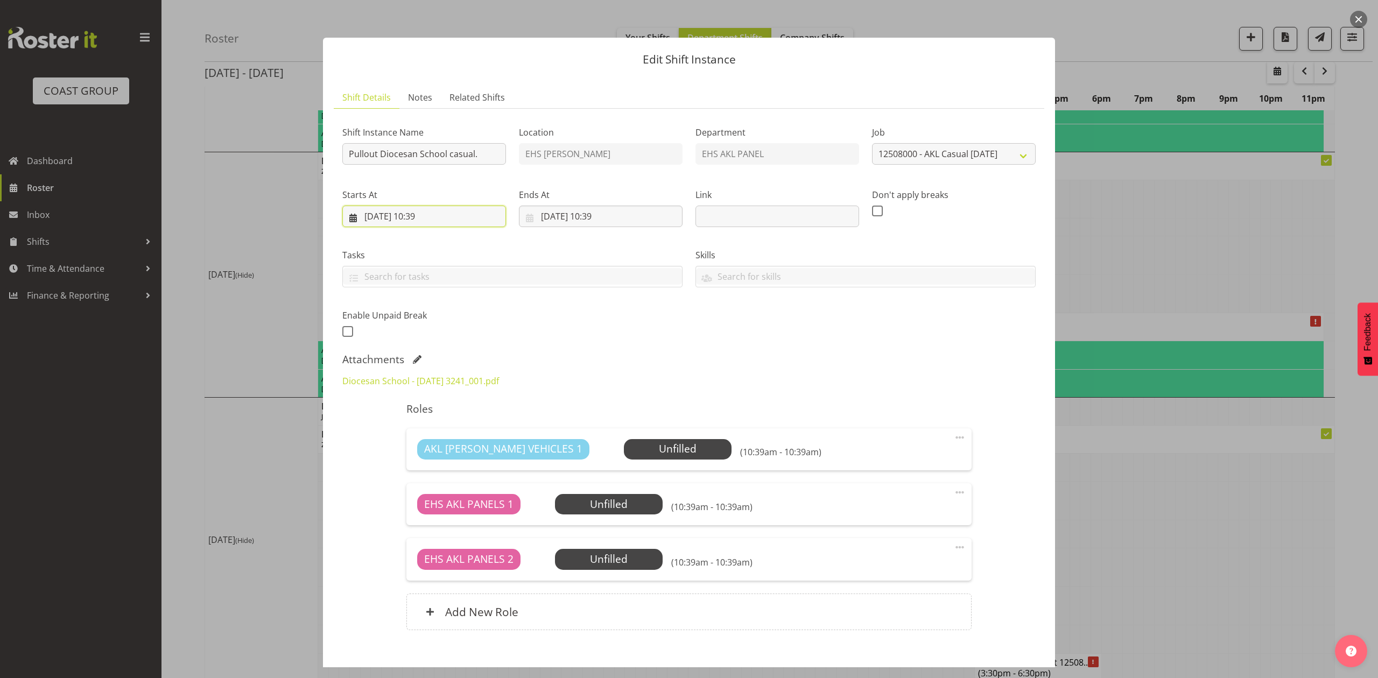
click at [425, 222] on input "[DATE] 10:39" at bounding box center [424, 217] width 164 height 22
click at [421, 442] on select "00 01 02 03 04 05 06 07 08 09 10 11 12 13 14 15 16 17 18 19 20 21 22 23" at bounding box center [424, 446] width 24 height 22
select select "8"
click at [412, 435] on select "00 01 02 03 04 05 06 07 08 09 10 11 12 13 14 15 16 17 18 19 20 21 22 23" at bounding box center [424, 446] width 24 height 22
type input "[DATE] 08:39"
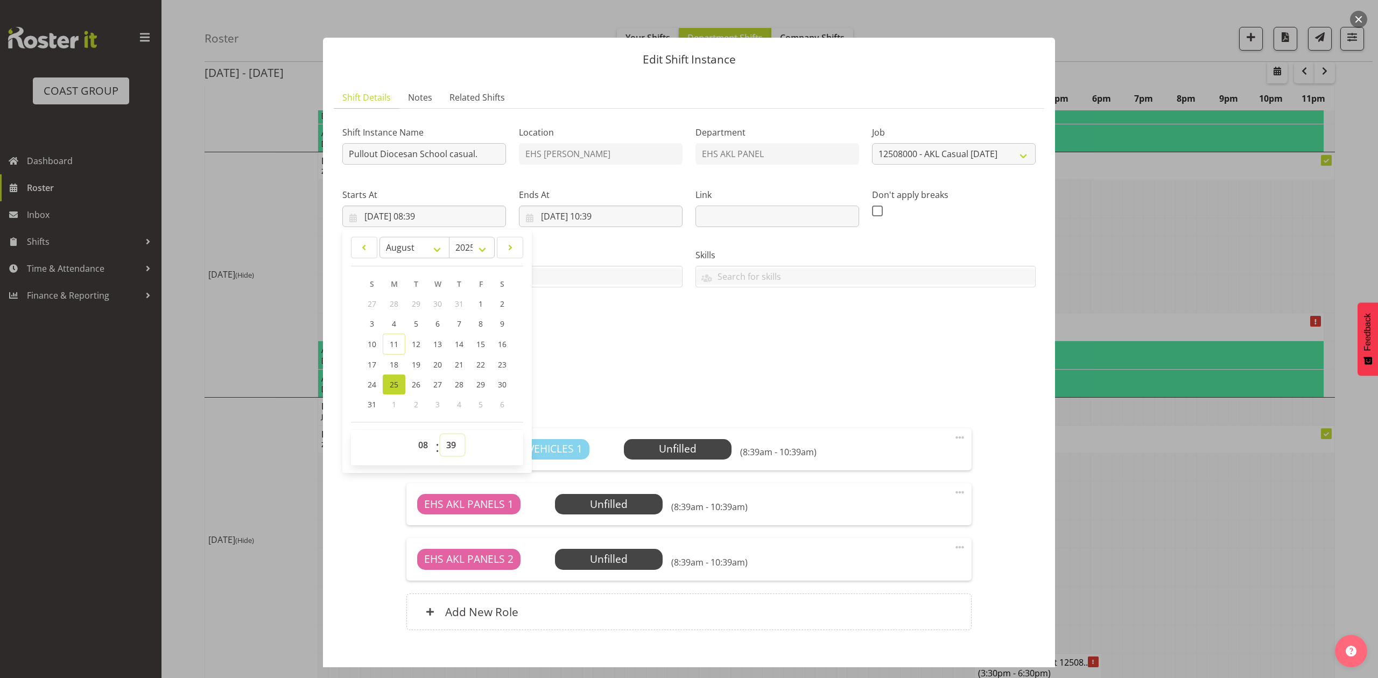
drag, startPoint x: 456, startPoint y: 445, endPoint x: 457, endPoint y: 437, distance: 7.6
click at [456, 445] on select "00 01 02 03 04 05 06 07 08 09 10 11 12 13 14 15 16 17 18 19 20 21 22 23 24 25 2…" at bounding box center [452, 446] width 24 height 22
select select "30"
click at [440, 435] on select "00 01 02 03 04 05 06 07 08 09 10 11 12 13 14 15 16 17 18 19 20 21 22 23 24 25 2…" at bounding box center [452, 446] width 24 height 22
type input "[DATE] 08:30"
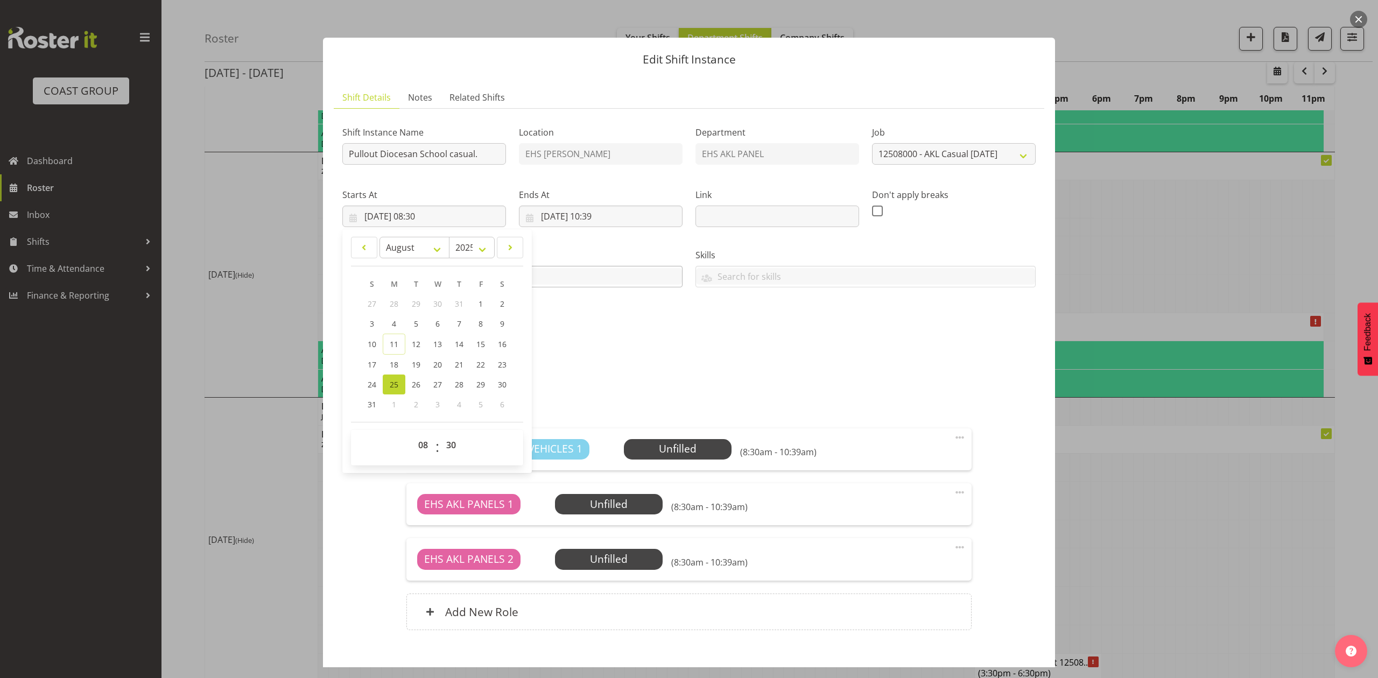
drag, startPoint x: 670, startPoint y: 378, endPoint x: 658, endPoint y: 284, distance: 94.5
click at [669, 376] on div "Diocesan School - [DATE] 3241_001.pdf" at bounding box center [689, 381] width 706 height 26
click at [599, 214] on input "[DATE] 10:39" at bounding box center [601, 217] width 164 height 22
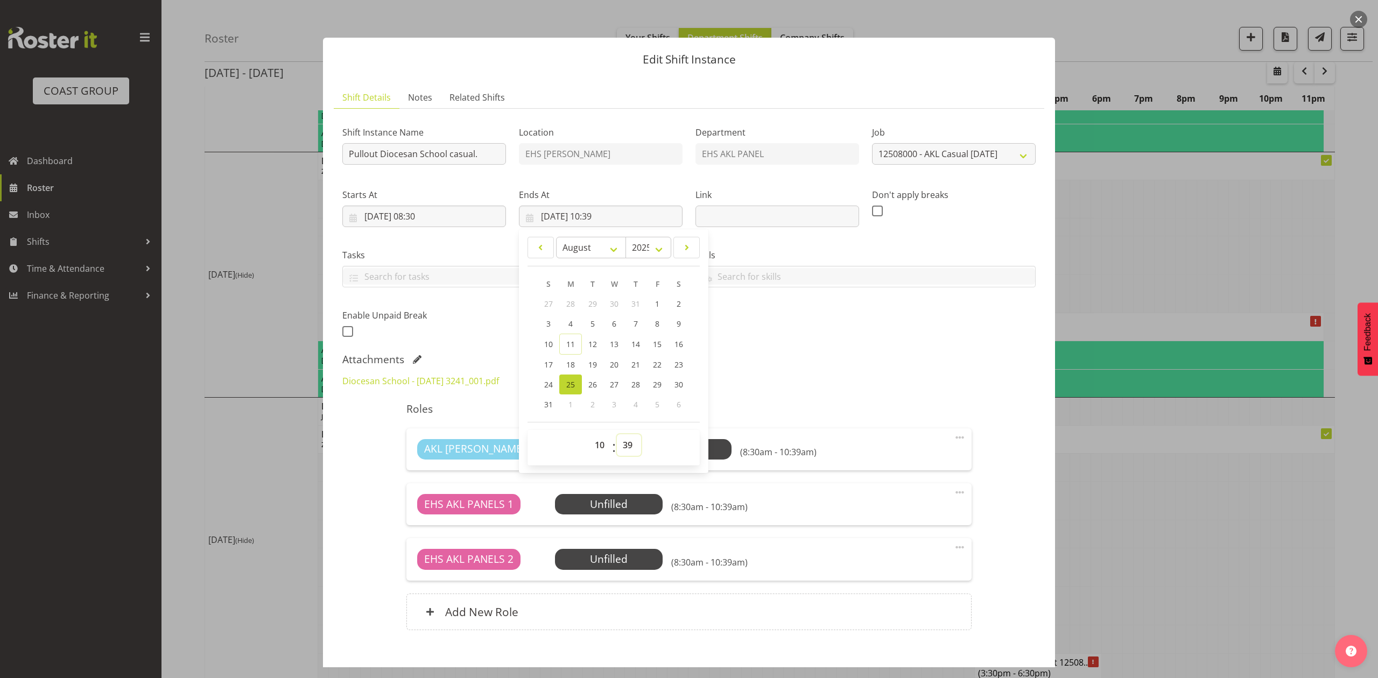
drag, startPoint x: 622, startPoint y: 446, endPoint x: 625, endPoint y: 437, distance: 9.5
click at [622, 446] on select "00 01 02 03 04 05 06 07 08 09 10 11 12 13 14 15 16 17 18 19 20 21 22 23 24 25 2…" at bounding box center [629, 446] width 24 height 22
select select "0"
click at [617, 435] on select "00 01 02 03 04 05 06 07 08 09 10 11 12 13 14 15 16 17 18 19 20 21 22 23 24 25 2…" at bounding box center [629, 446] width 24 height 22
type input "[DATE] 10:00"
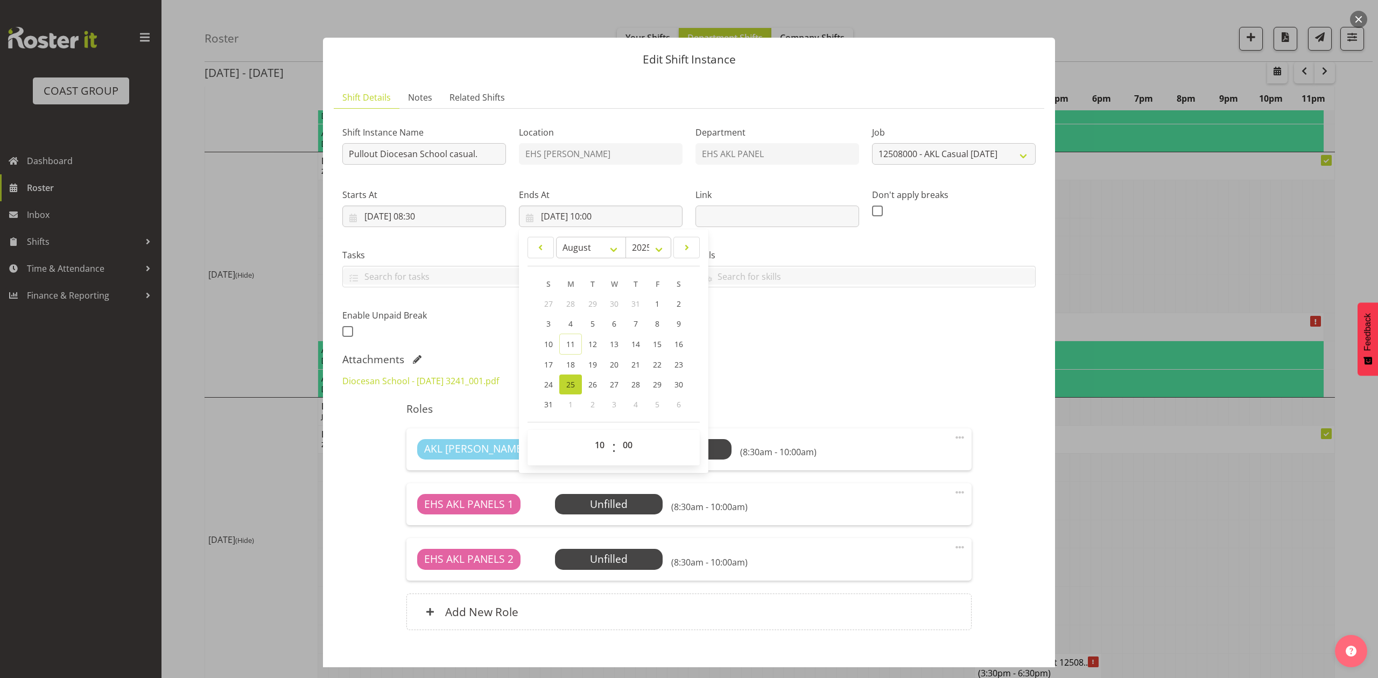
drag, startPoint x: 864, startPoint y: 384, endPoint x: 879, endPoint y: 435, distance: 53.3
click at [864, 386] on div "Diocesan School - [DATE] 3241_001.pdf" at bounding box center [689, 381] width 706 height 26
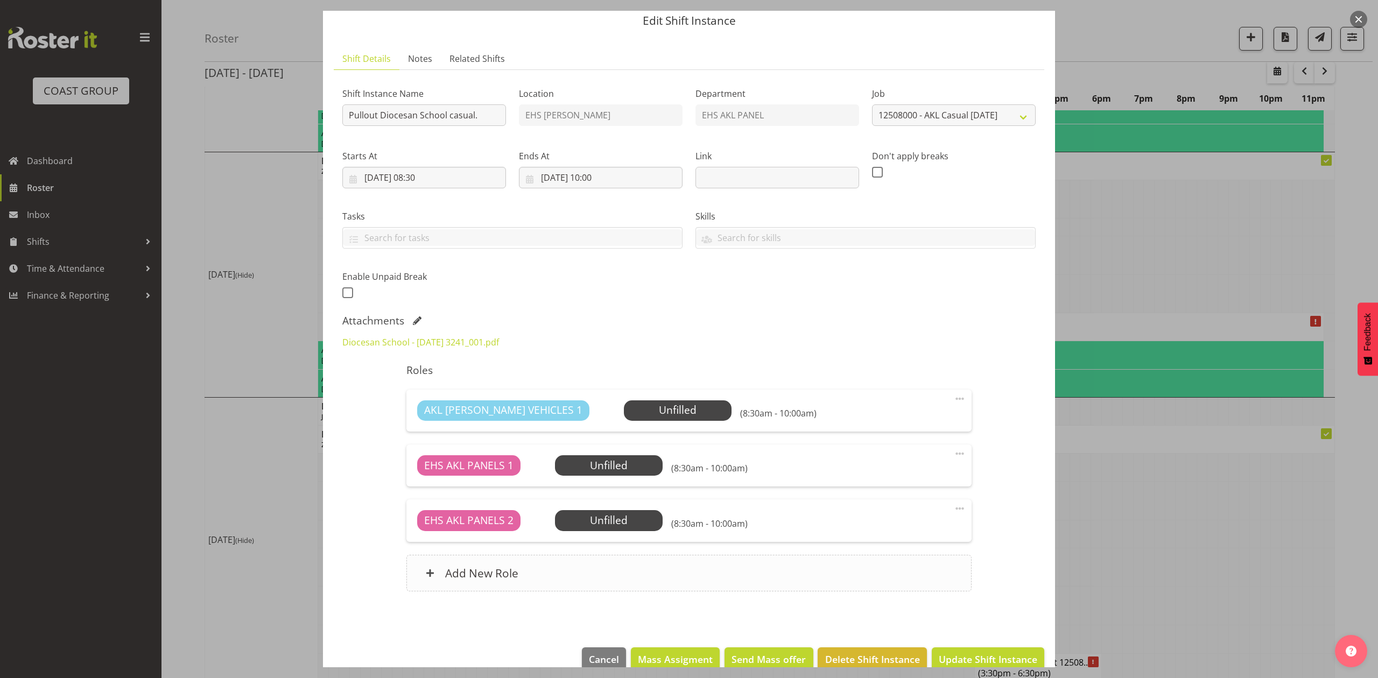
scroll to position [73, 0]
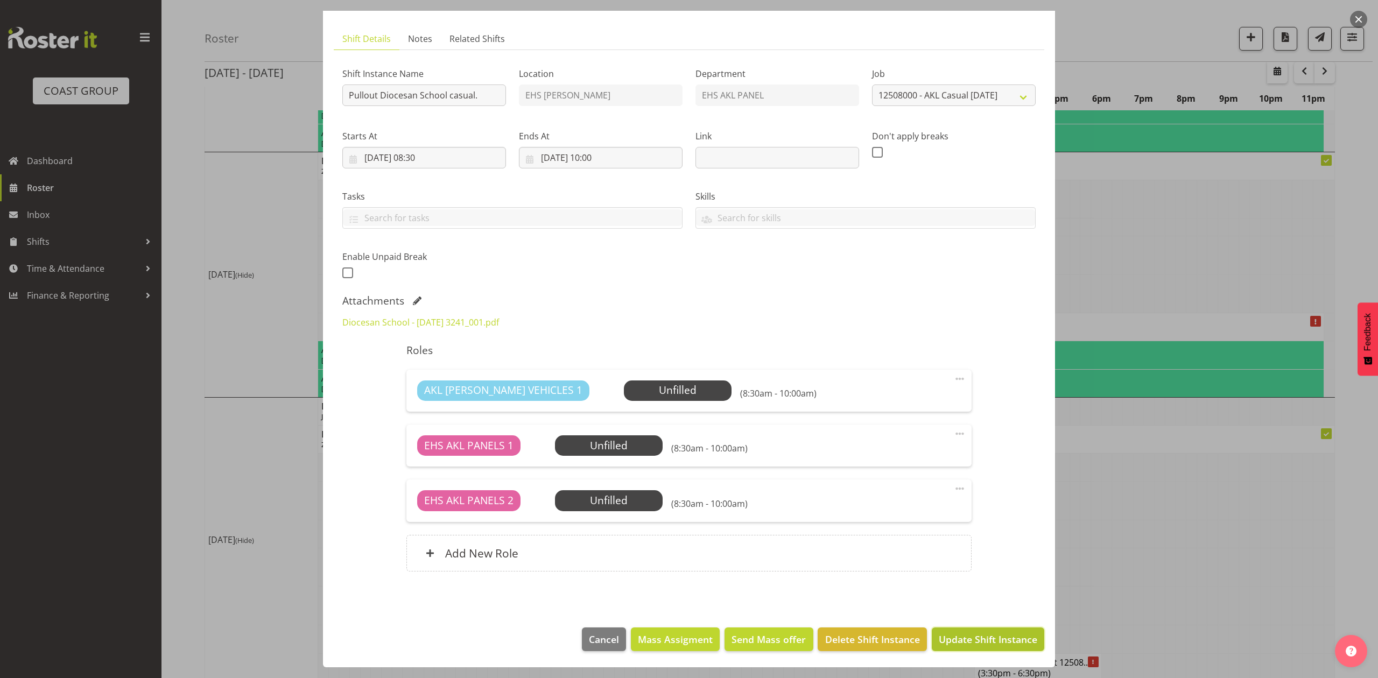
click at [949, 640] on span "Update Shift Instance" at bounding box center [988, 640] width 99 height 14
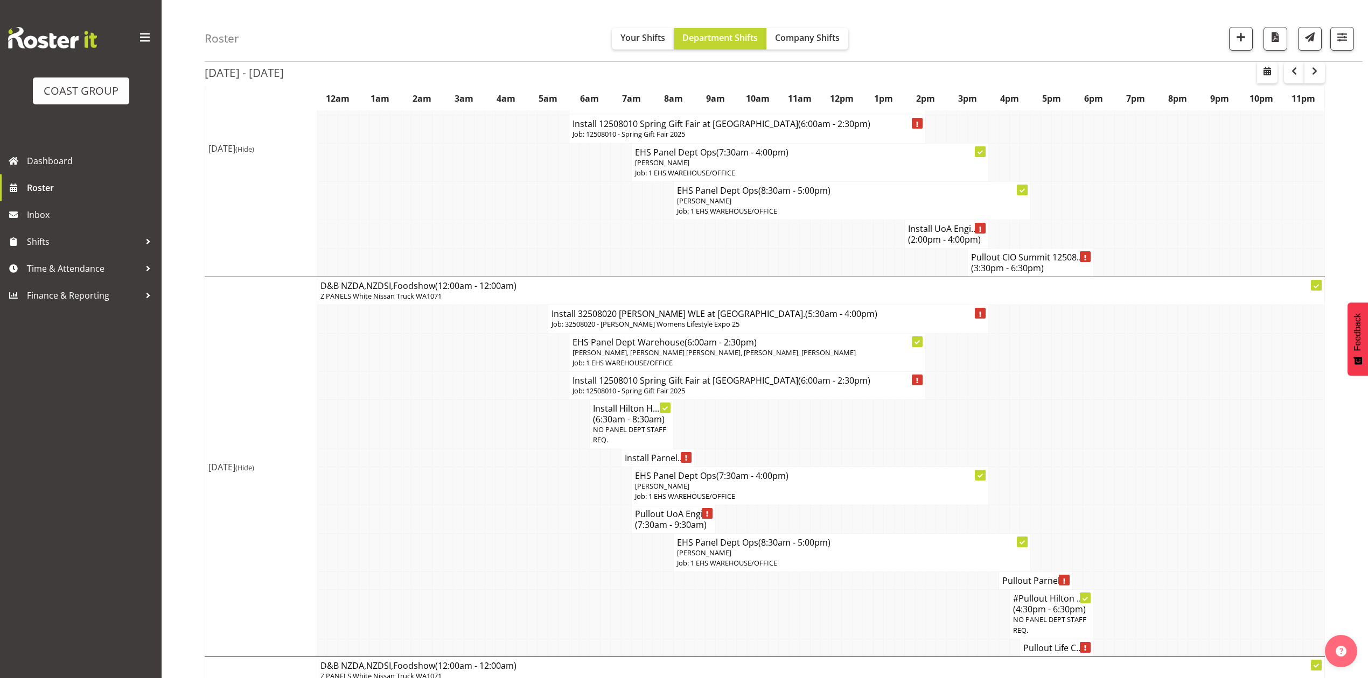
scroll to position [933, 0]
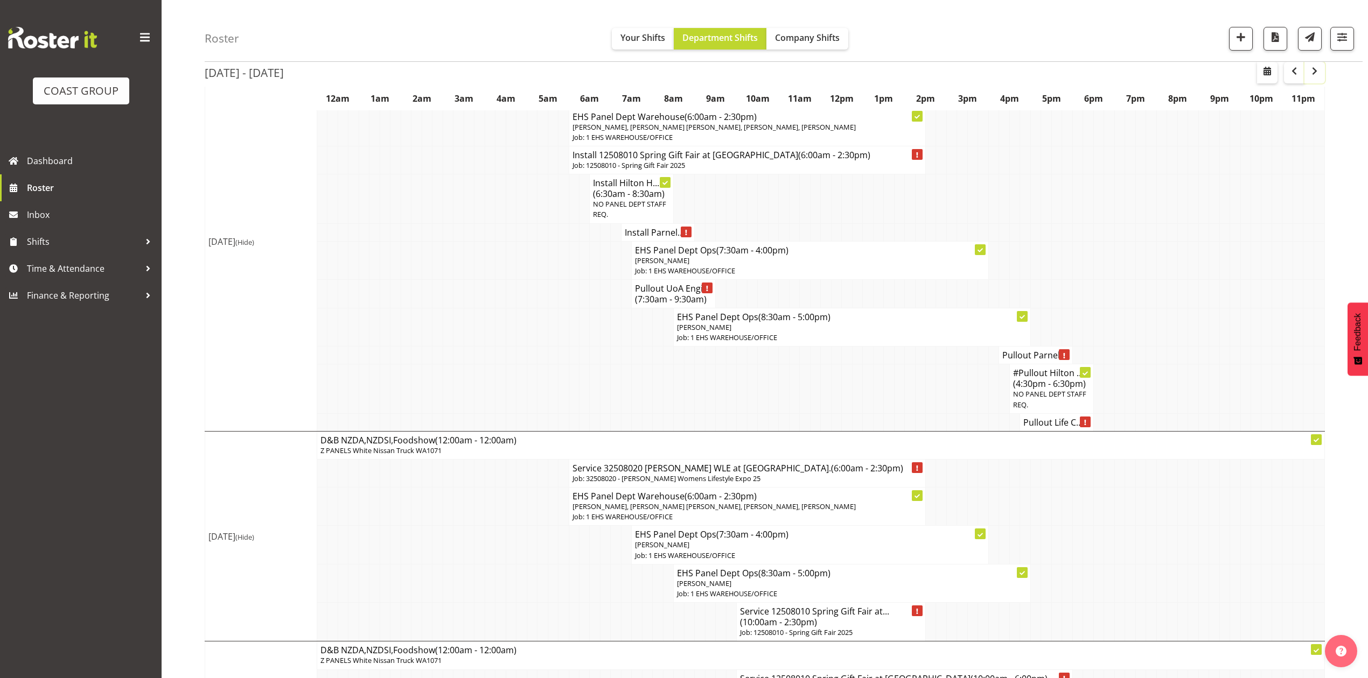
click at [1309, 71] on span "button" at bounding box center [1314, 71] width 13 height 13
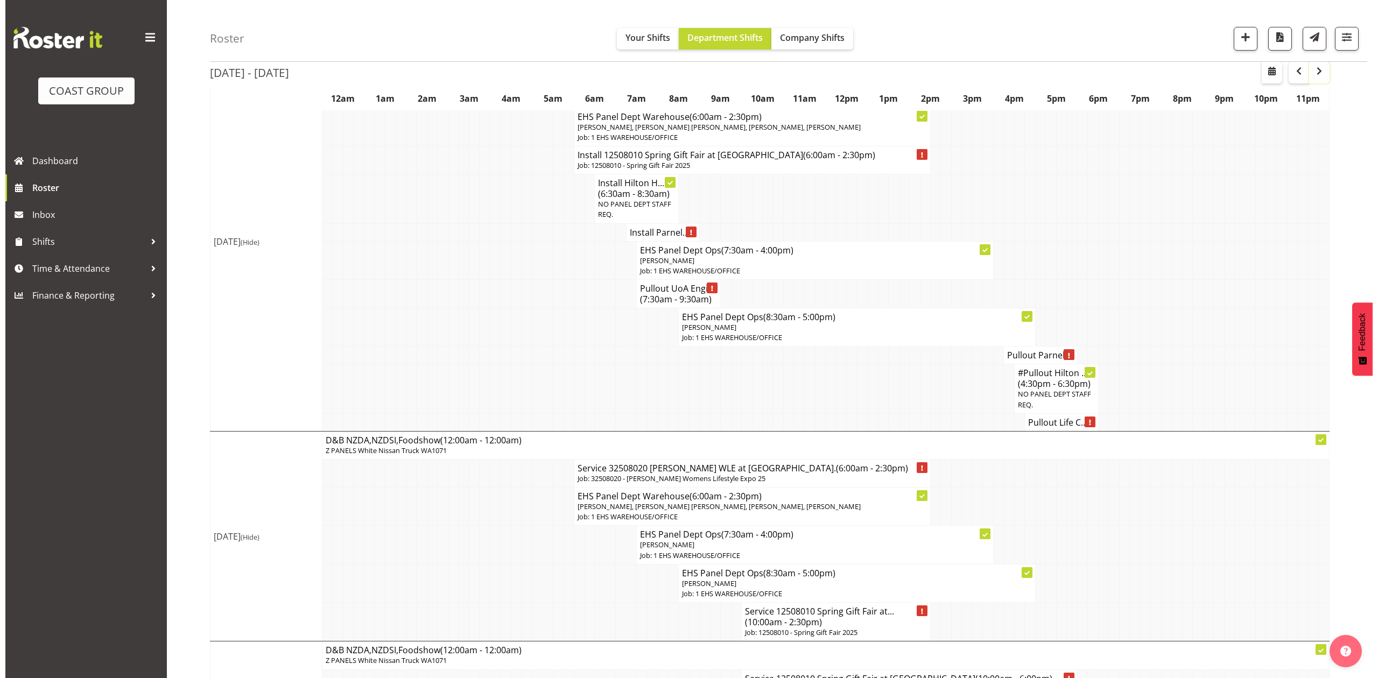
scroll to position [0, 0]
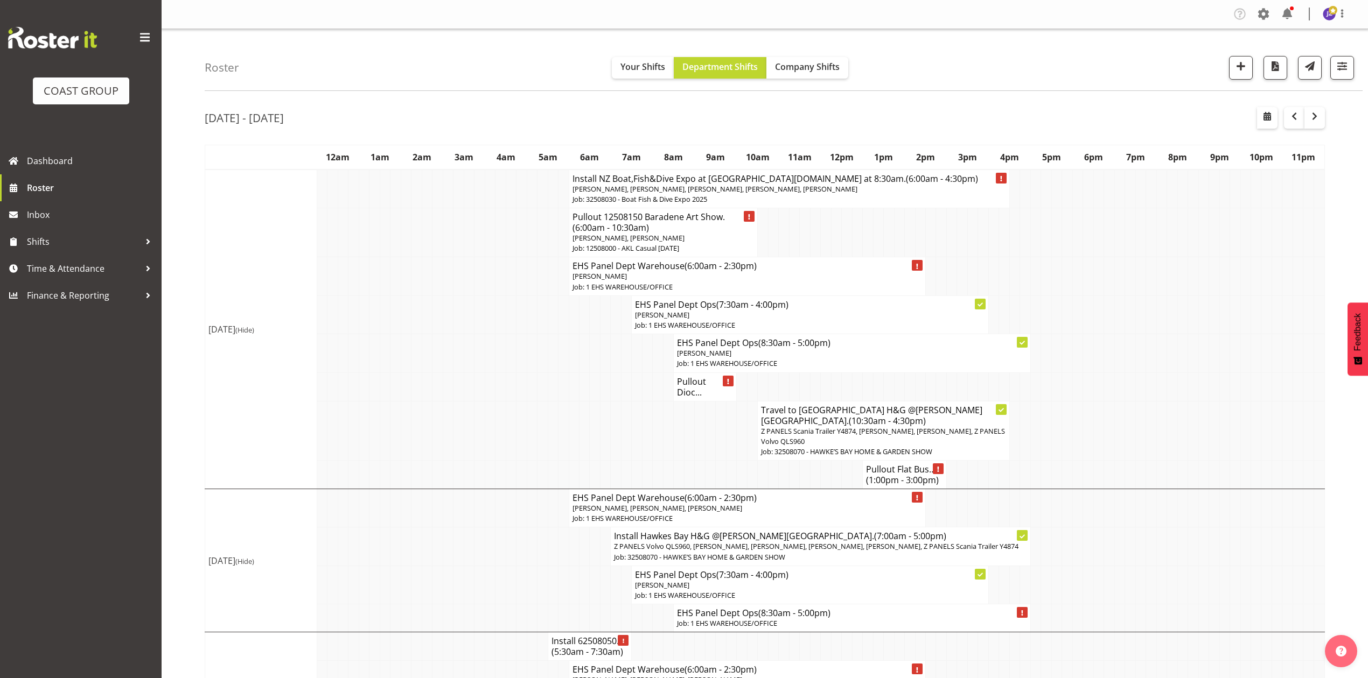
drag, startPoint x: 1078, startPoint y: 283, endPoint x: 1082, endPoint y: 287, distance: 6.1
click at [1079, 285] on td at bounding box center [1077, 276] width 10 height 38
click at [684, 241] on span "[PERSON_NAME], [PERSON_NAME]" at bounding box center [628, 238] width 112 height 10
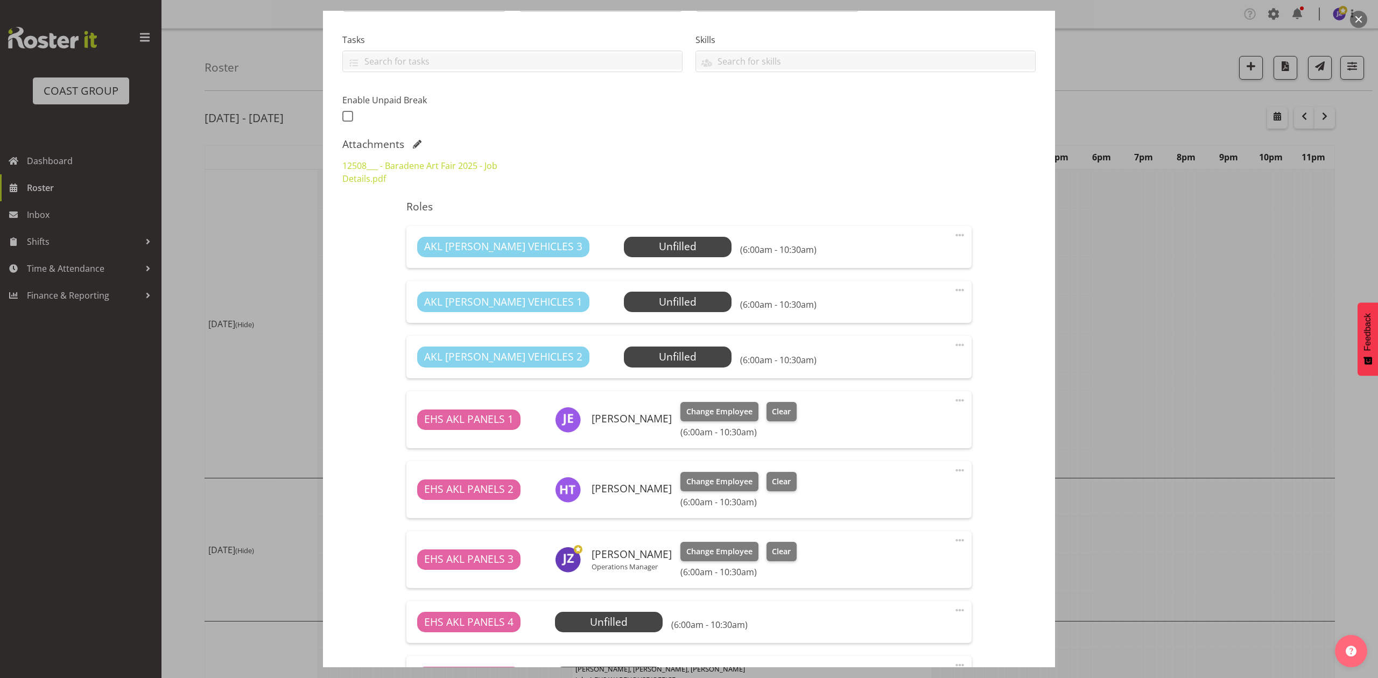
select select "8652"
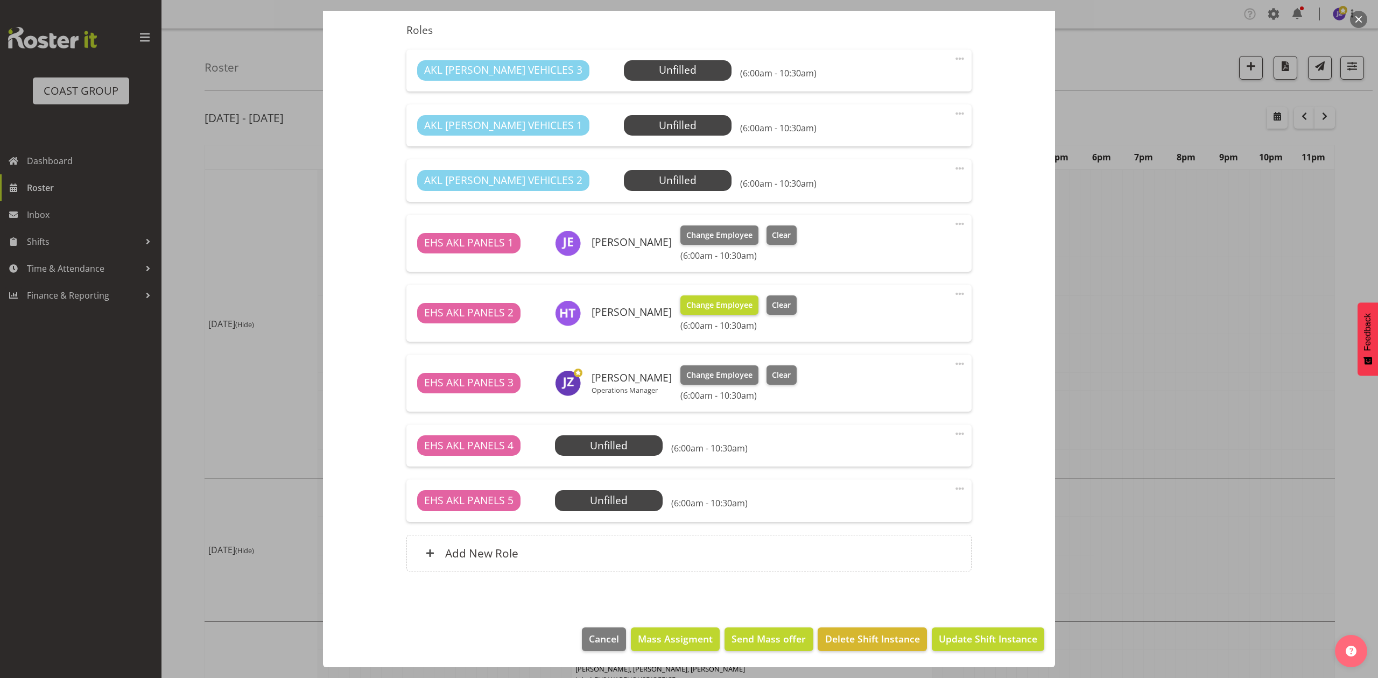
scroll to position [250, 0]
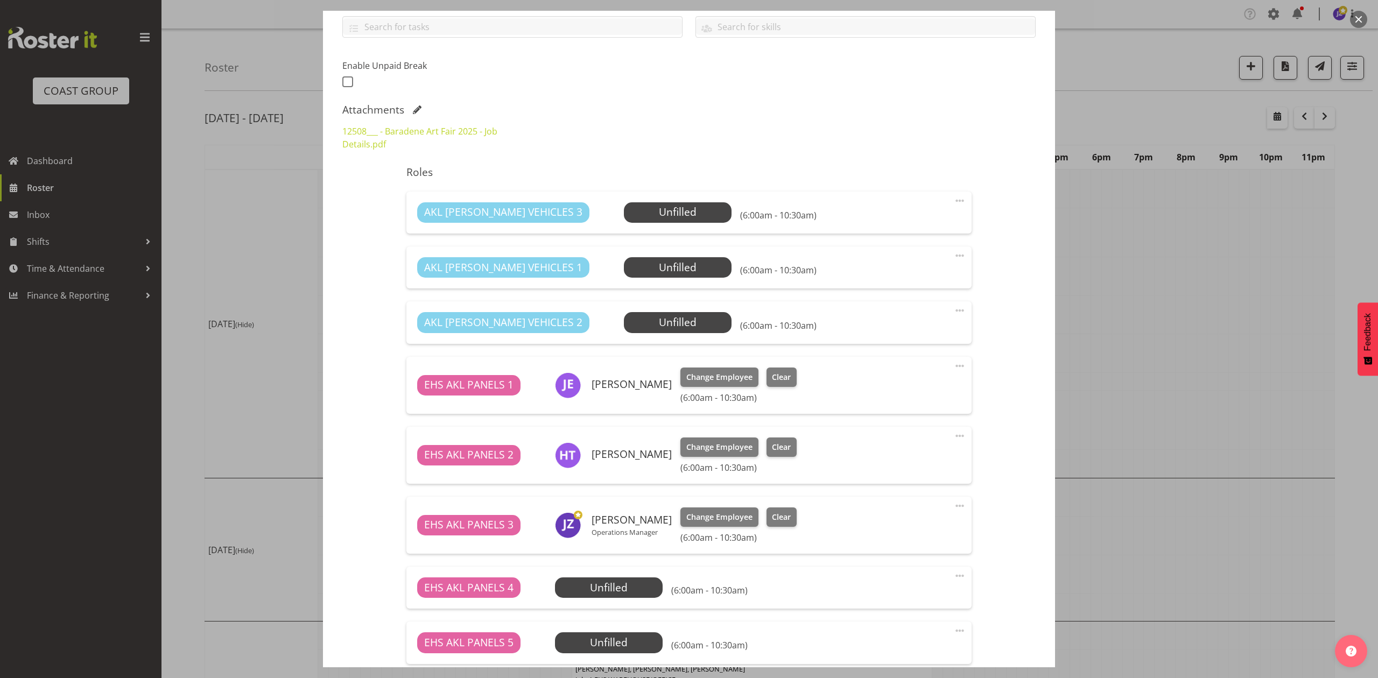
click at [1174, 266] on div at bounding box center [689, 339] width 1378 height 678
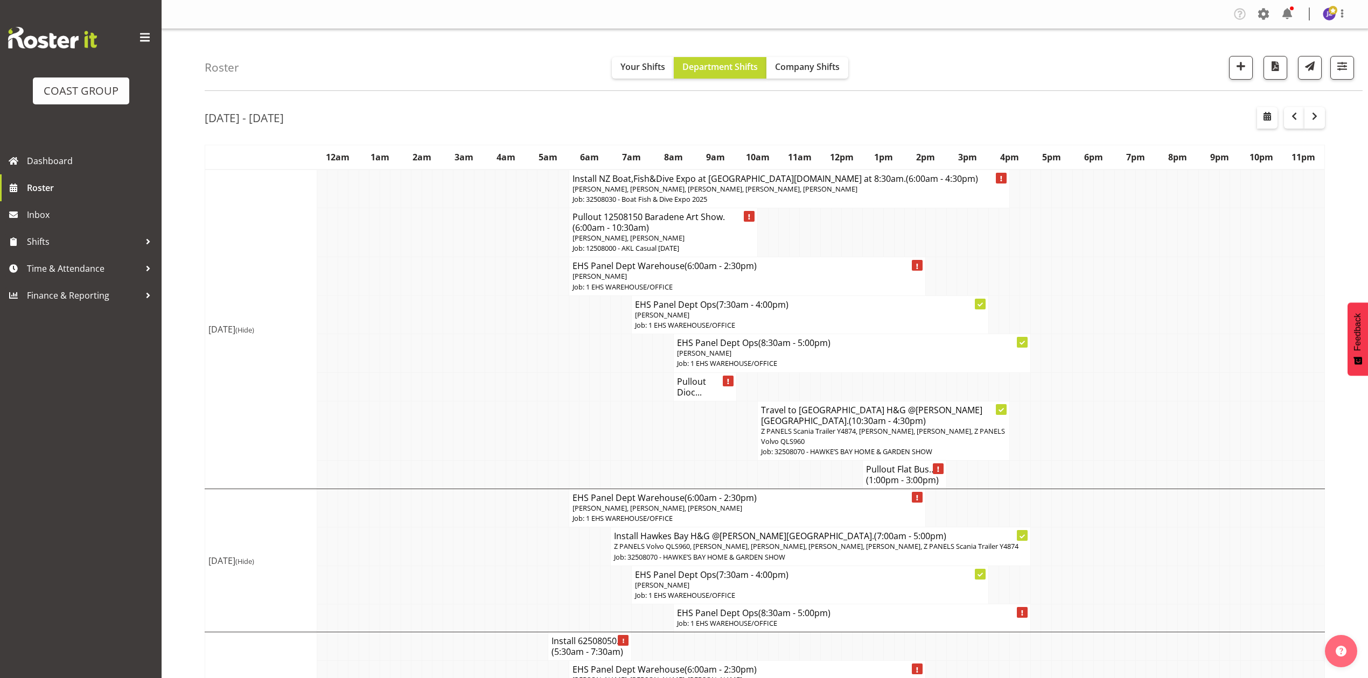
click at [709, 379] on h4 "Pullout Dioc..." at bounding box center [705, 387] width 56 height 22
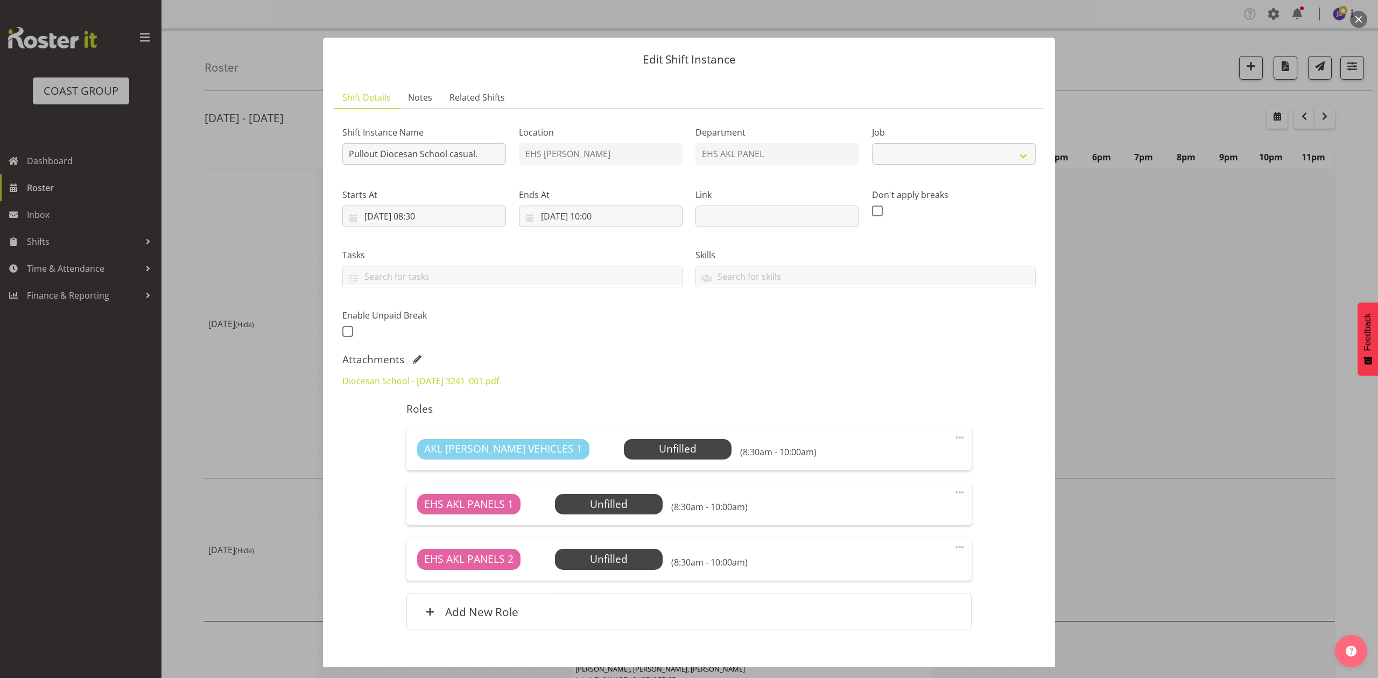
select select "8652"
click at [425, 214] on input "[DATE] 08:30" at bounding box center [424, 217] width 164 height 22
click at [427, 443] on select "00 01 02 03 04 05 06 07 08 09 10 11 12 13 14 15 16 17 18 19 20 21 22 23" at bounding box center [424, 446] width 24 height 22
select select "10"
click at [412, 435] on select "00 01 02 03 04 05 06 07 08 09 10 11 12 13 14 15 16 17 18 19 20 21 22 23" at bounding box center [424, 446] width 24 height 22
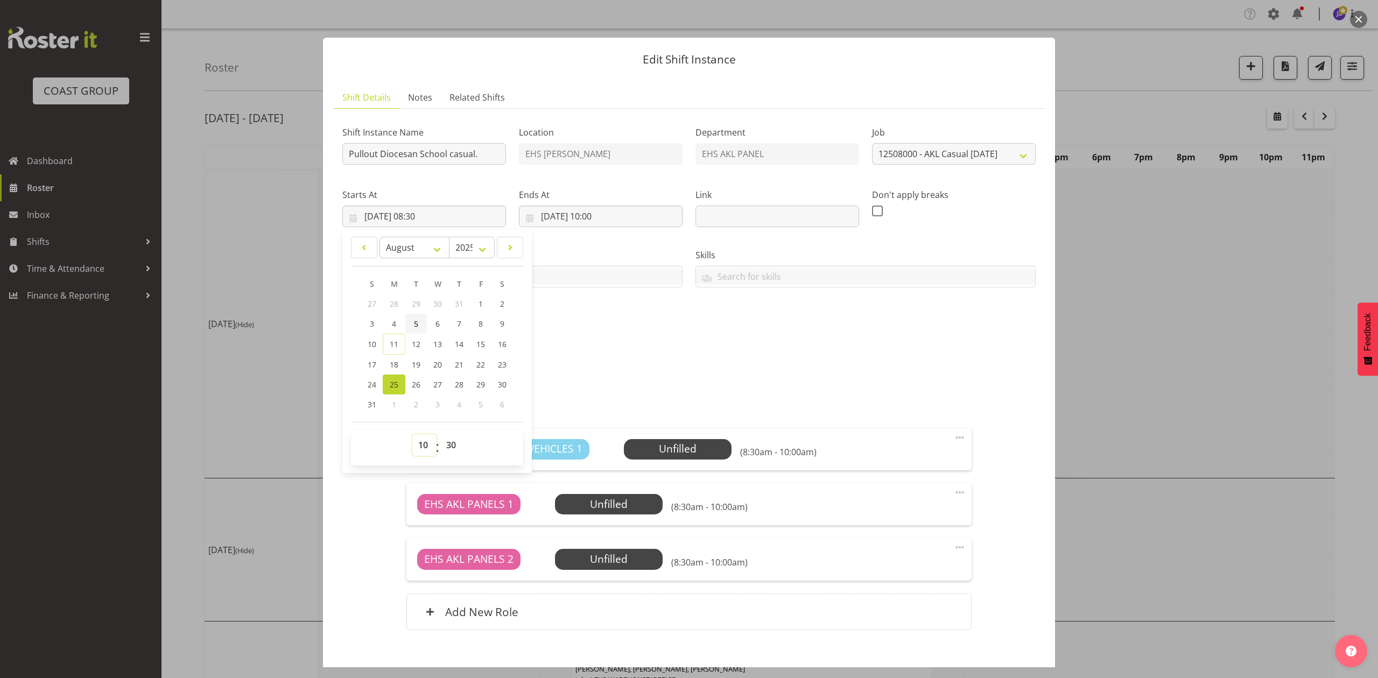
type input "[DATE] 10:30"
click at [612, 318] on div "Shift Instance Name Pullout Diocesan School casual. Location EHS [PERSON_NAME] …" at bounding box center [689, 229] width 706 height 236
click at [612, 212] on input "[DATE] 10:00" at bounding box center [601, 217] width 164 height 22
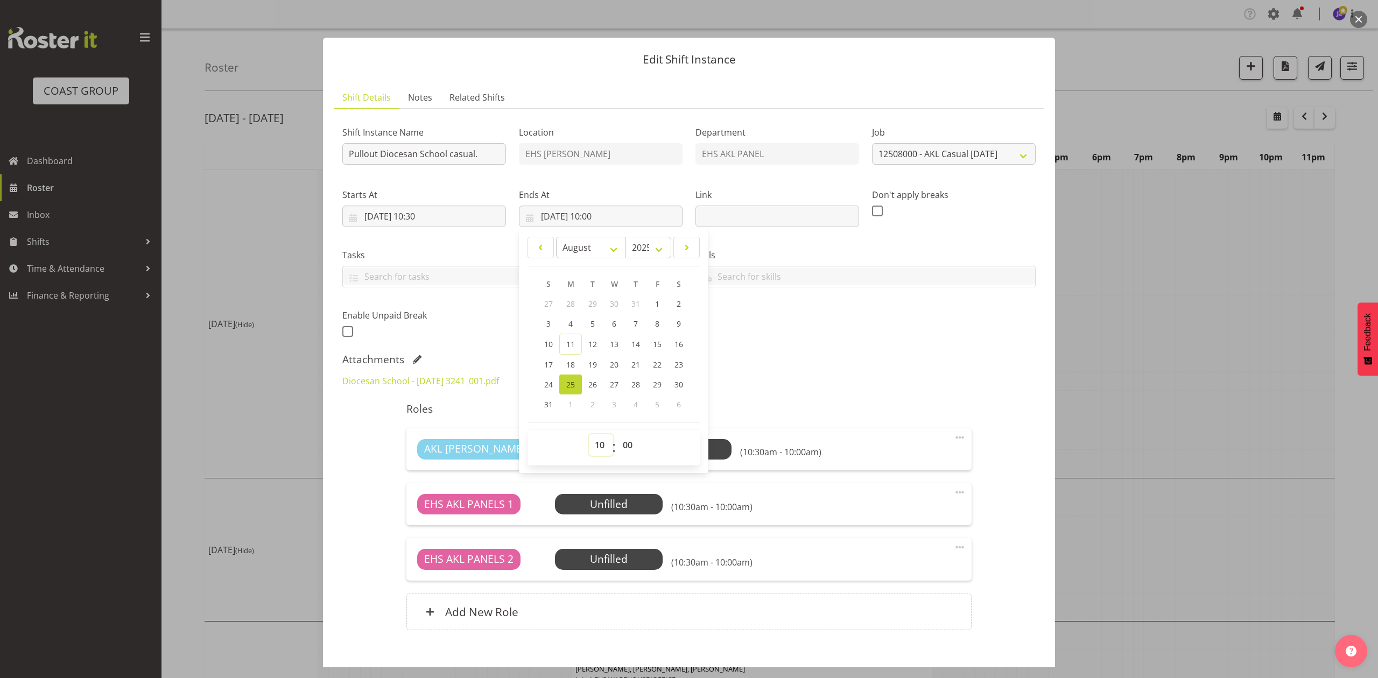
click at [591, 446] on select "00 01 02 03 04 05 06 07 08 09 10 11 12 13 14 15 16 17 18 19 20 21 22 23" at bounding box center [601, 446] width 24 height 22
select select "12"
click at [589, 435] on select "00 01 02 03 04 05 06 07 08 09 10 11 12 13 14 15 16 17 18 19 20 21 22 23" at bounding box center [601, 446] width 24 height 22
type input "[DATE] 12:00"
click at [700, 408] on div "January February March April May June July August September October November [D…" at bounding box center [614, 351] width 190 height 235
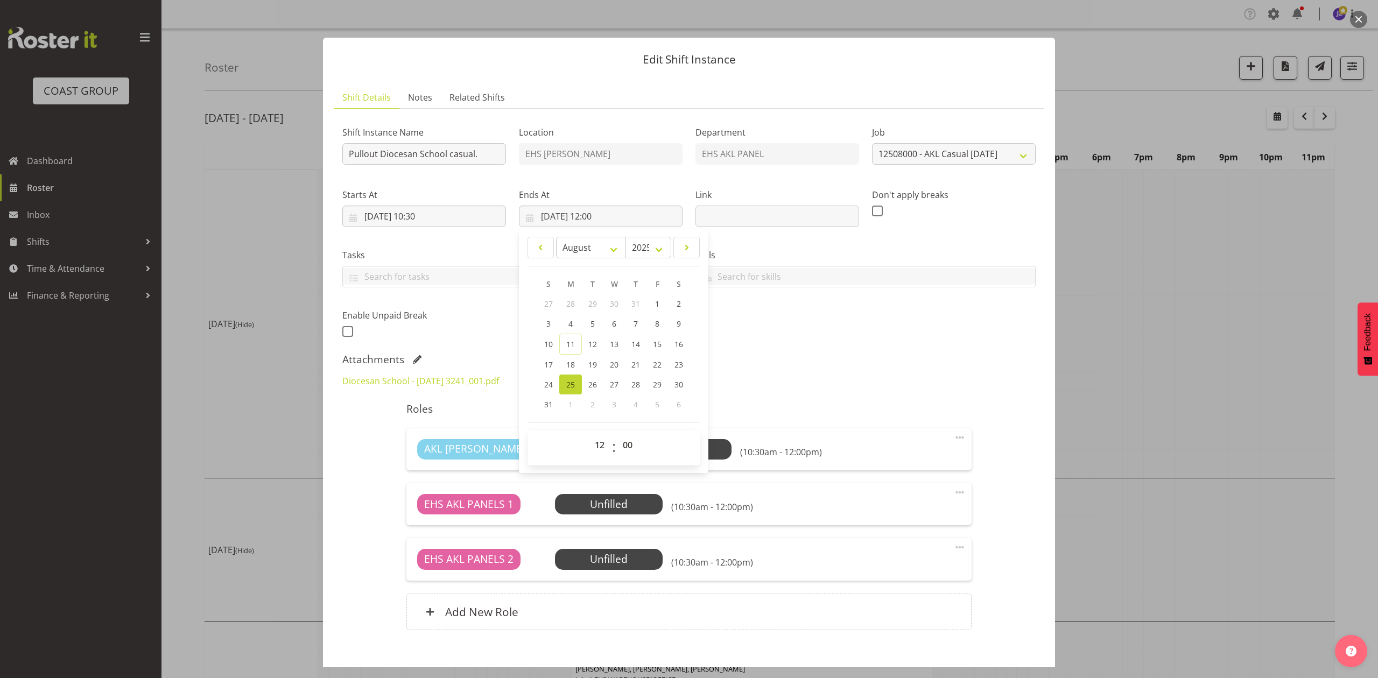
click at [726, 408] on div "Shift Instance Name Pullout Diocesan School casual. Location EHS [PERSON_NAME] …" at bounding box center [688, 380] width 693 height 526
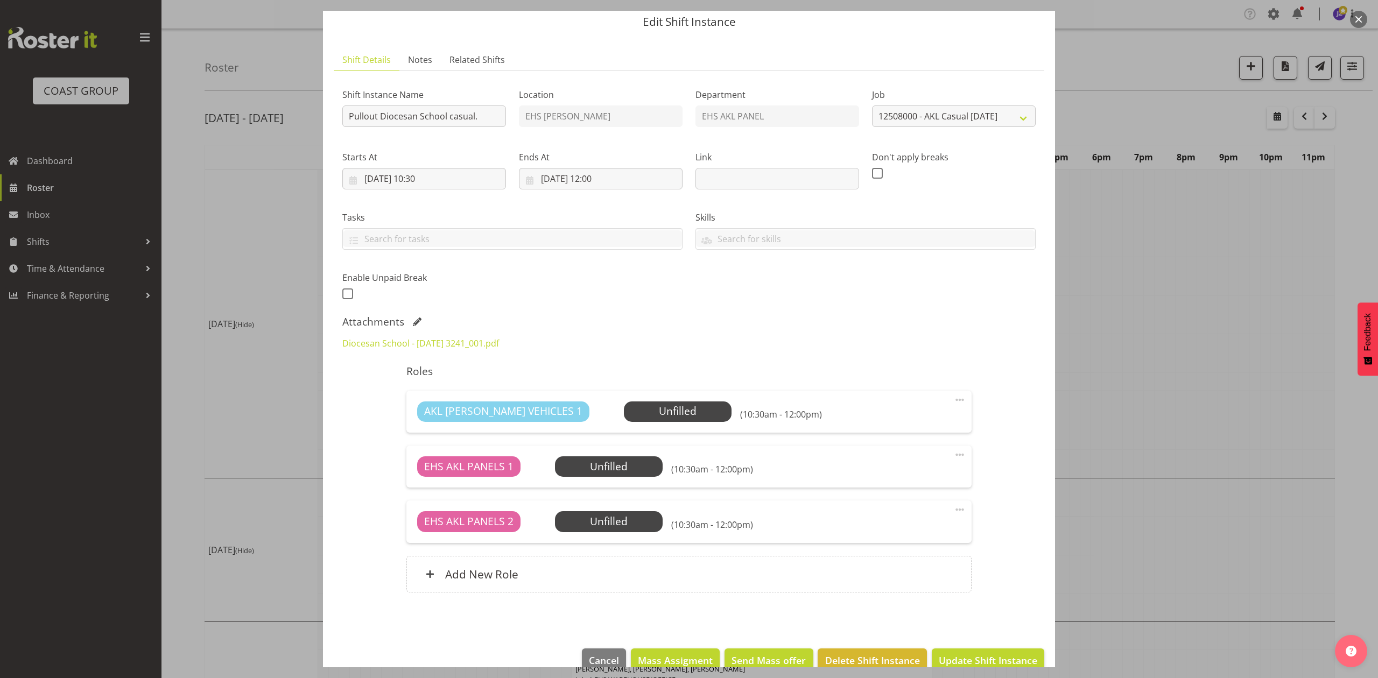
scroll to position [73, 0]
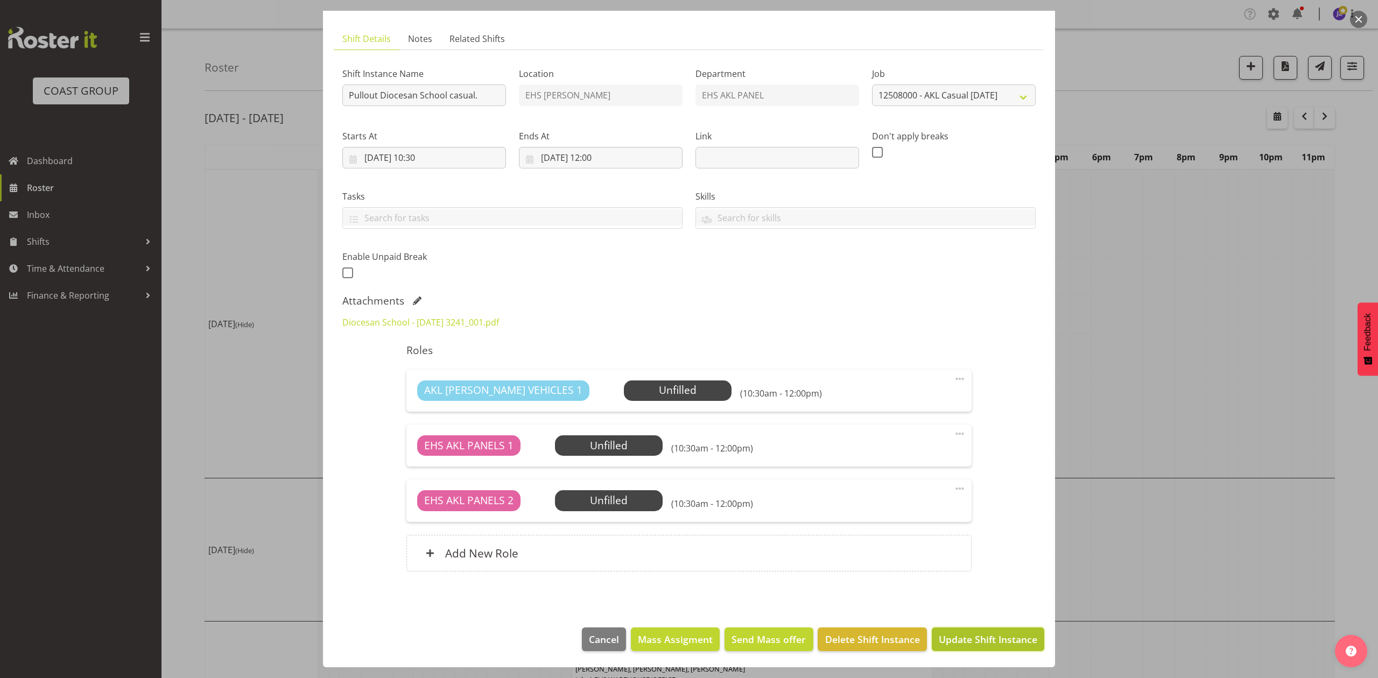
click at [989, 639] on span "Update Shift Instance" at bounding box center [988, 640] width 99 height 14
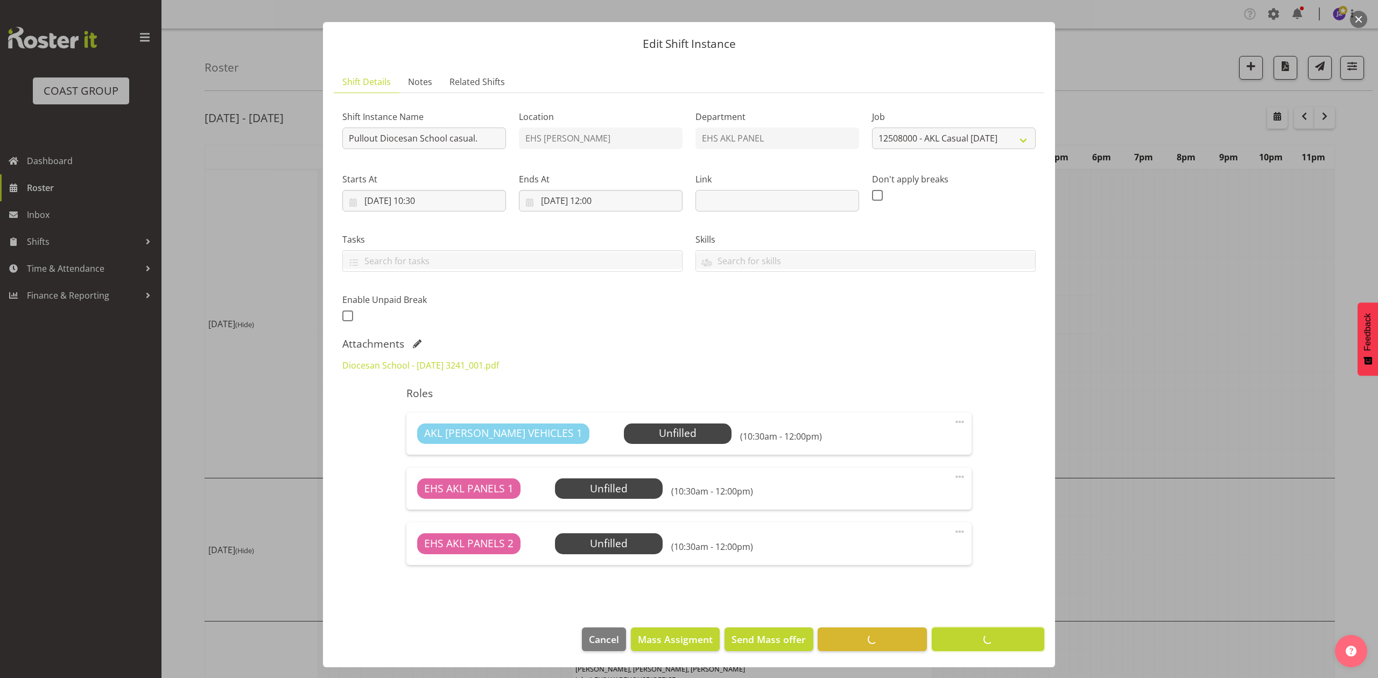
scroll to position [29, 0]
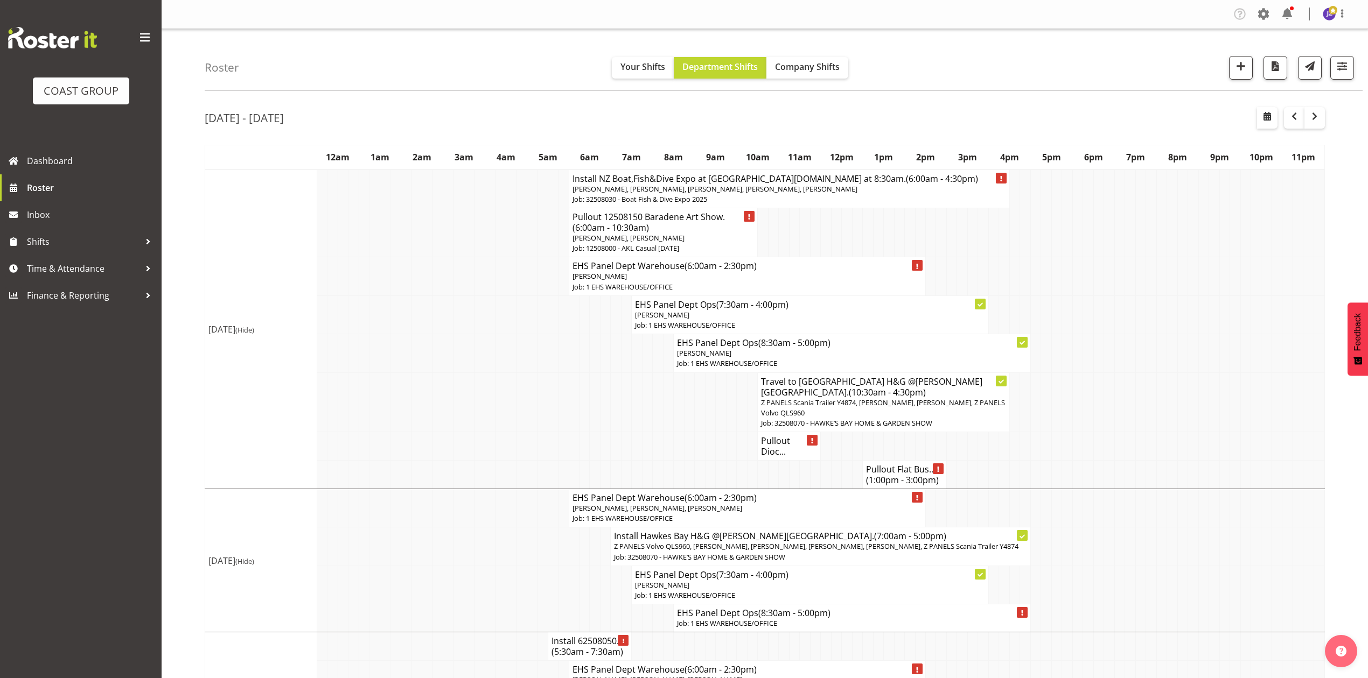
click at [781, 444] on h4 "Pullout Dioc..." at bounding box center [789, 447] width 56 height 22
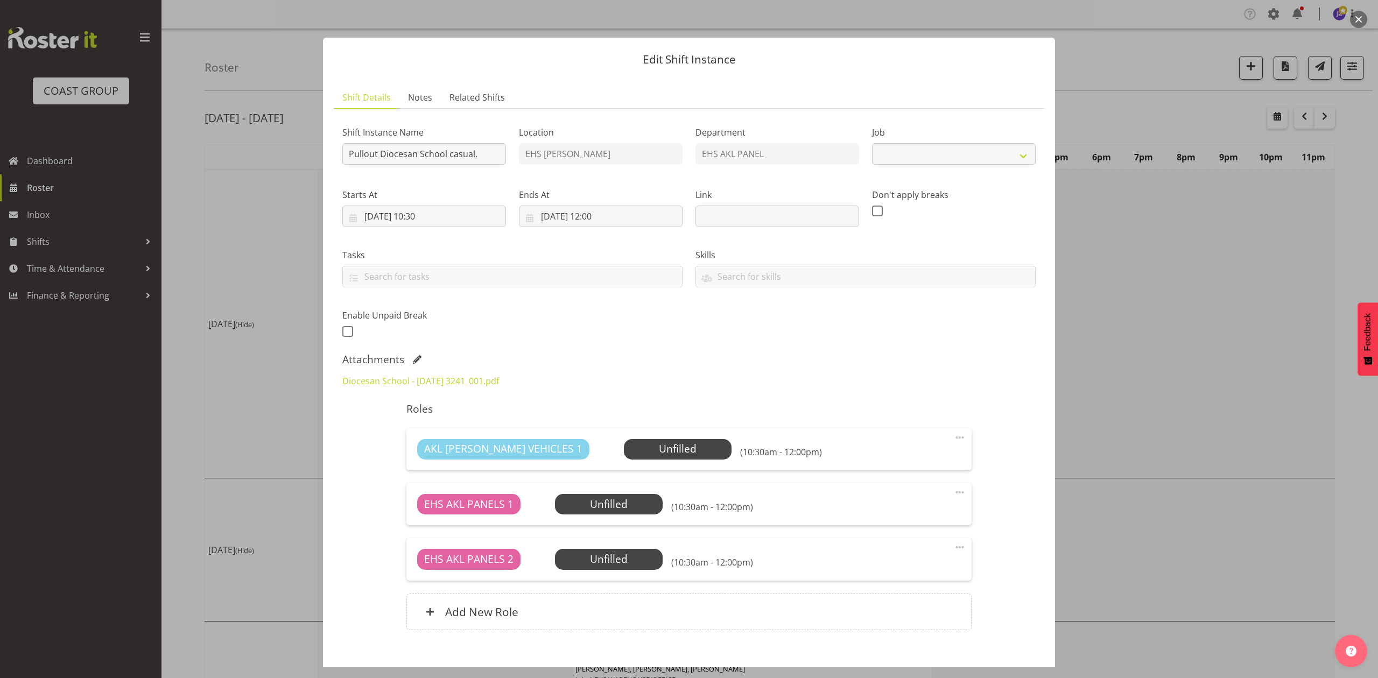
select select "8652"
click at [1179, 365] on div at bounding box center [689, 339] width 1378 height 678
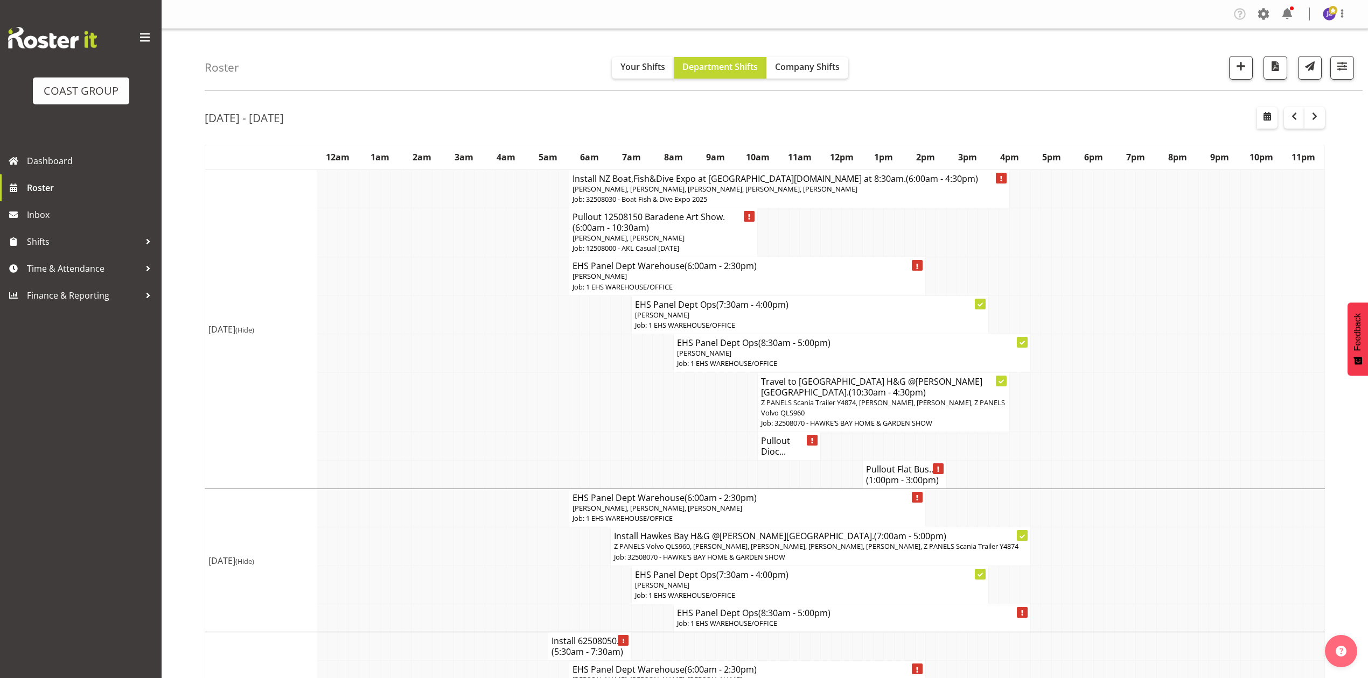
click at [662, 240] on span "[PERSON_NAME], [PERSON_NAME]" at bounding box center [628, 238] width 112 height 10
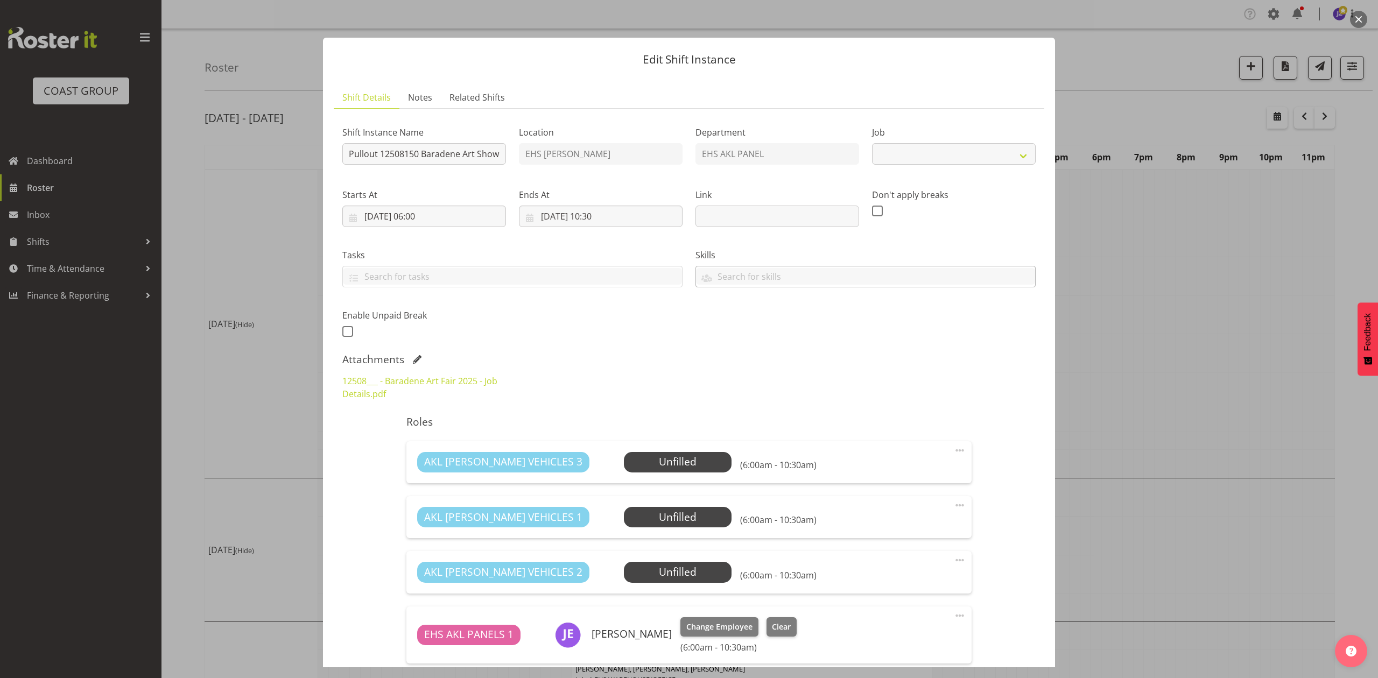
select select "8652"
click at [1243, 362] on div at bounding box center [689, 339] width 1378 height 678
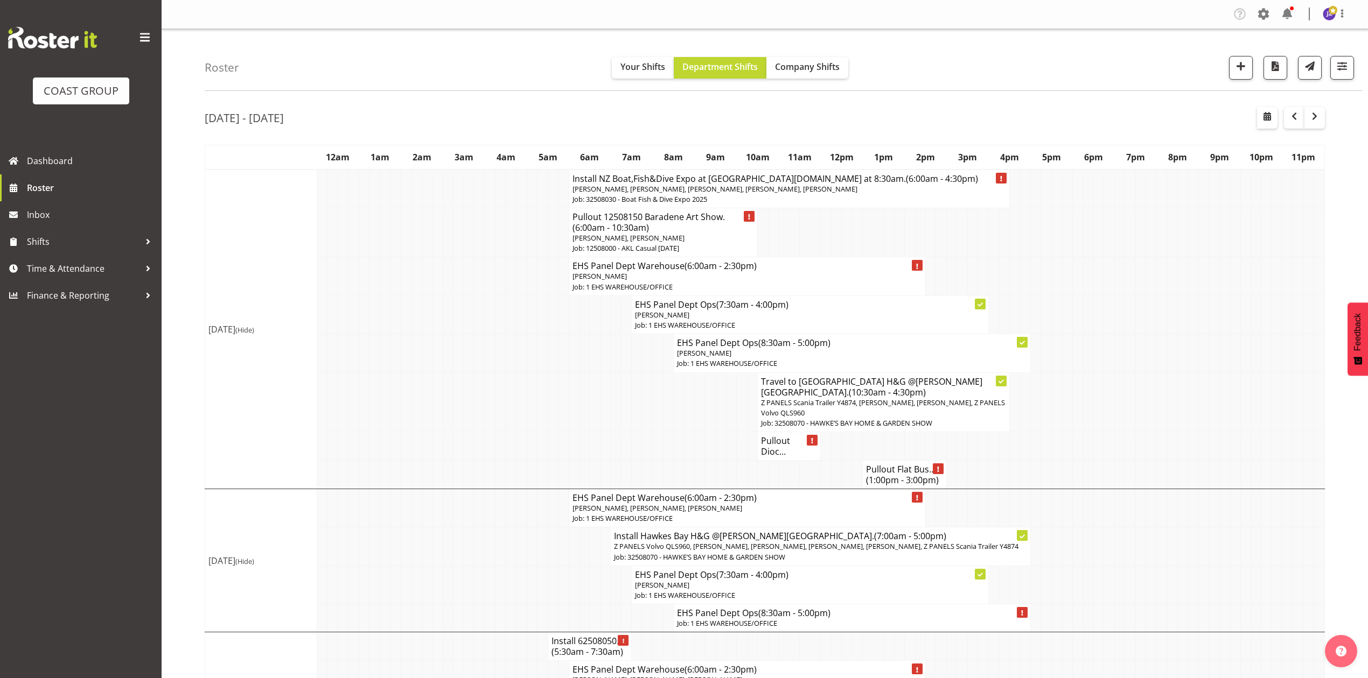
click at [679, 244] on p "Job: 12508000 - AKL Casual [DATE]" at bounding box center [663, 248] width 182 height 10
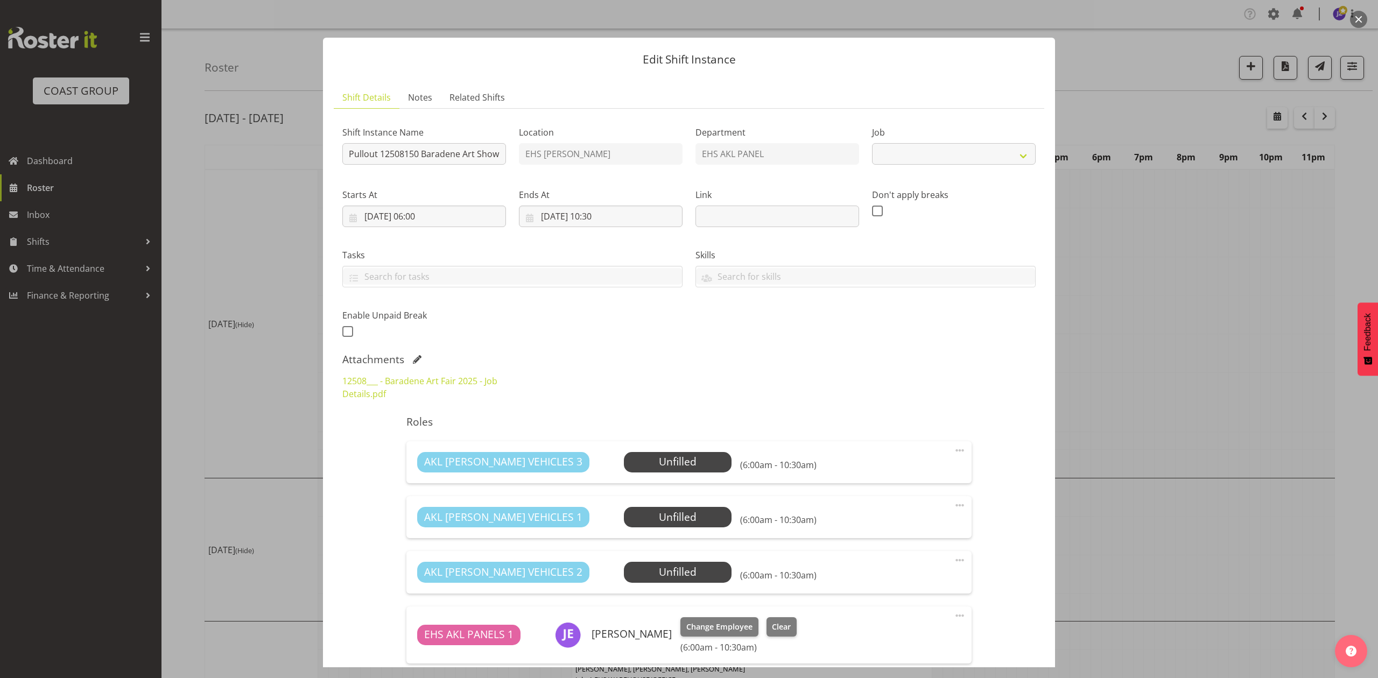
select select "8652"
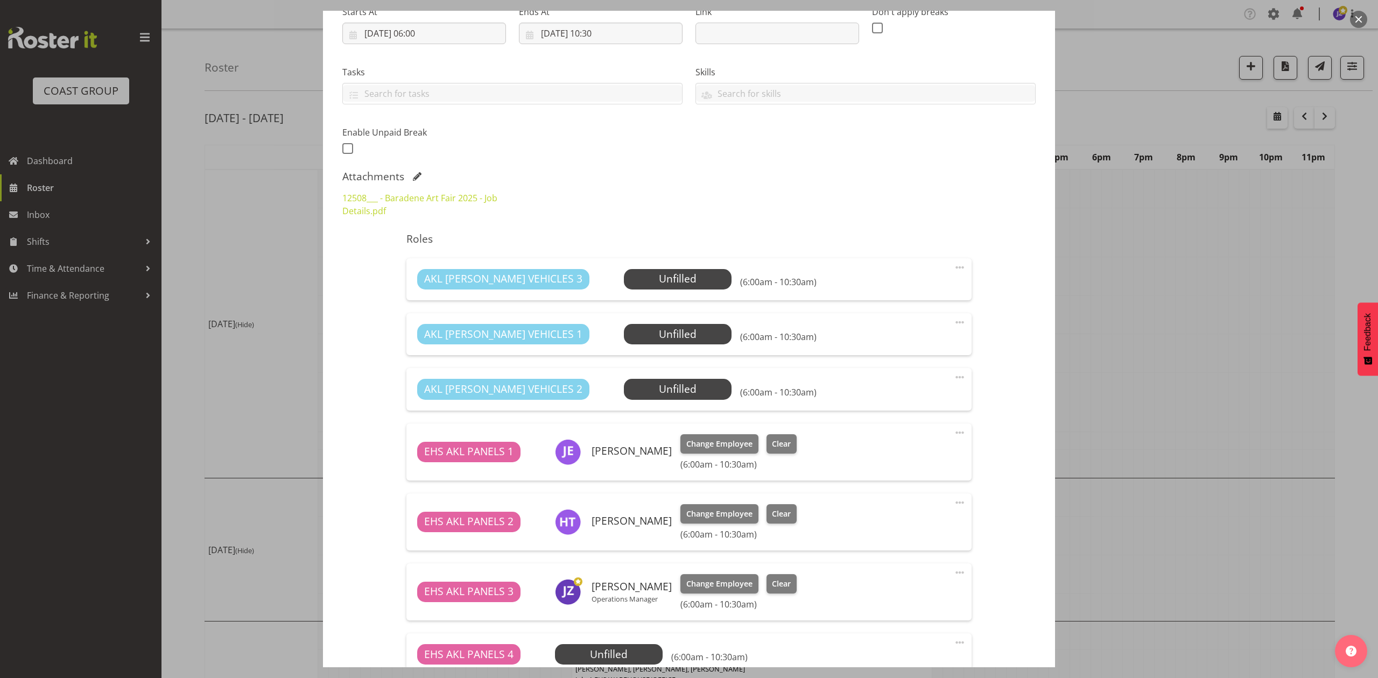
scroll to position [178, 0]
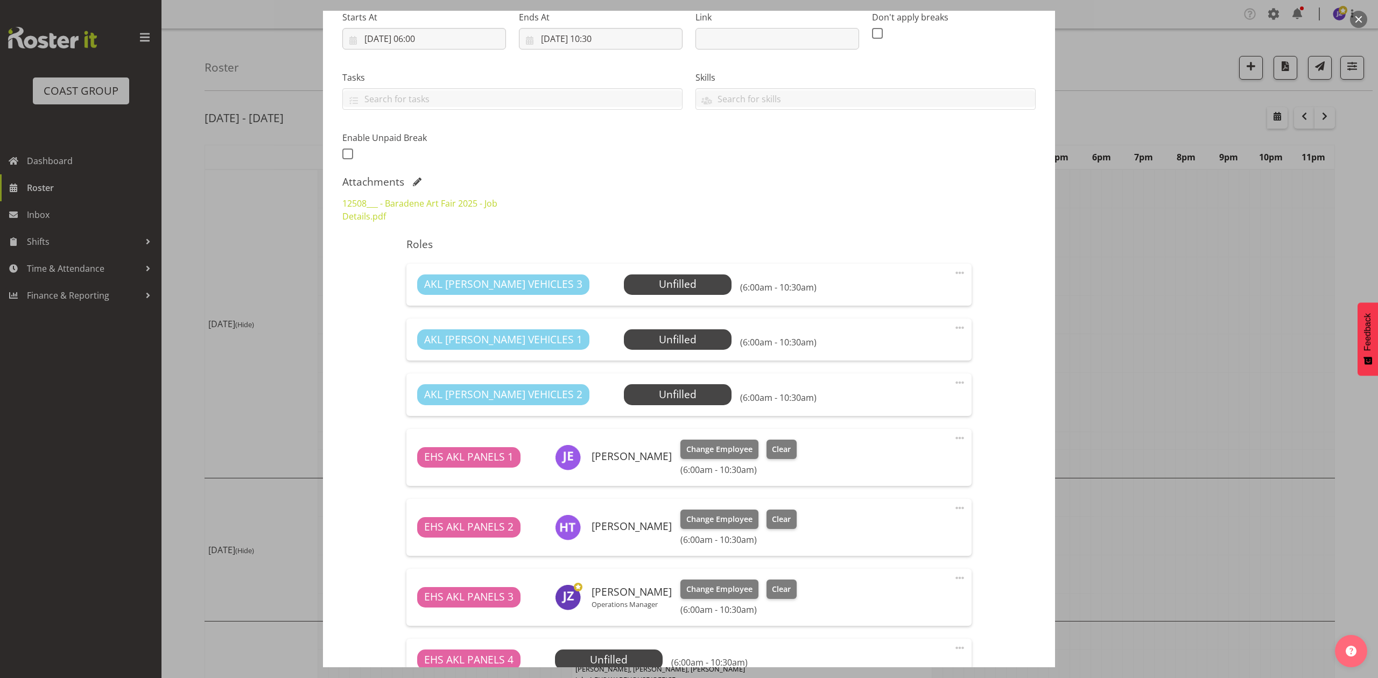
click at [1225, 377] on div at bounding box center [689, 339] width 1378 height 678
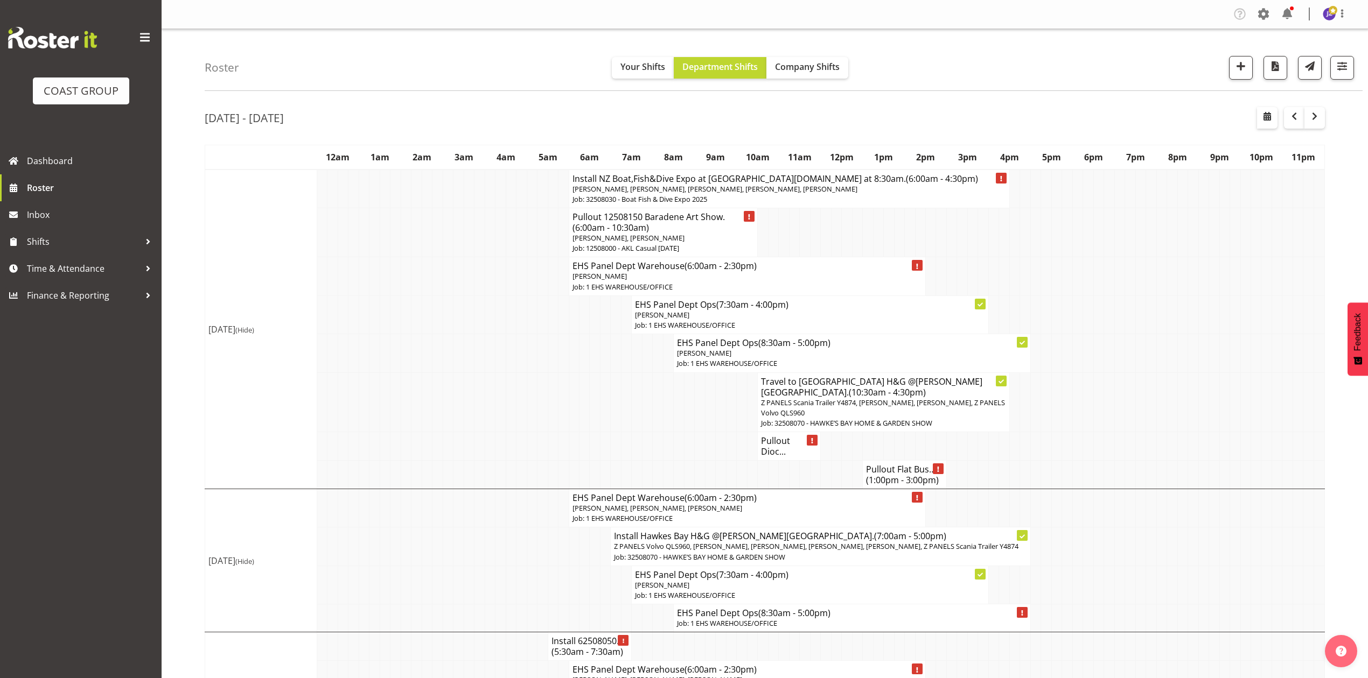
click at [877, 474] on span "(1:00pm - 3:00pm)" at bounding box center [902, 480] width 73 height 12
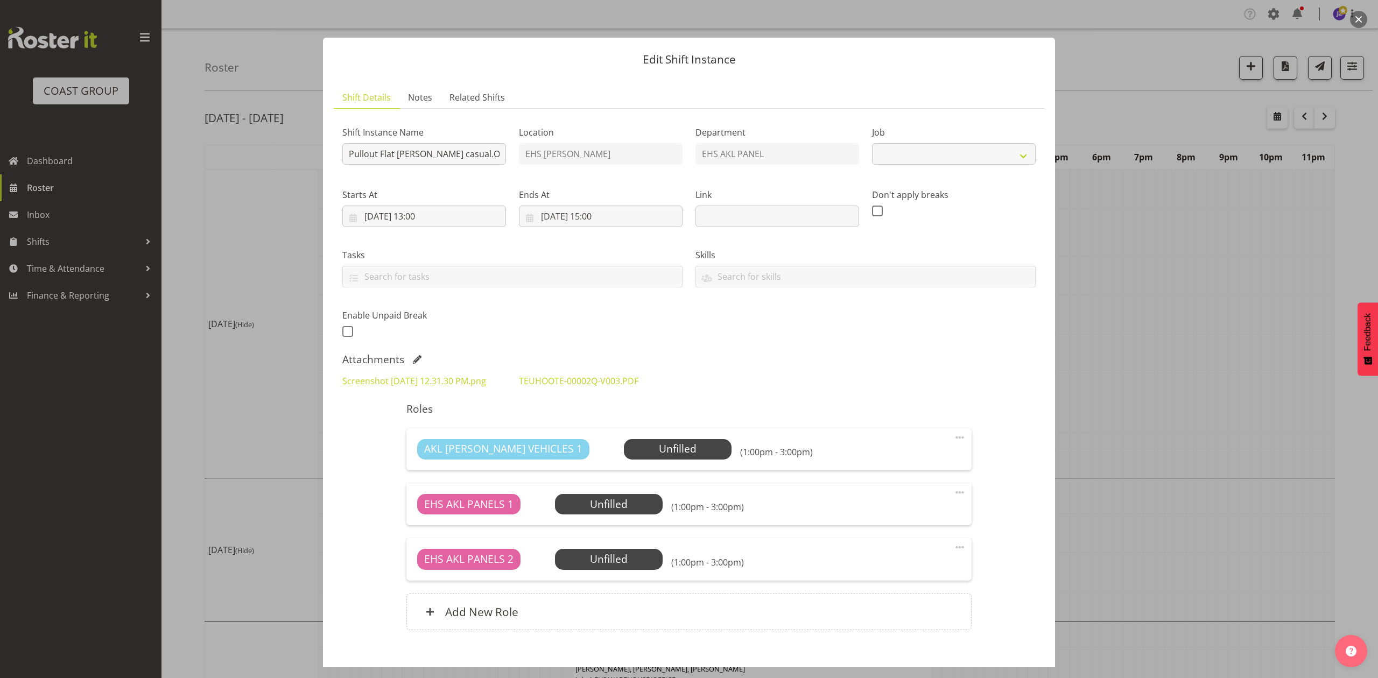
select select "8652"
drag, startPoint x: 1131, startPoint y: 360, endPoint x: 1042, endPoint y: 377, distance: 90.1
click at [1131, 361] on div at bounding box center [689, 339] width 1378 height 678
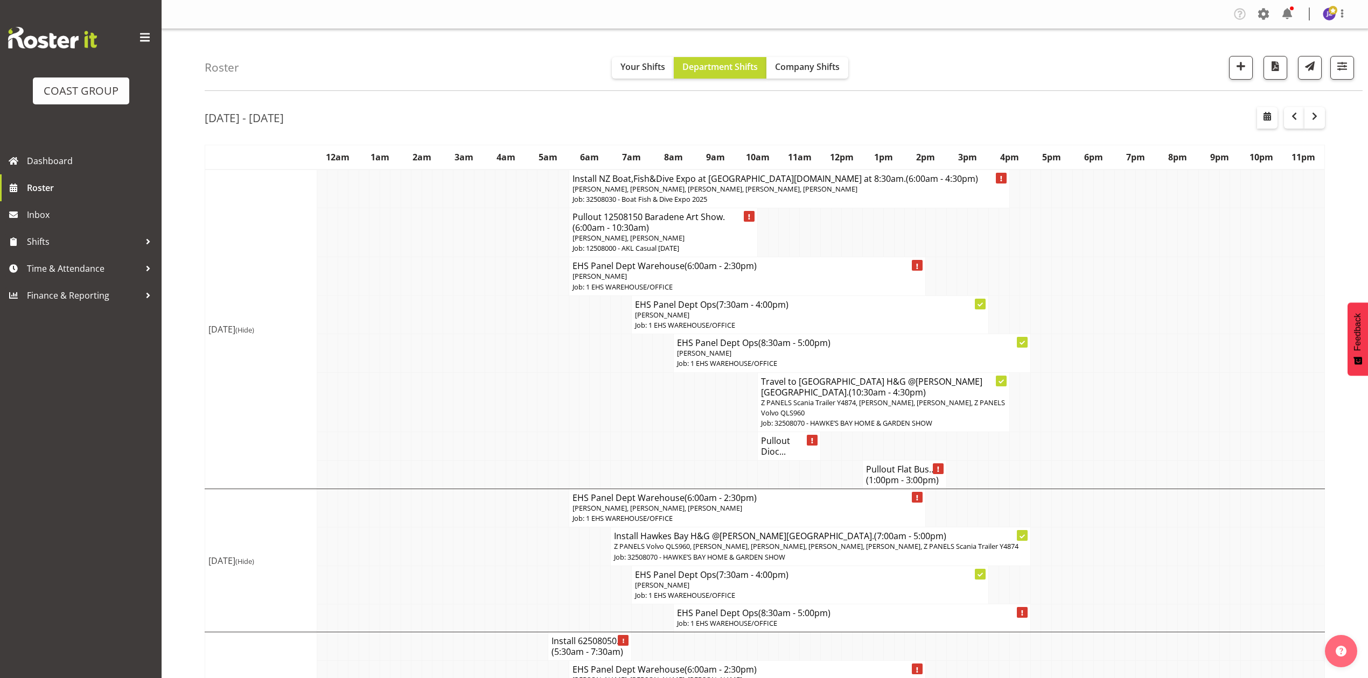
click at [679, 235] on span "[PERSON_NAME], [PERSON_NAME]" at bounding box center [628, 238] width 112 height 10
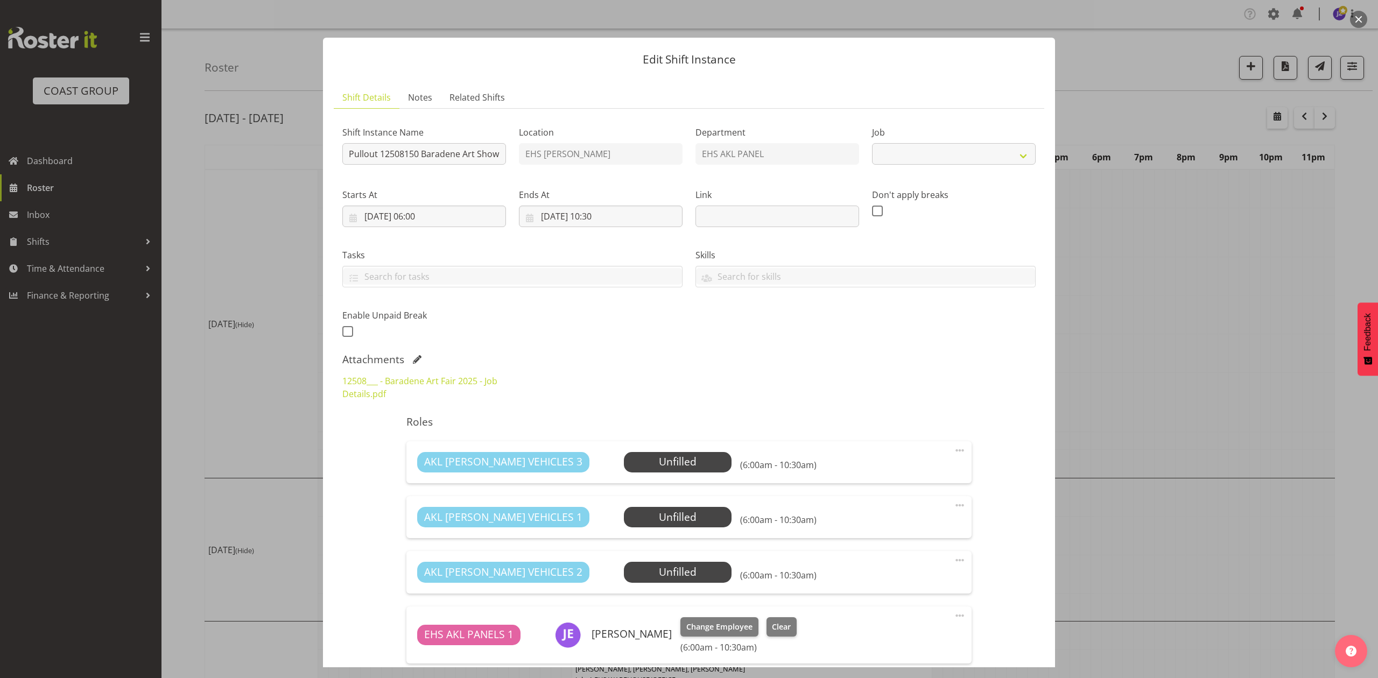
select select "8652"
click at [617, 214] on input "[DATE] 10:30" at bounding box center [601, 217] width 164 height 22
drag, startPoint x: 627, startPoint y: 447, endPoint x: 629, endPoint y: 436, distance: 11.4
click at [627, 447] on select "00 01 02 03 04 05 06 07 08 09 10 11 12 13 14 15 16 17 18 19 20 21 22 23 24 25 2…" at bounding box center [629, 446] width 24 height 22
select select "0"
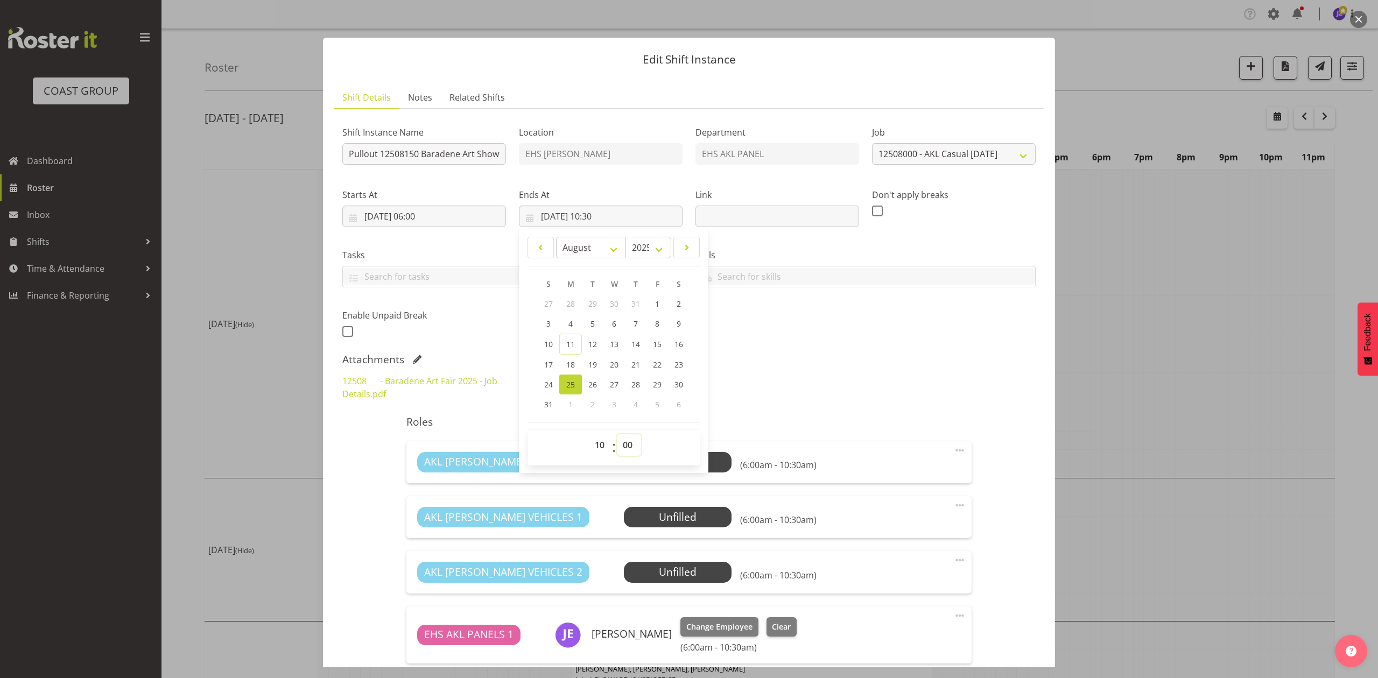
click at [617, 435] on select "00 01 02 03 04 05 06 07 08 09 10 11 12 13 14 15 16 17 18 19 20 21 22 23 24 25 2…" at bounding box center [629, 446] width 24 height 22
type input "[DATE] 10:00"
click at [832, 390] on div "12508___ - Baradene Art Fair 2025 - Job Details.pdf" at bounding box center [689, 387] width 706 height 39
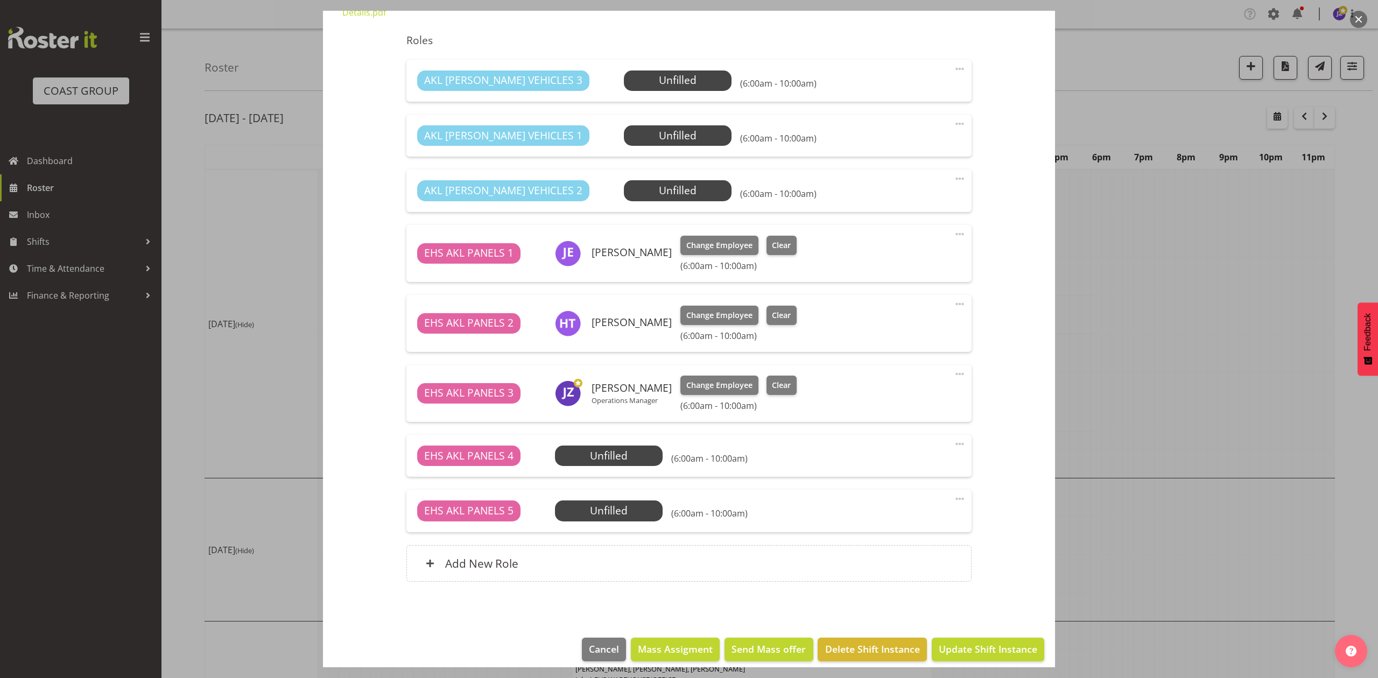
scroll to position [393, 0]
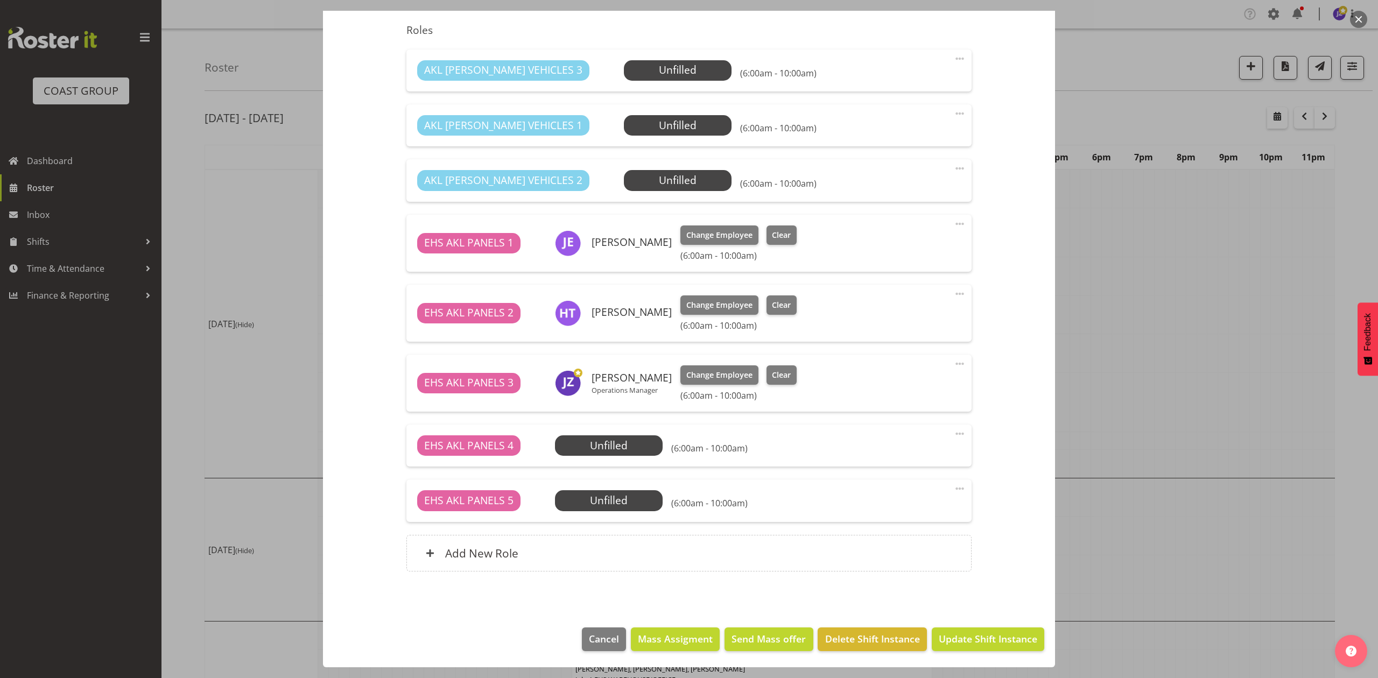
click at [1235, 333] on div at bounding box center [689, 339] width 1378 height 678
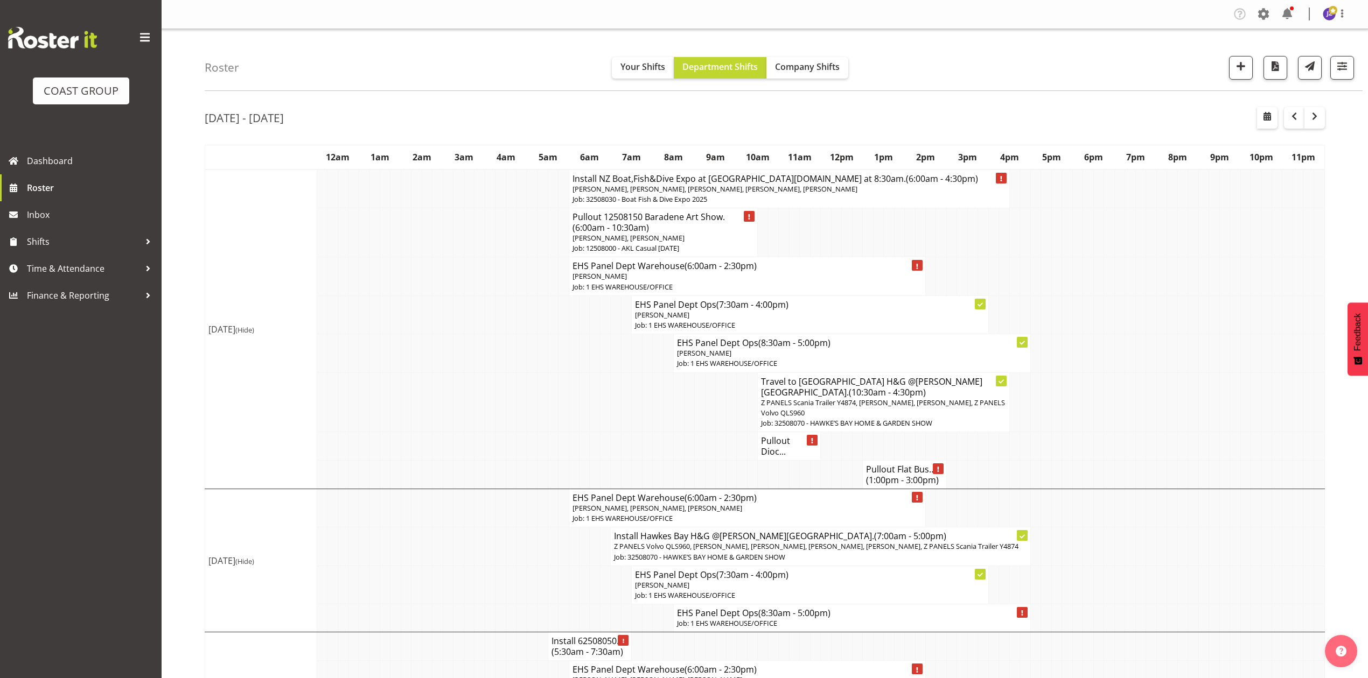
click at [728, 191] on span "[PERSON_NAME], [PERSON_NAME], [PERSON_NAME], [PERSON_NAME], [PERSON_NAME]" at bounding box center [714, 189] width 285 height 10
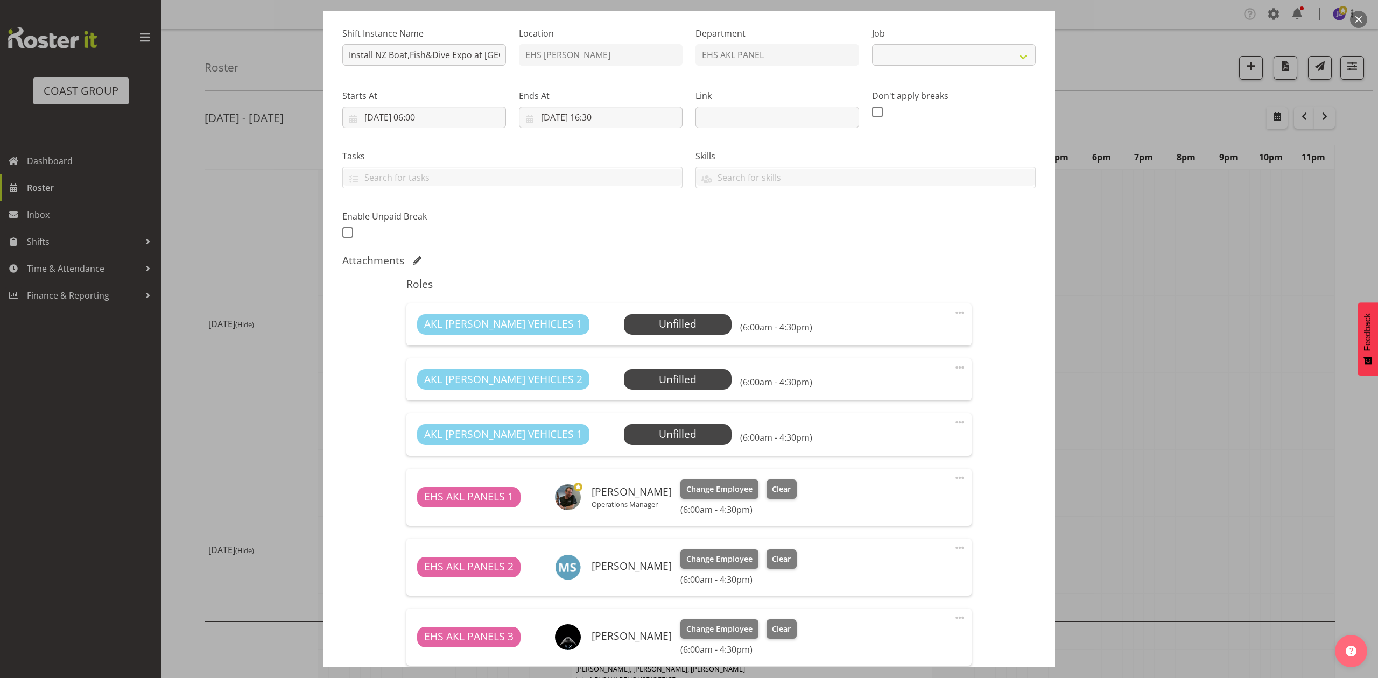
select select "9138"
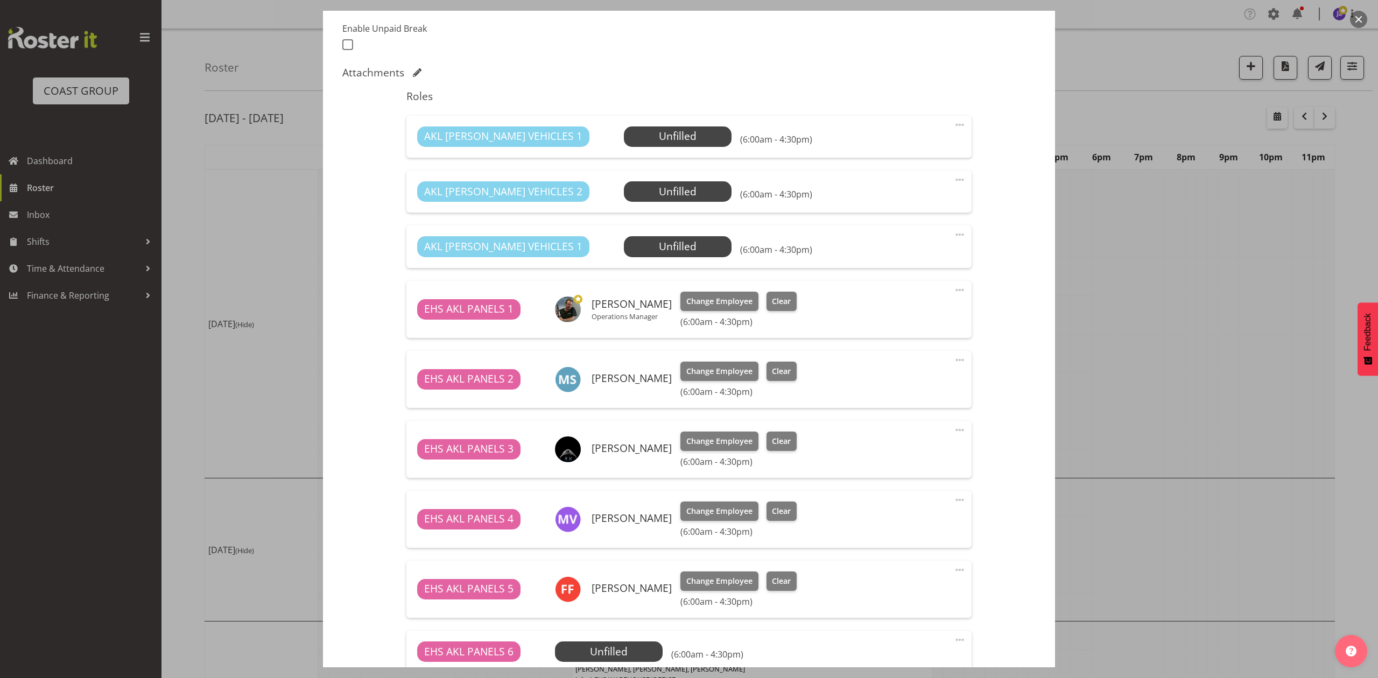
scroll to position [359, 0]
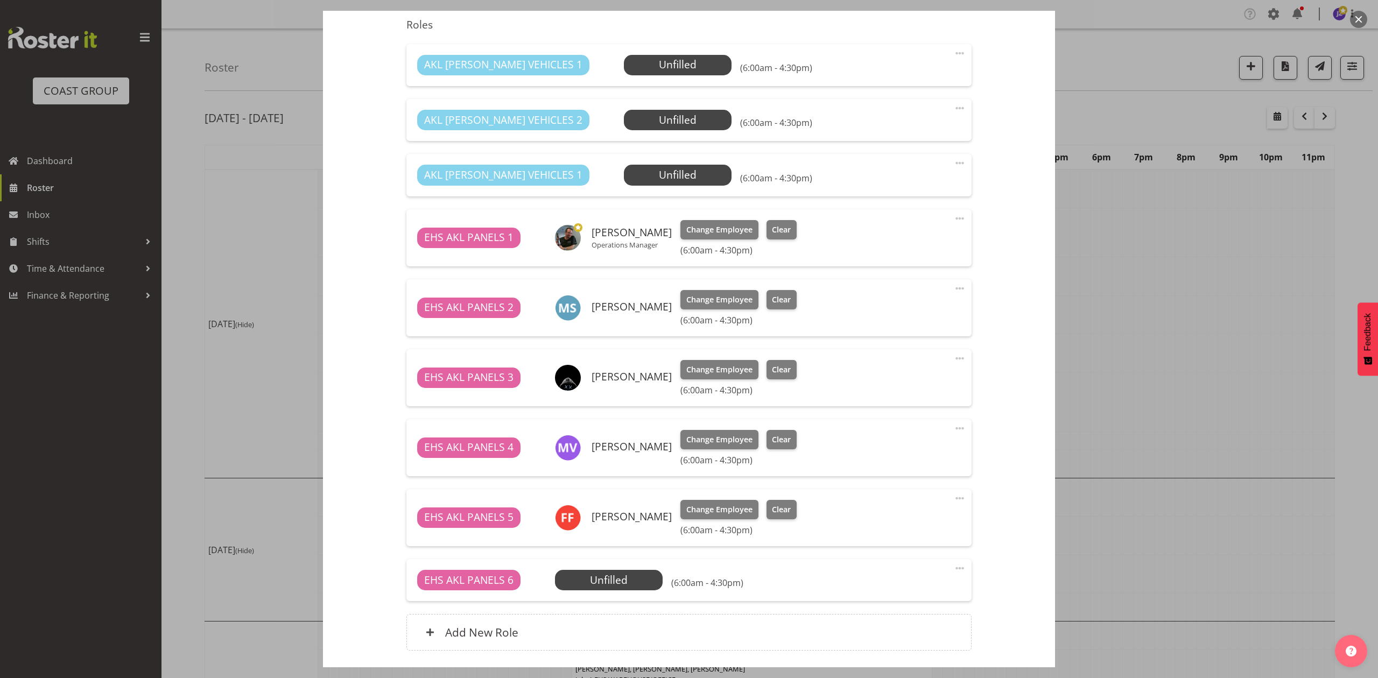
click at [1232, 293] on div at bounding box center [689, 339] width 1378 height 678
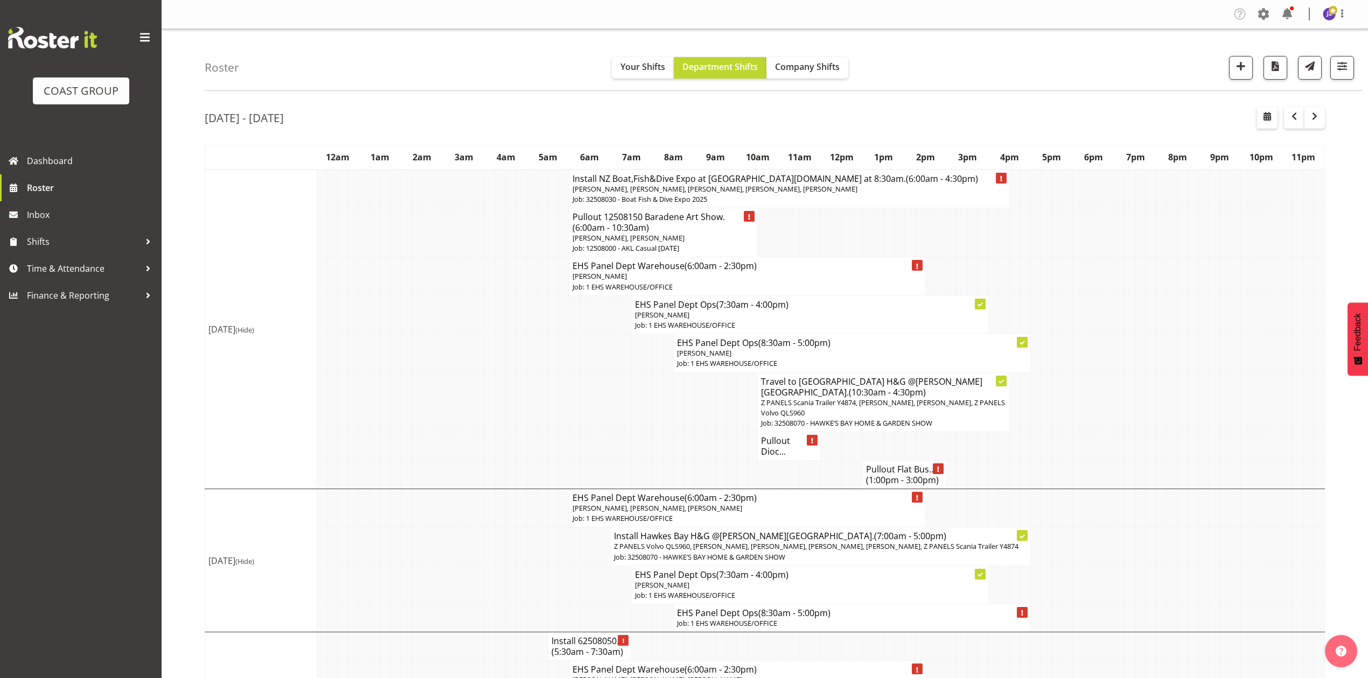
click at [684, 233] on span "[PERSON_NAME], [PERSON_NAME]" at bounding box center [628, 238] width 112 height 10
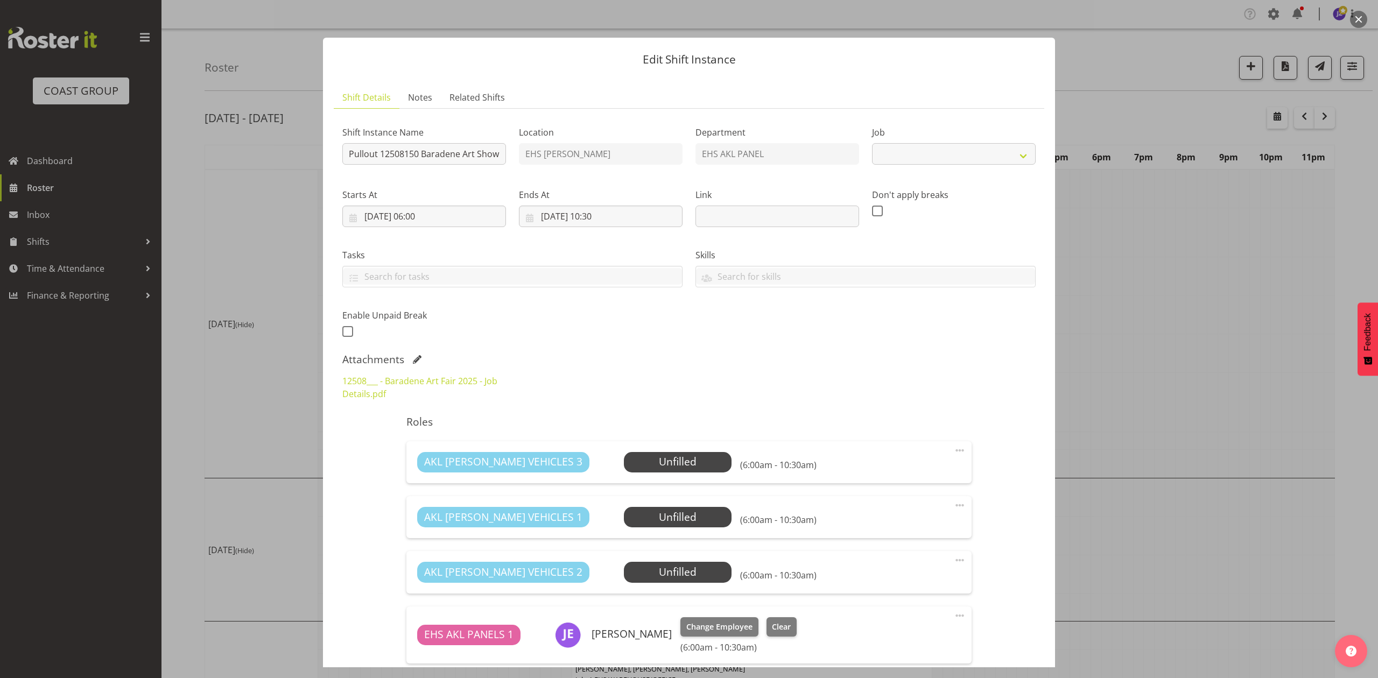
select select "8652"
click at [1286, 254] on div at bounding box center [689, 339] width 1378 height 678
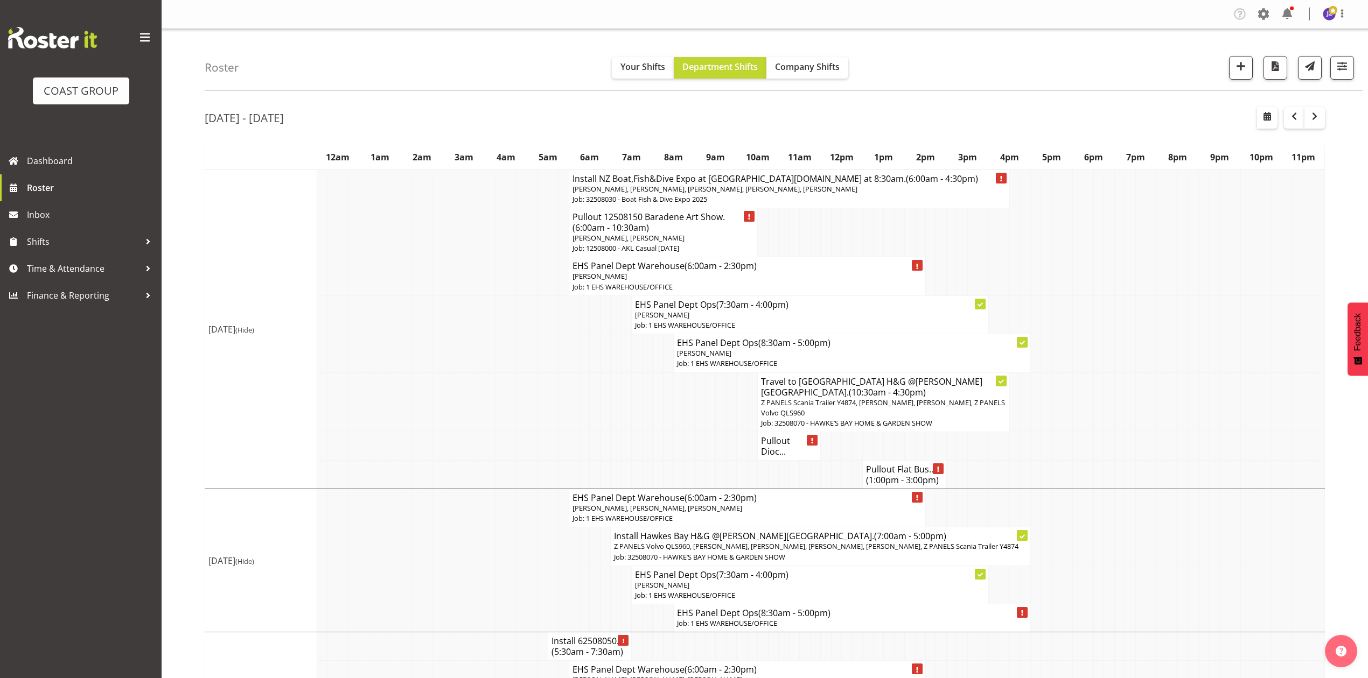
click at [684, 240] on span "[PERSON_NAME], [PERSON_NAME]" at bounding box center [628, 238] width 112 height 10
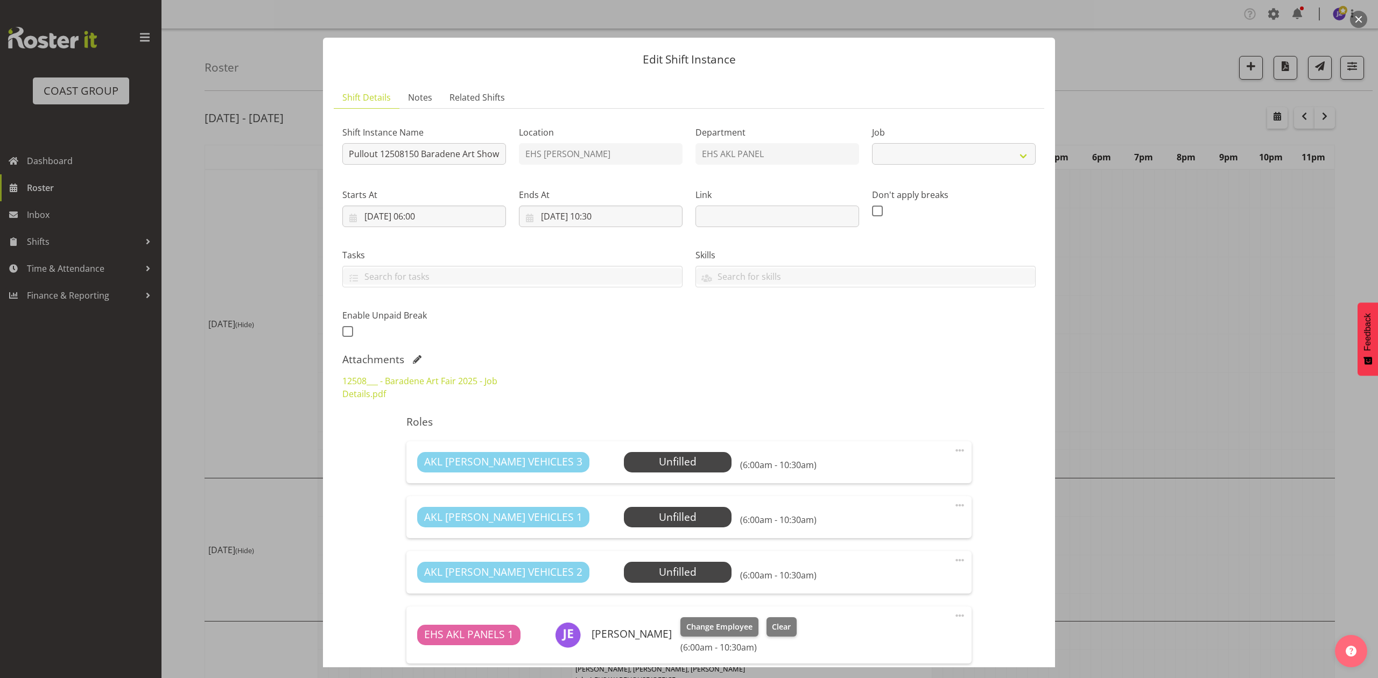
select select "8652"
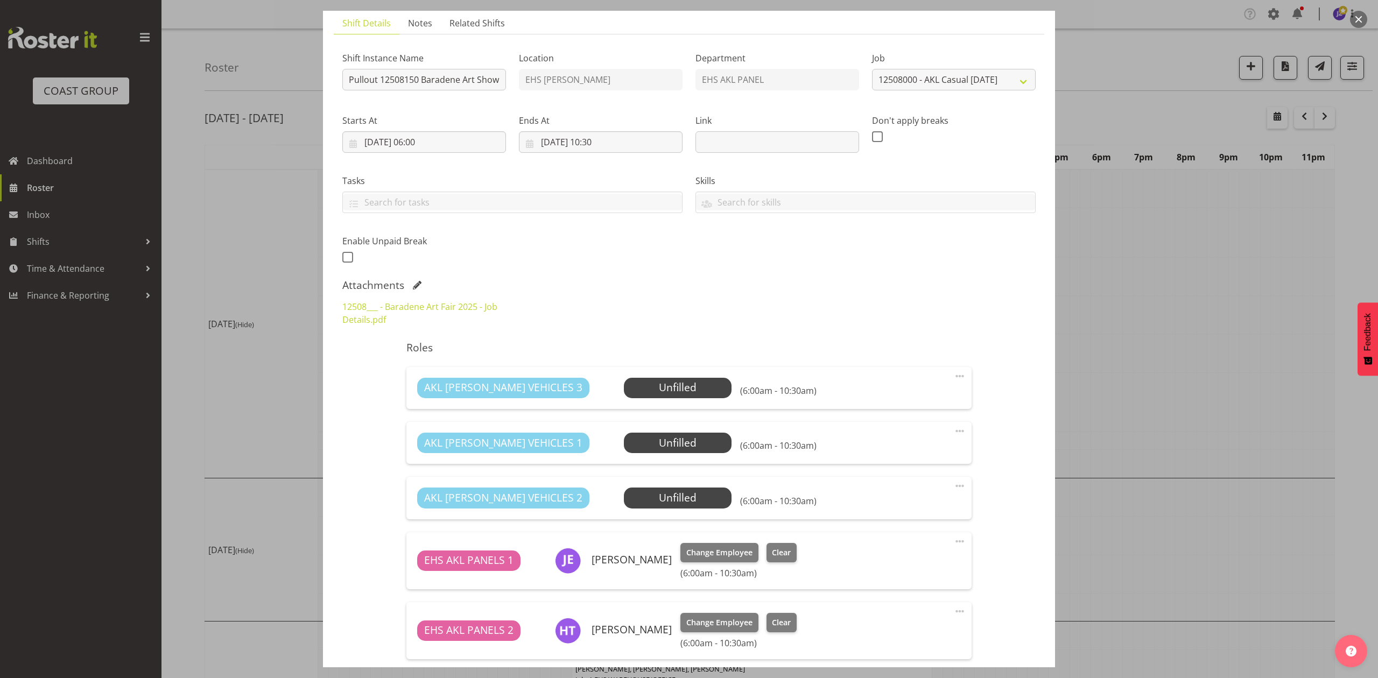
scroll to position [72, 0]
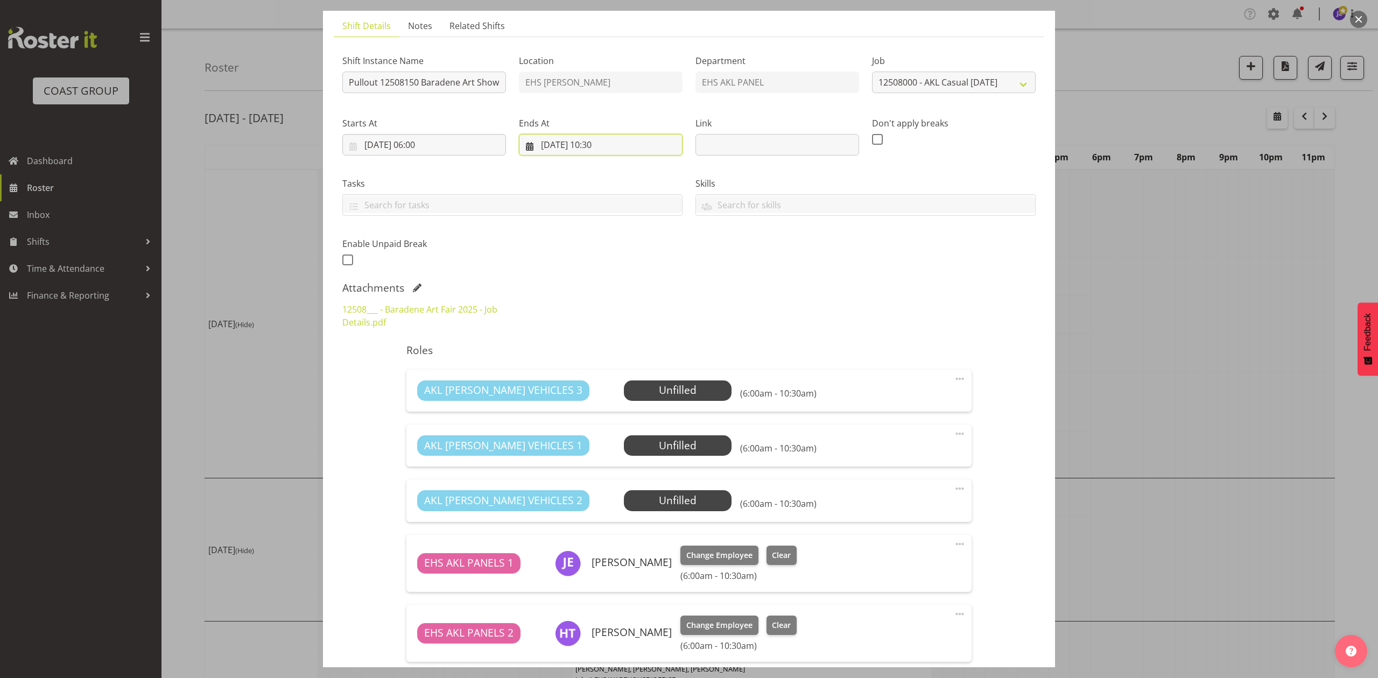
click at [604, 143] on input "[DATE] 10:30" at bounding box center [601, 145] width 164 height 22
click at [627, 386] on span "00 01 02 03 04 05 06 07 08 09 10 11 12 13 14 15 16 17 18 19 20 21 22 23 24 25 2…" at bounding box center [629, 376] width 24 height 27
click at [627, 376] on select "00 01 02 03 04 05 06 07 08 09 10 11 12 13 14 15 16 17 18 19 20 21 22 23 24 25 2…" at bounding box center [629, 374] width 24 height 22
select select "0"
click at [617, 363] on select "00 01 02 03 04 05 06 07 08 09 10 11 12 13 14 15 16 17 18 19 20 21 22 23 24 25 2…" at bounding box center [629, 374] width 24 height 22
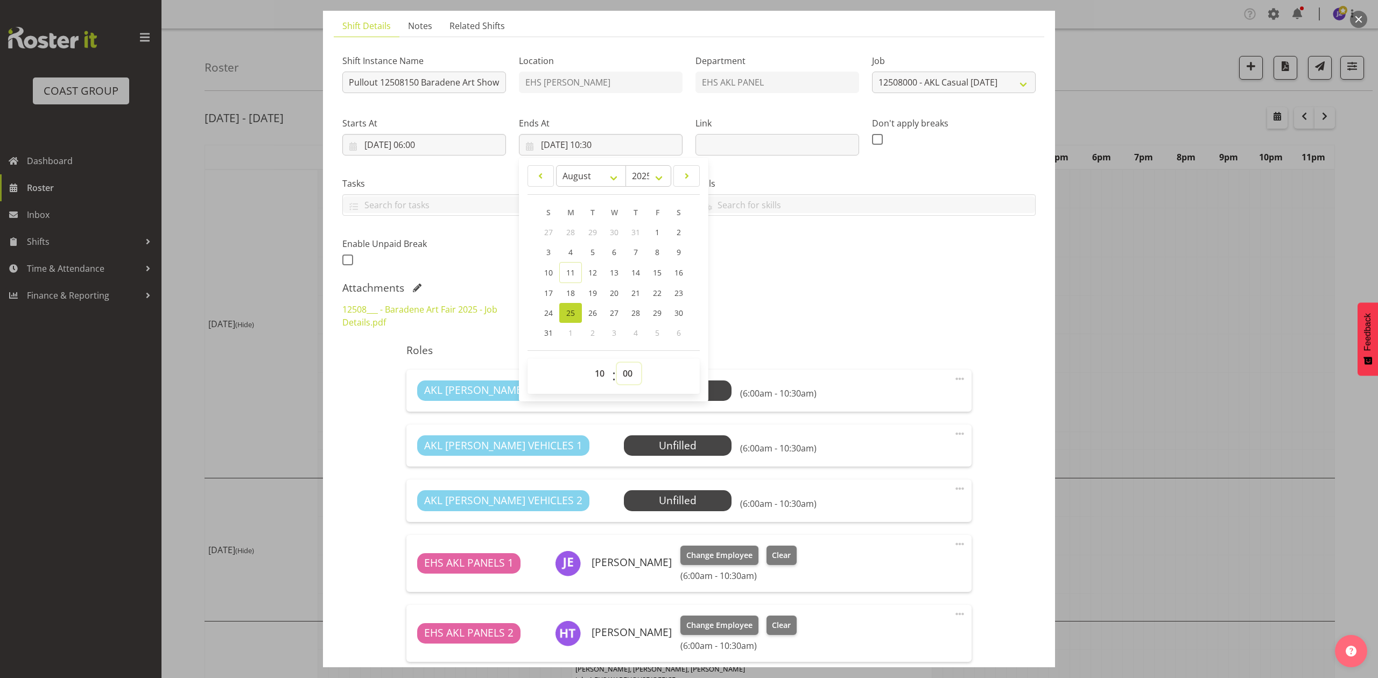
type input "[DATE] 10:00"
drag, startPoint x: 825, startPoint y: 257, endPoint x: 899, endPoint y: 416, distance: 175.4
click at [825, 259] on div "Shift Instance Name Pullout 12508150 Baradene Art Show. Location EHS [PERSON_NA…" at bounding box center [689, 157] width 706 height 236
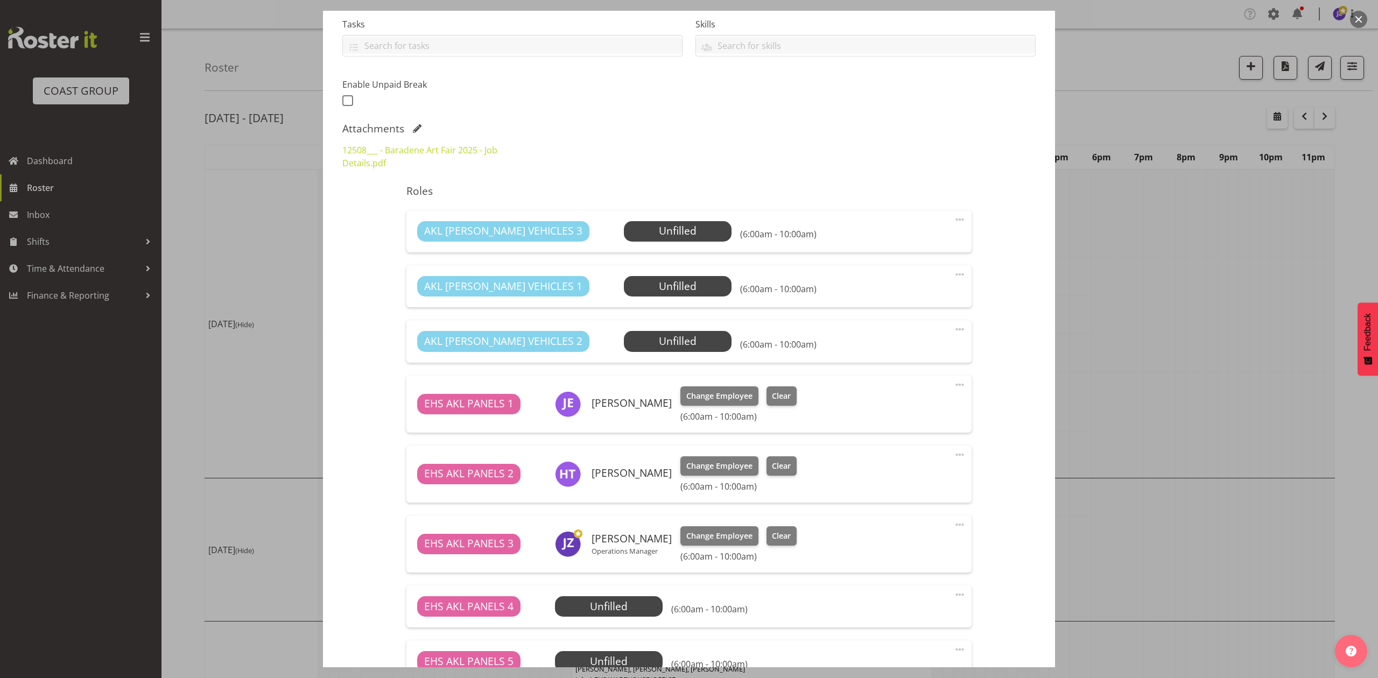
scroll to position [393, 0]
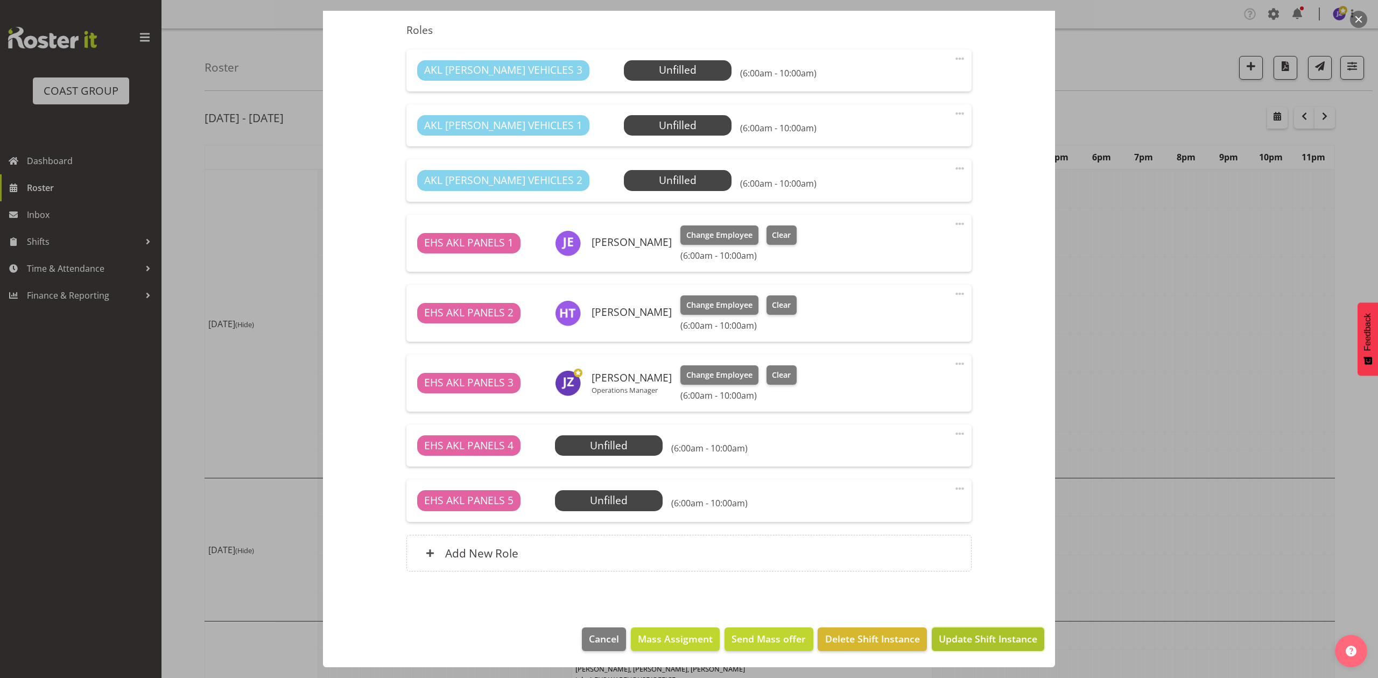
click at [989, 644] on span "Update Shift Instance" at bounding box center [988, 639] width 99 height 14
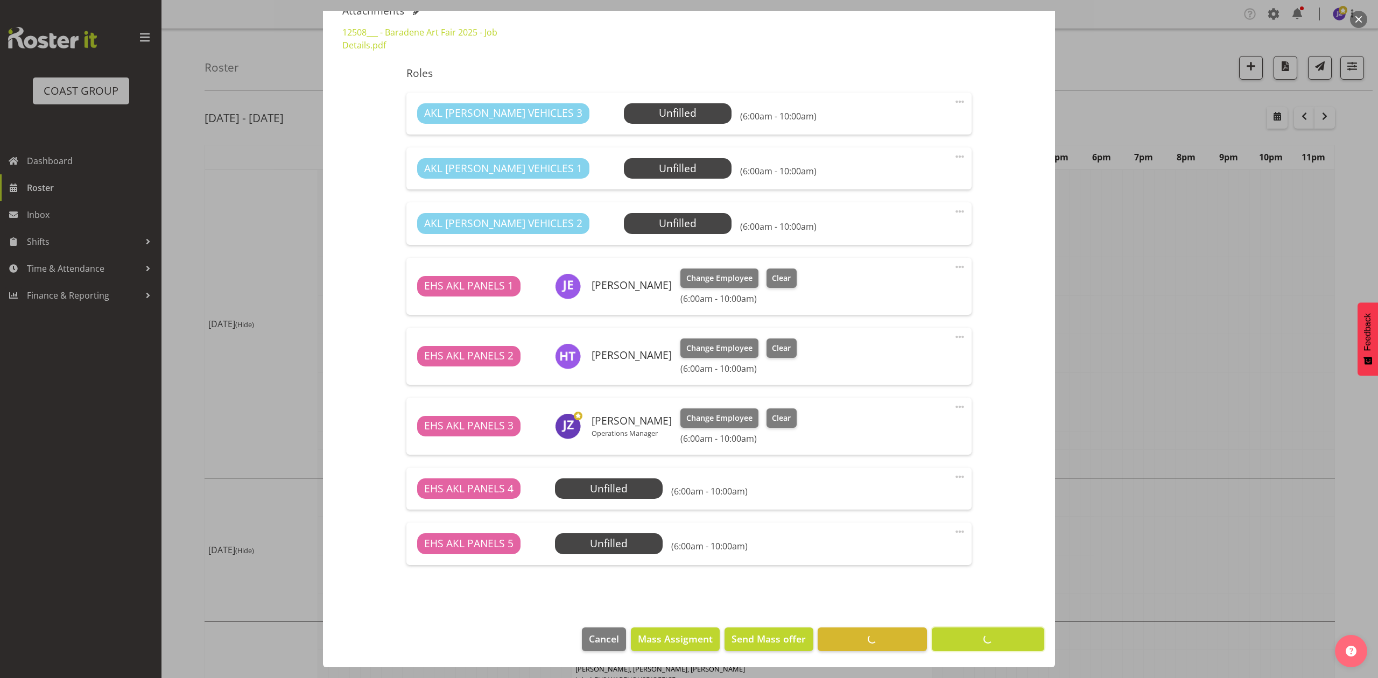
scroll to position [349, 0]
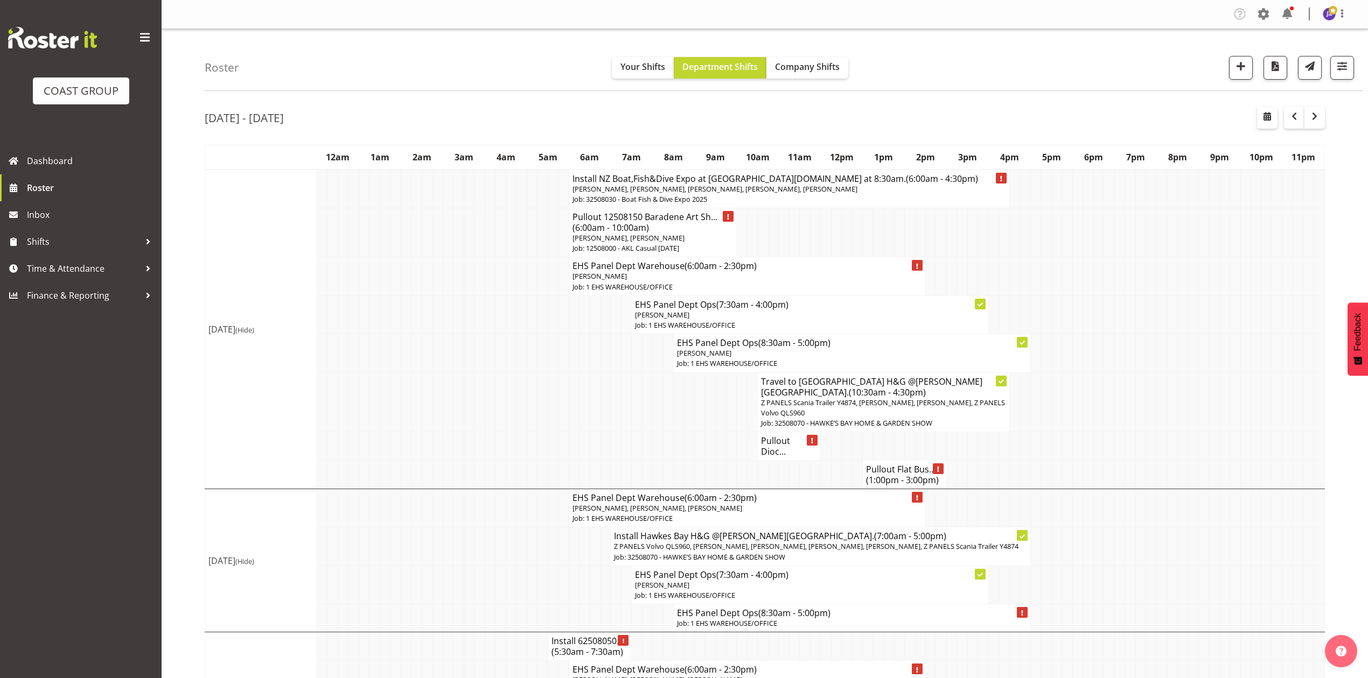
click at [774, 442] on h4 "Pullout Dioc..." at bounding box center [789, 447] width 56 height 22
select select
select select "7"
select select "2025"
select select "10"
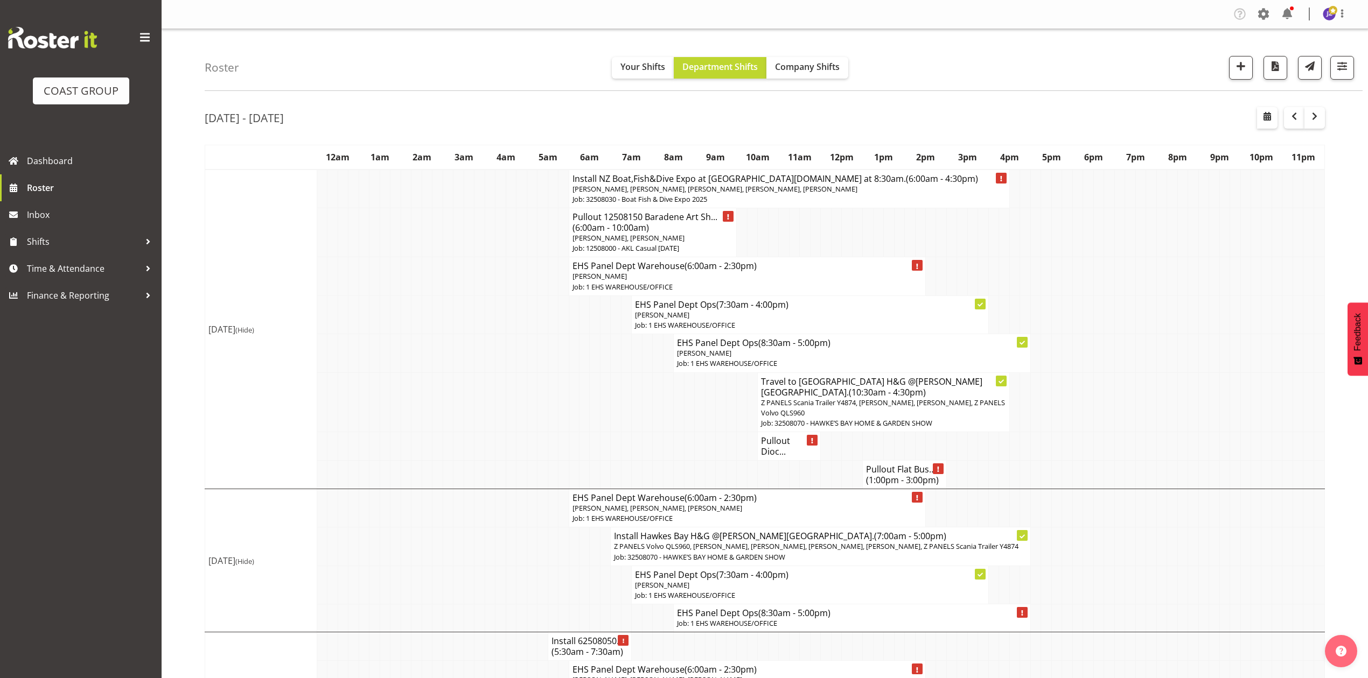
select select "30"
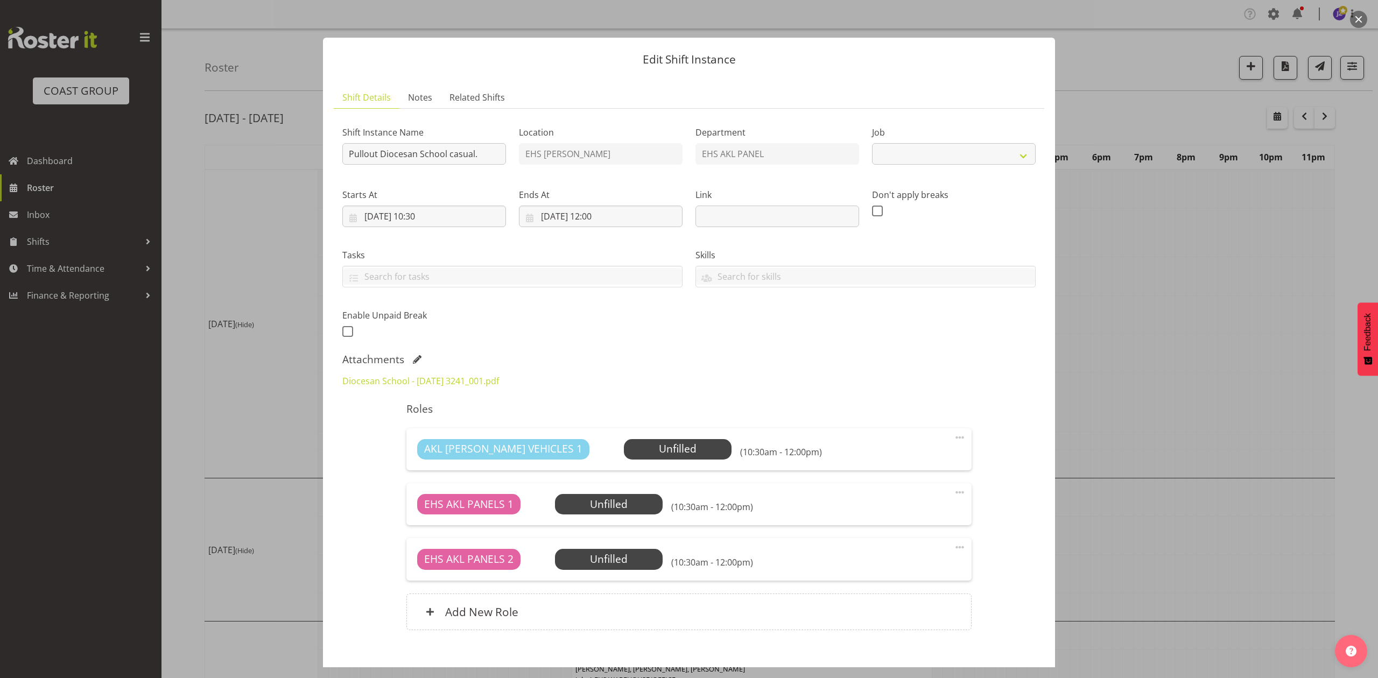
select select "8652"
click at [442, 210] on input "[DATE] 10:30" at bounding box center [424, 217] width 164 height 22
click at [451, 432] on div "00 01 02 03 04 05 06 07 08 09 10 11 12 13 14 15 16 17 18 19 20 21 22 23 : 00 01…" at bounding box center [437, 448] width 172 height 36
click at [453, 446] on select "00 01 02 03 04 05 06 07 08 09 10 11 12 13 14 15 16 17 18 19 20 21 22 23 24 25 2…" at bounding box center [452, 446] width 24 height 22
select select "10"
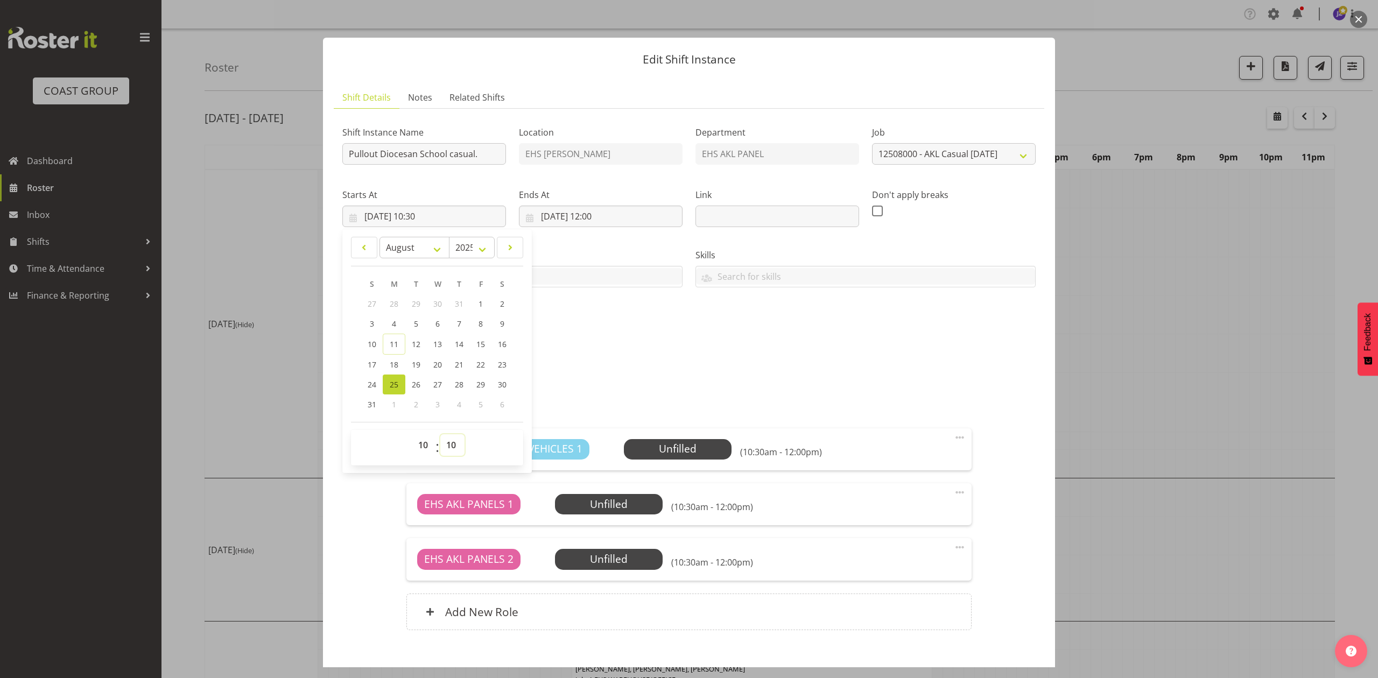
click at [440, 435] on select "00 01 02 03 04 05 06 07 08 09 10 11 12 13 14 15 16 17 18 19 20 21 22 23 24 25 2…" at bounding box center [452, 446] width 24 height 22
type input "[DATE] 10:10"
drag, startPoint x: 450, startPoint y: 444, endPoint x: 450, endPoint y: 438, distance: 5.9
click at [450, 444] on select "00 01 02 03 04 05 06 07 08 09 10 11 12 13 14 15 16 17 18 19 20 21 22 23 24 25 2…" at bounding box center [452, 446] width 24 height 22
select select "0"
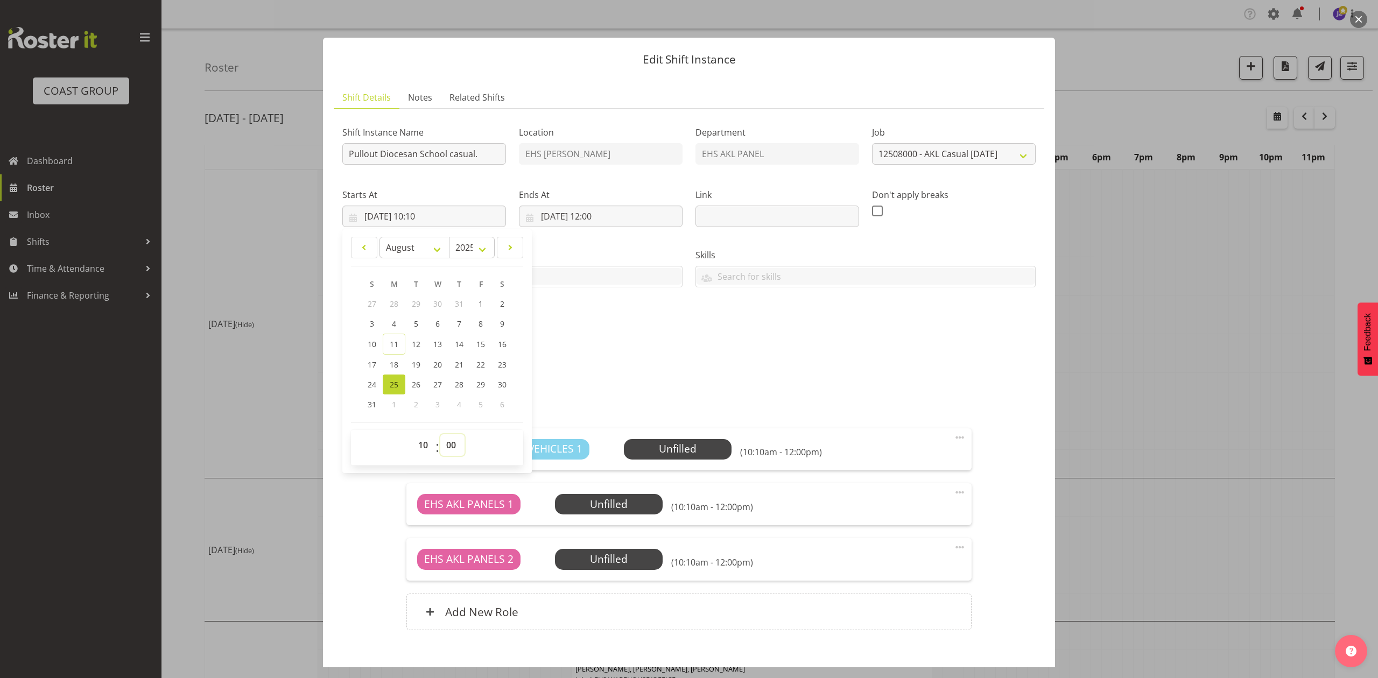
click at [440, 435] on select "00 01 02 03 04 05 06 07 08 09 10 11 12 13 14 15 16 17 18 19 20 21 22 23 24 25 2…" at bounding box center [452, 446] width 24 height 22
type input "[DATE] 10:00"
click at [603, 218] on input "[DATE] 12:00" at bounding box center [601, 217] width 164 height 22
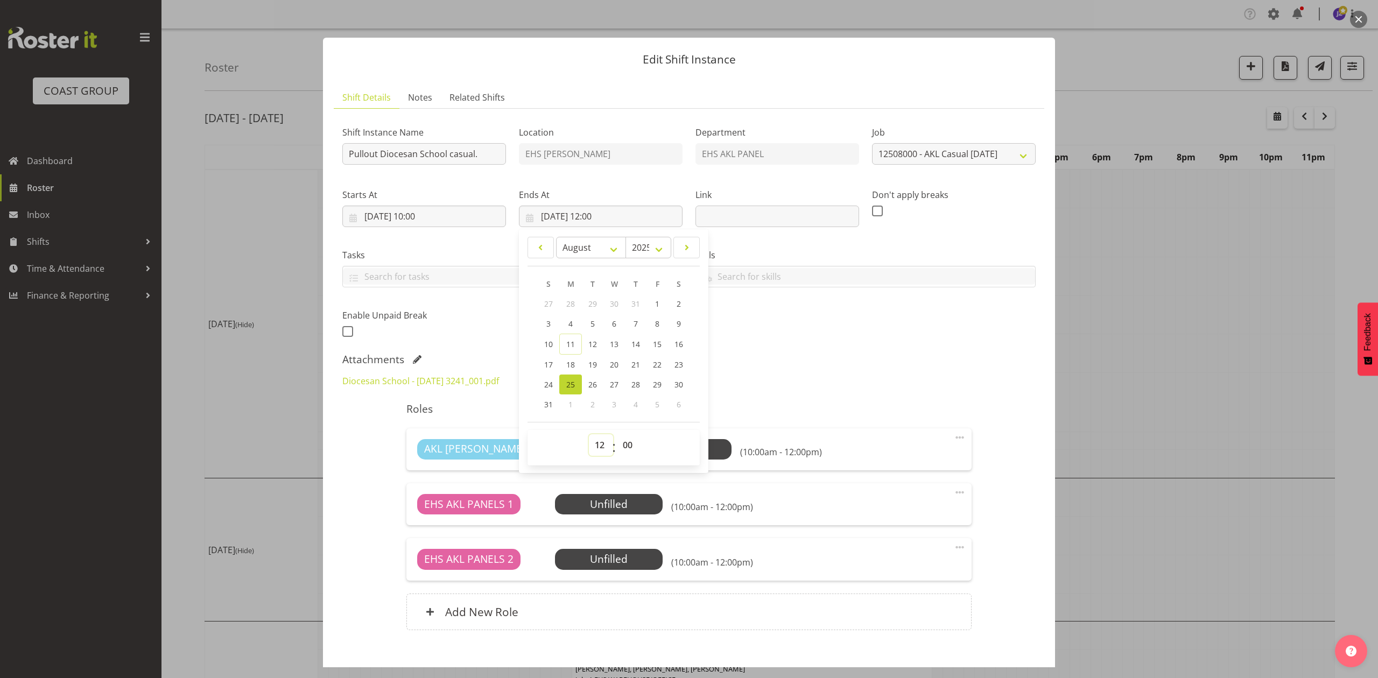
click at [602, 444] on select "00 01 02 03 04 05 06 07 08 09 10 11 12 13 14 15 16 17 18 19 20 21 22 23" at bounding box center [601, 446] width 24 height 22
select select "11"
click at [589, 435] on select "00 01 02 03 04 05 06 07 08 09 10 11 12 13 14 15 16 17 18 19 20 21 22 23" at bounding box center [601, 446] width 24 height 22
type input "[DATE] 11:00"
click at [627, 431] on div "00 01 02 03 04 05 06 07 08 09 10 11 12 13 14 15 16 17 18 19 20 21 22 23 : 00 01…" at bounding box center [614, 448] width 172 height 36
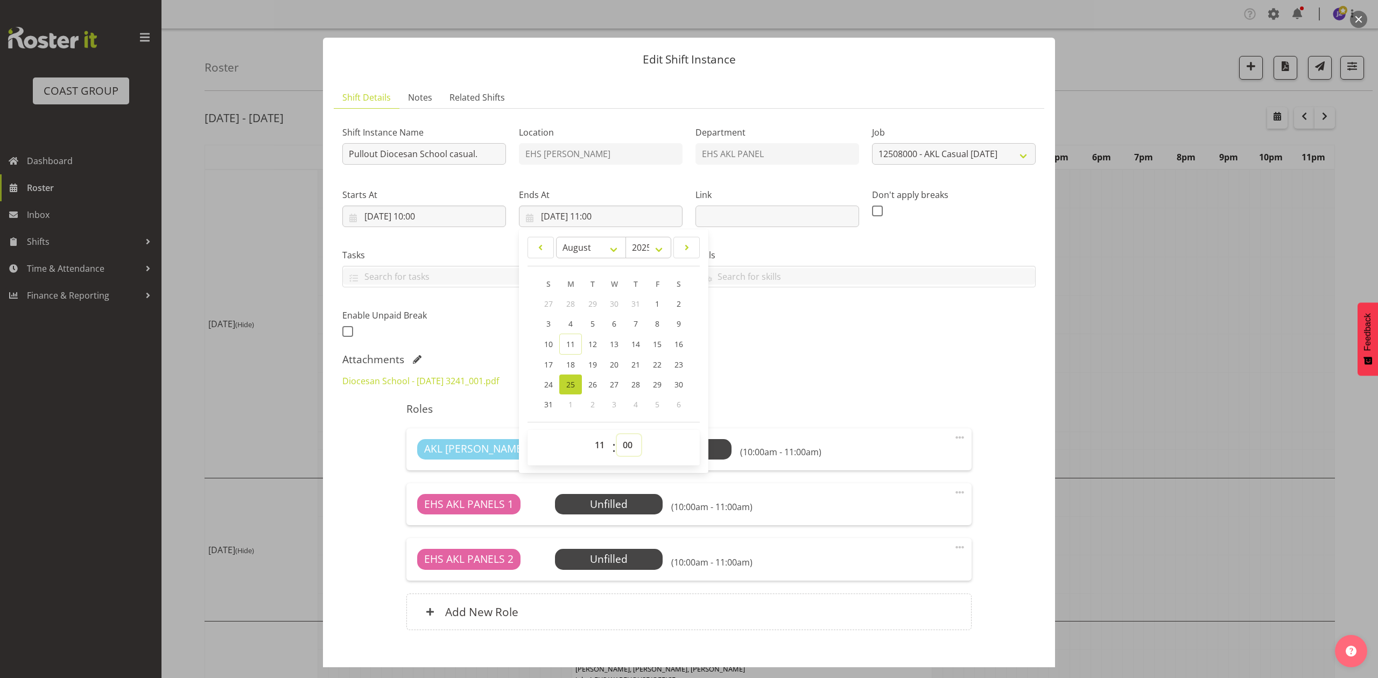
click at [621, 442] on select "00 01 02 03 04 05 06 07 08 09 10 11 12 13 14 15 16 17 18 19 20 21 22 23 24 25 2…" at bounding box center [629, 446] width 24 height 22
select select "30"
click at [617, 435] on select "00 01 02 03 04 05 06 07 08 09 10 11 12 13 14 15 16 17 18 19 20 21 22 23 24 25 2…" at bounding box center [629, 446] width 24 height 22
type input "[DATE] 11:30"
drag, startPoint x: 811, startPoint y: 393, endPoint x: 819, endPoint y: 409, distance: 18.5
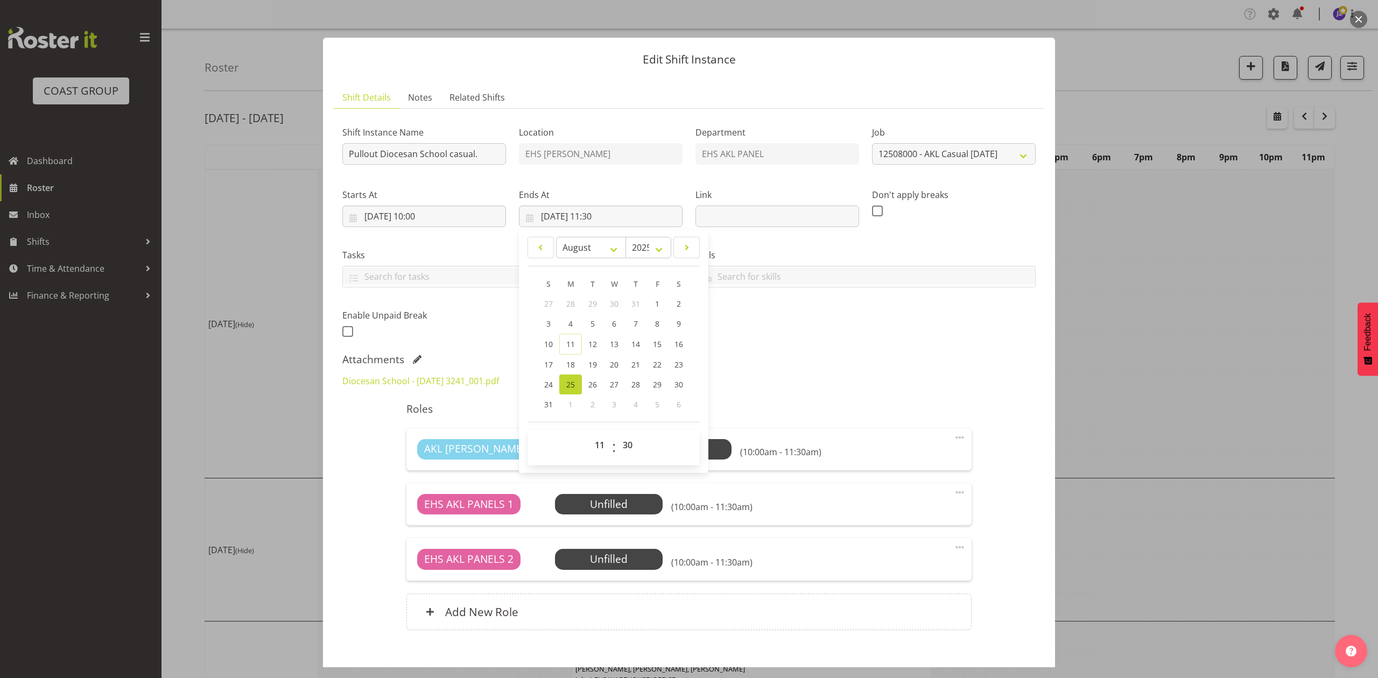
click at [812, 394] on div "Diocesan School - [DATE] 3241_001.pdf" at bounding box center [689, 381] width 706 height 26
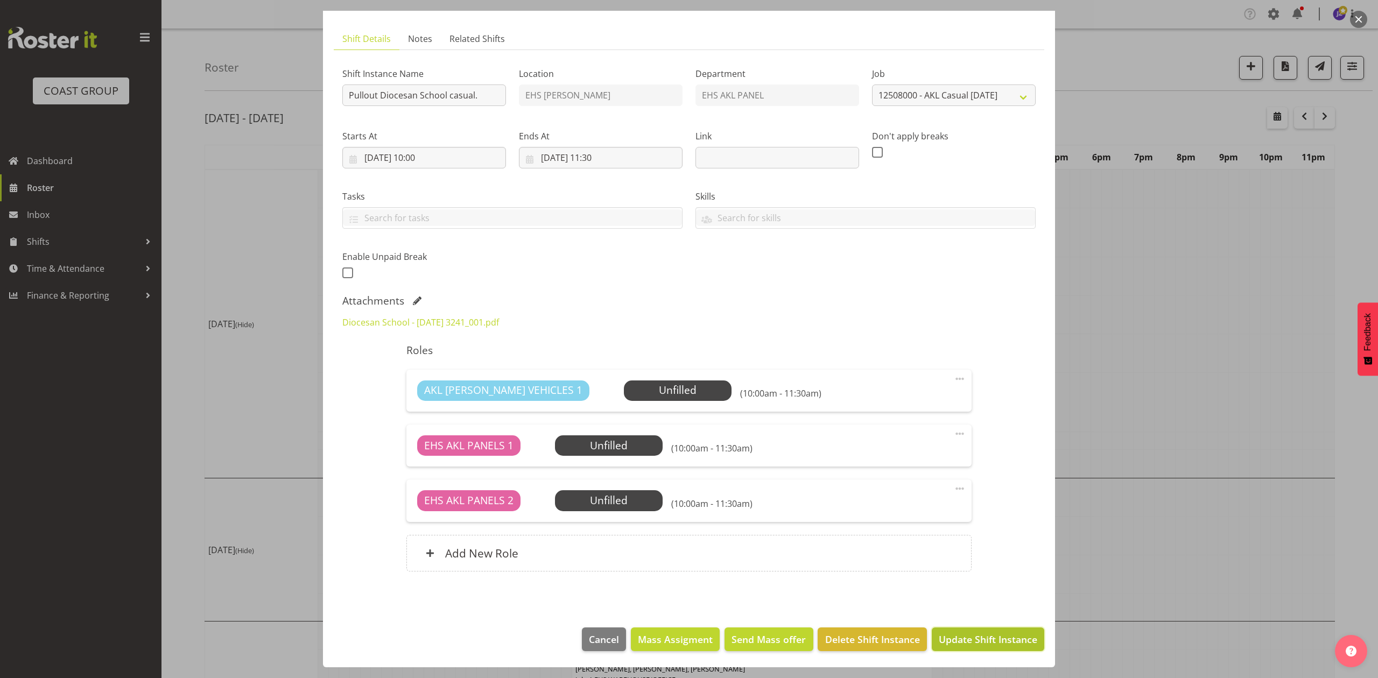
click at [968, 647] on button "Update Shift Instance" at bounding box center [988, 640] width 113 height 24
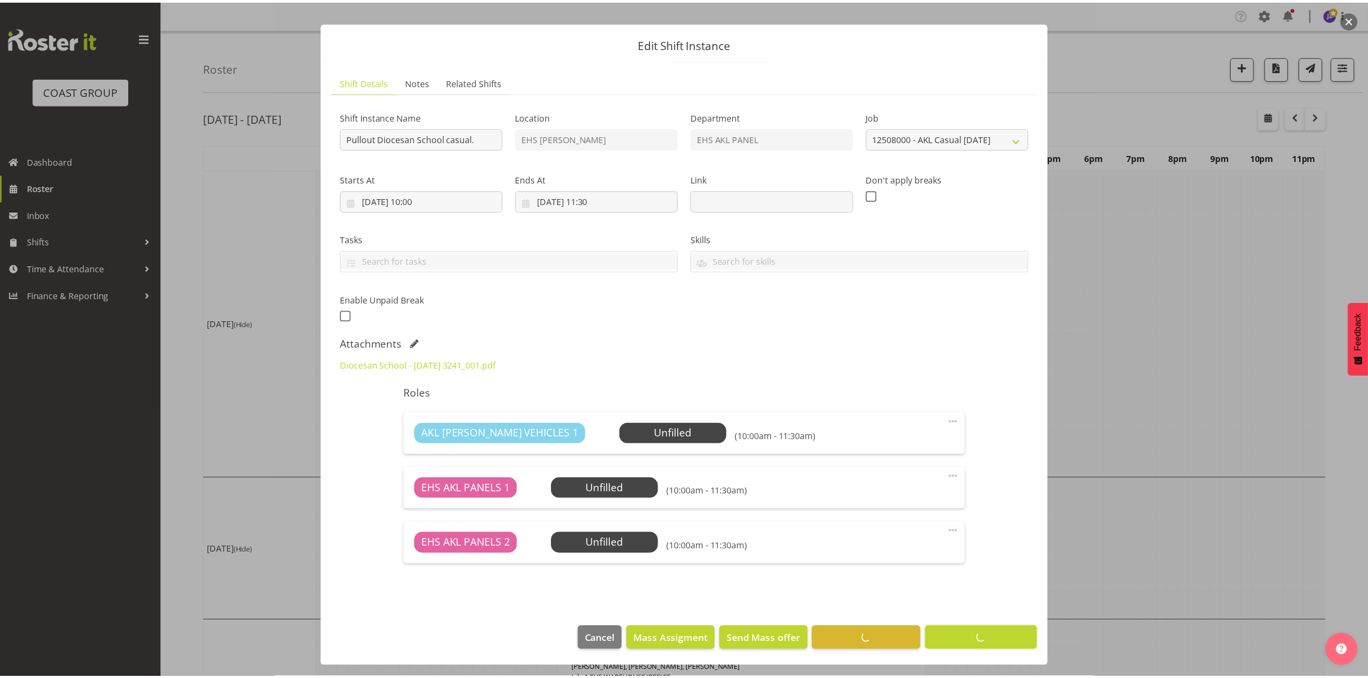
scroll to position [29, 0]
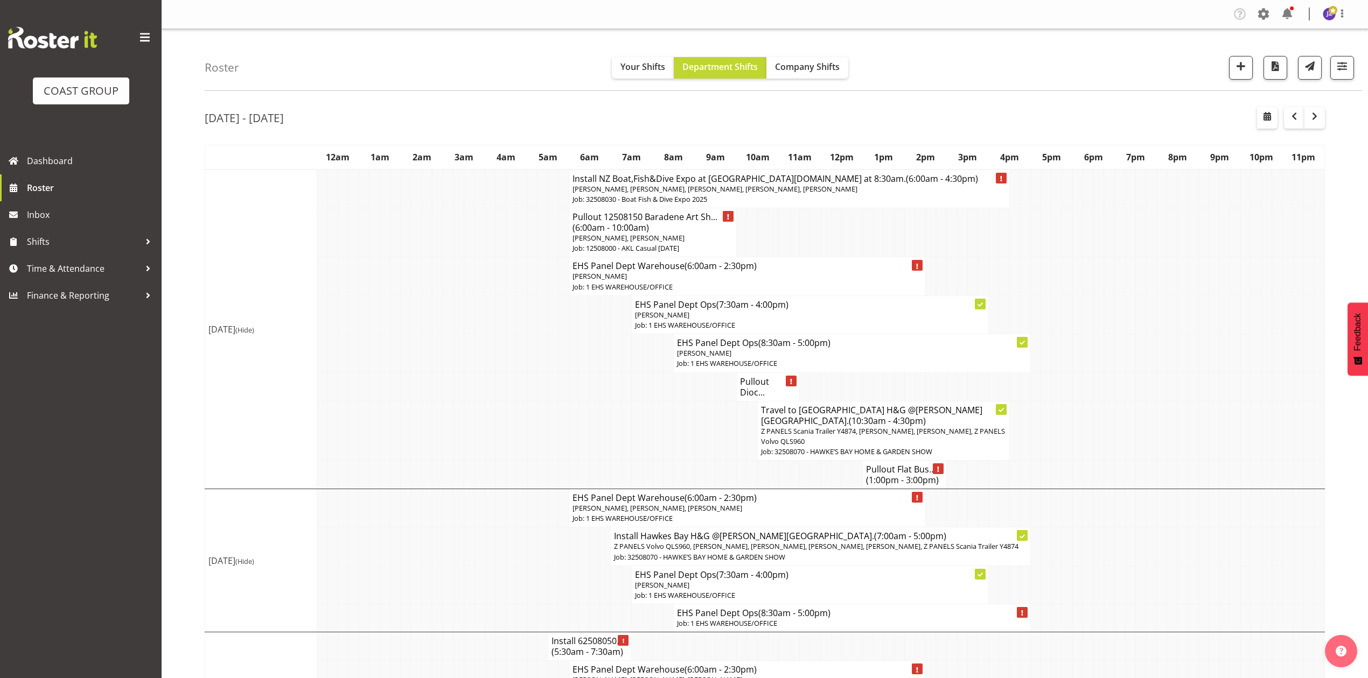
click at [1096, 362] on td at bounding box center [1098, 353] width 10 height 38
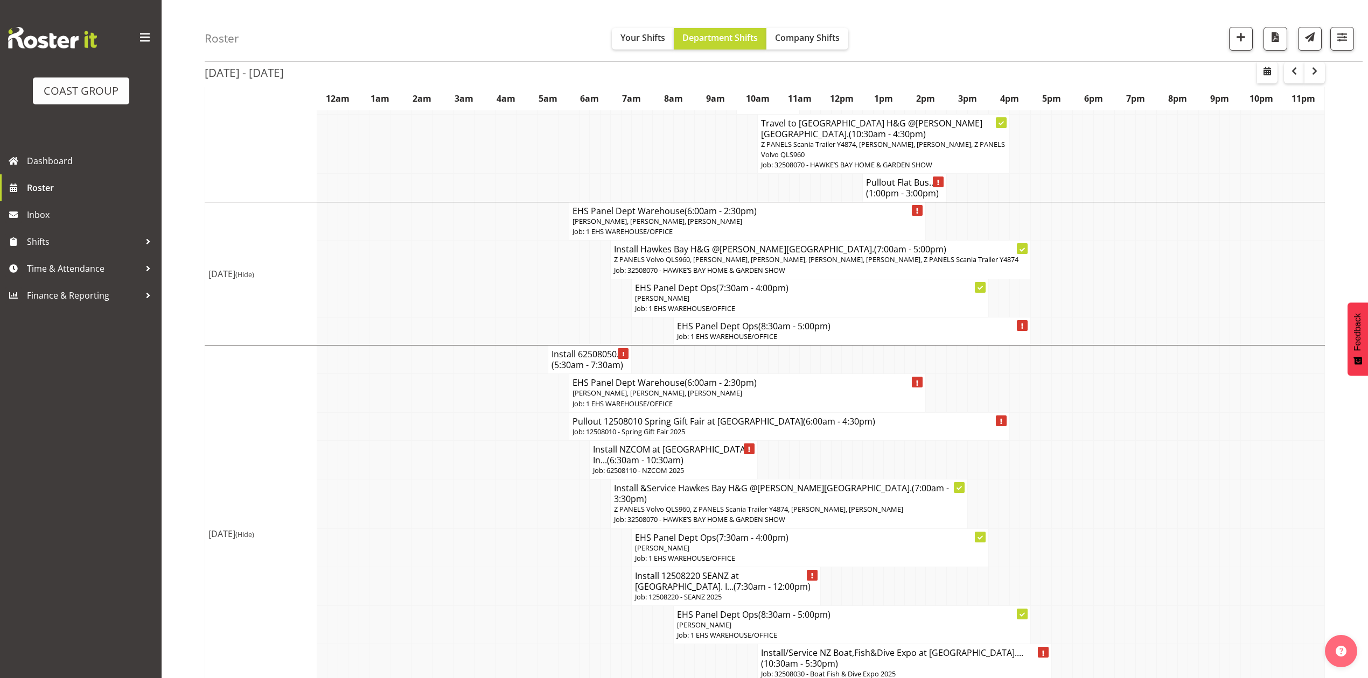
scroll to position [0, 0]
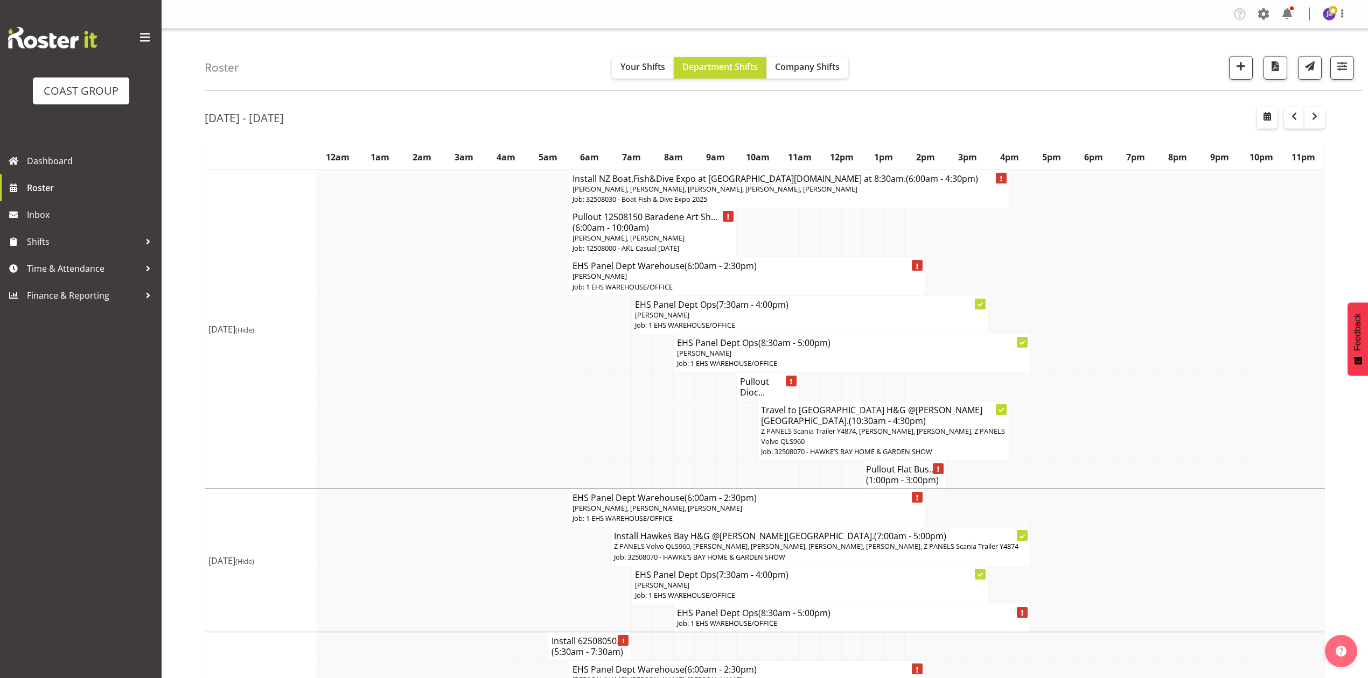
drag, startPoint x: 1366, startPoint y: 418, endPoint x: 1379, endPoint y: 405, distance: 18.7
click at [1367, 405] on html "COAST GROUP Dashboard Roster Inbox Shifts Time & Attendance Finance & Reporting…" at bounding box center [684, 339] width 1368 height 678
click at [1025, 293] on td at bounding box center [1025, 276] width 10 height 38
drag, startPoint x: 1061, startPoint y: 277, endPoint x: 756, endPoint y: 67, distance: 369.6
click at [1048, 266] on tr "EHS Panel Dept Warehouse (6:00am - 2:30pm) [PERSON_NAME] Job: 1 EHS WAREHOUSE/O…" at bounding box center [764, 276] width 1119 height 38
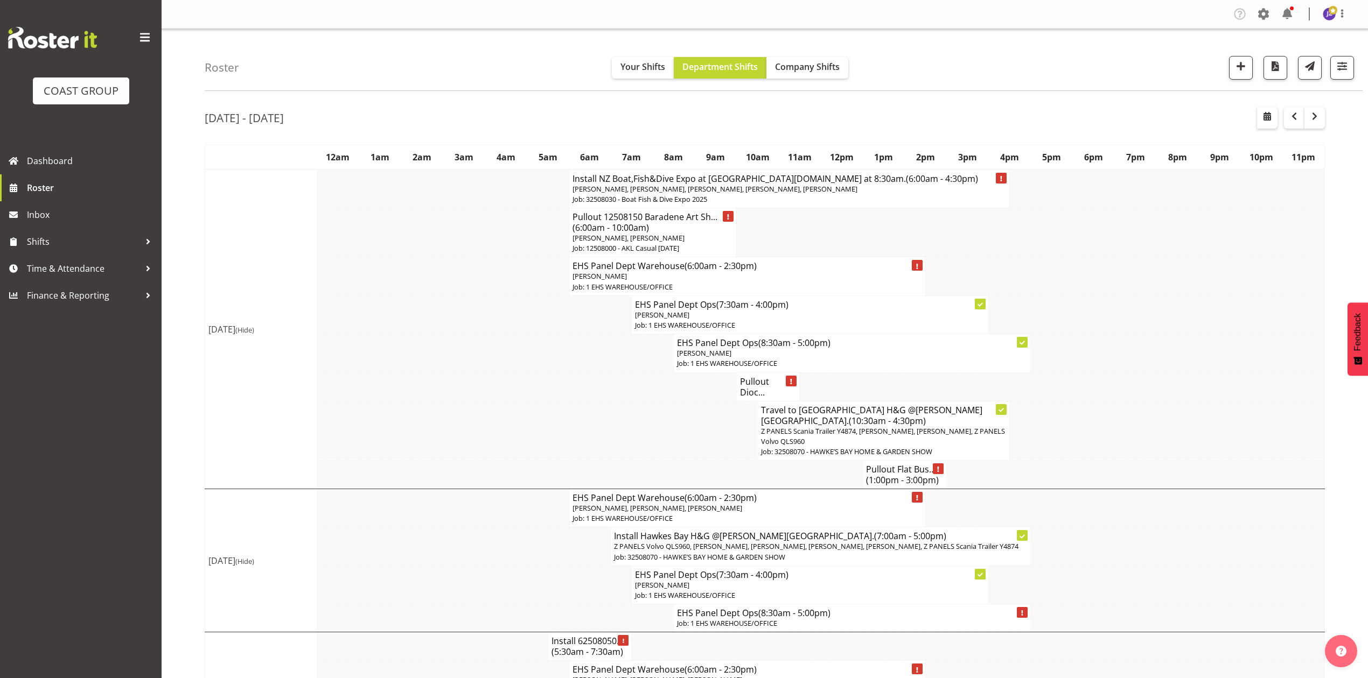
drag, startPoint x: 477, startPoint y: 331, endPoint x: 795, endPoint y: 459, distance: 342.7
click at [1224, 317] on td at bounding box center [1224, 315] width 10 height 38
click at [687, 401] on td at bounding box center [689, 431] width 10 height 60
